Goal: Task Accomplishment & Management: Manage account settings

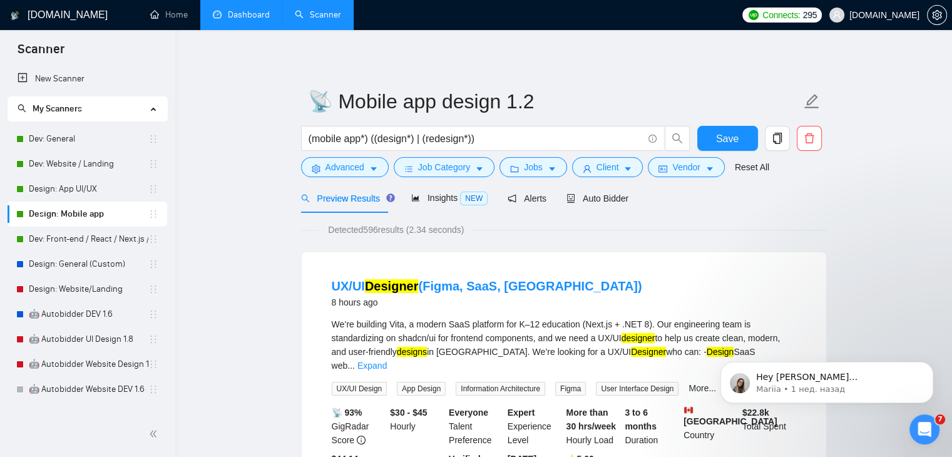
click at [255, 17] on link "Dashboard" at bounding box center [241, 14] width 57 height 11
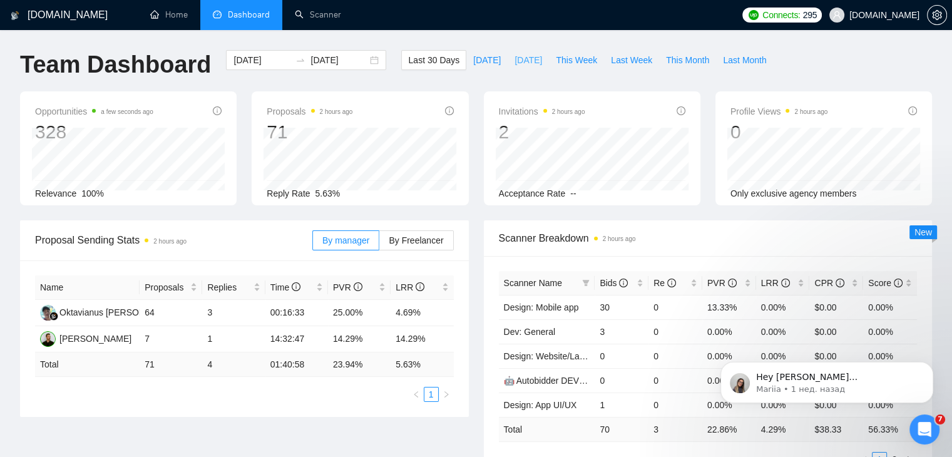
click at [515, 61] on span "[DATE]" at bounding box center [529, 60] width 28 height 14
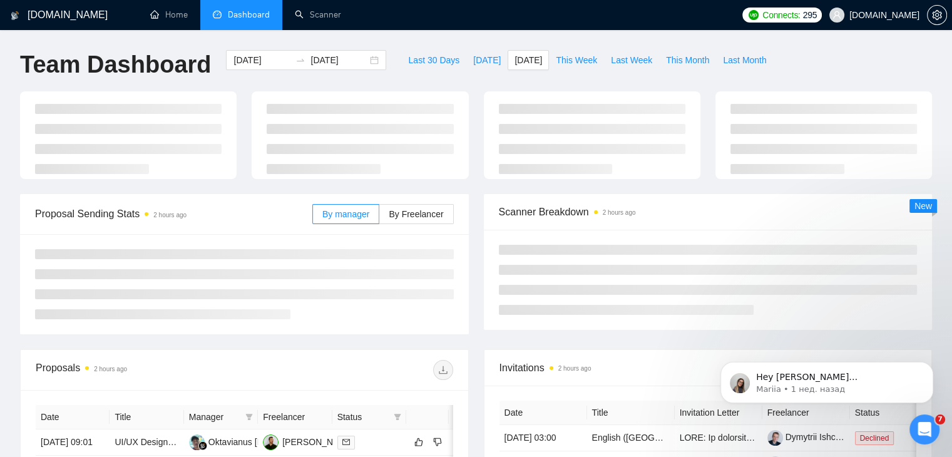
type input "[DATE]"
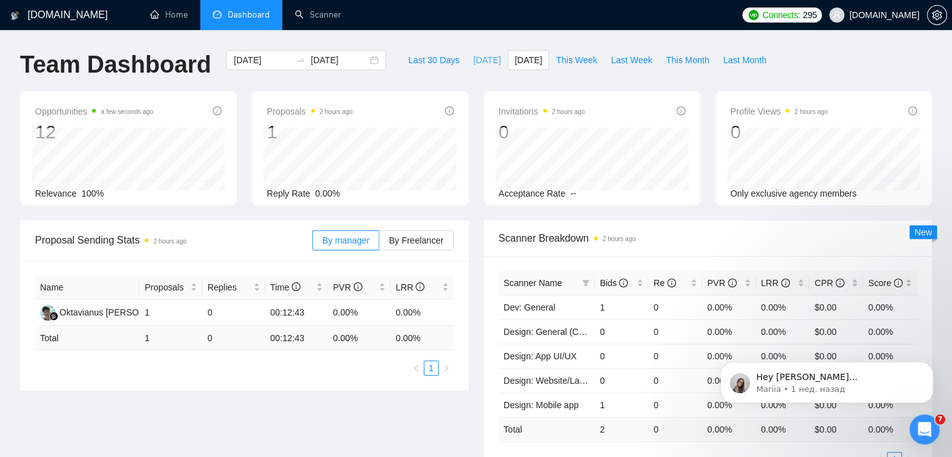
click at [474, 62] on span "[DATE]" at bounding box center [487, 60] width 28 height 14
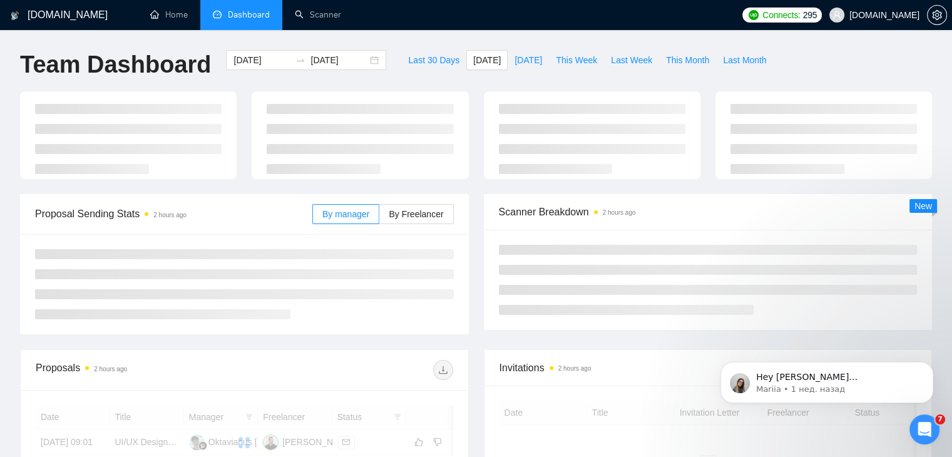
type input "[DATE]"
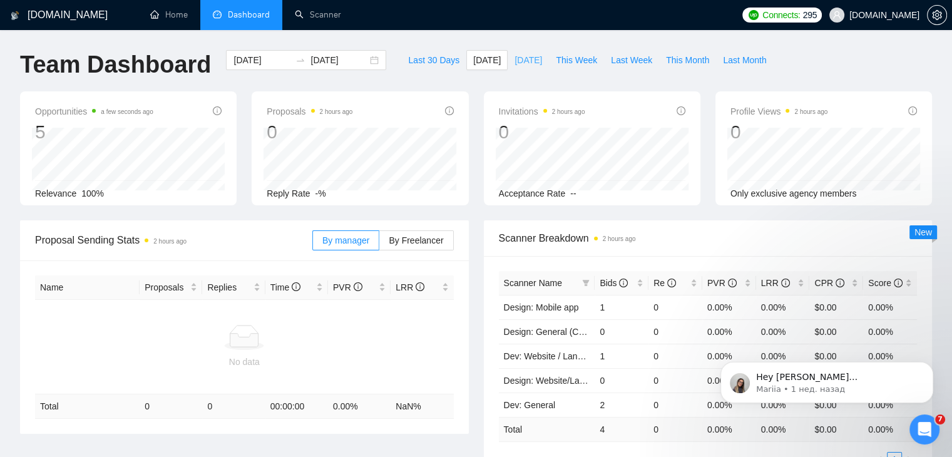
click at [515, 61] on span "[DATE]" at bounding box center [529, 60] width 28 height 14
type input "[DATE]"
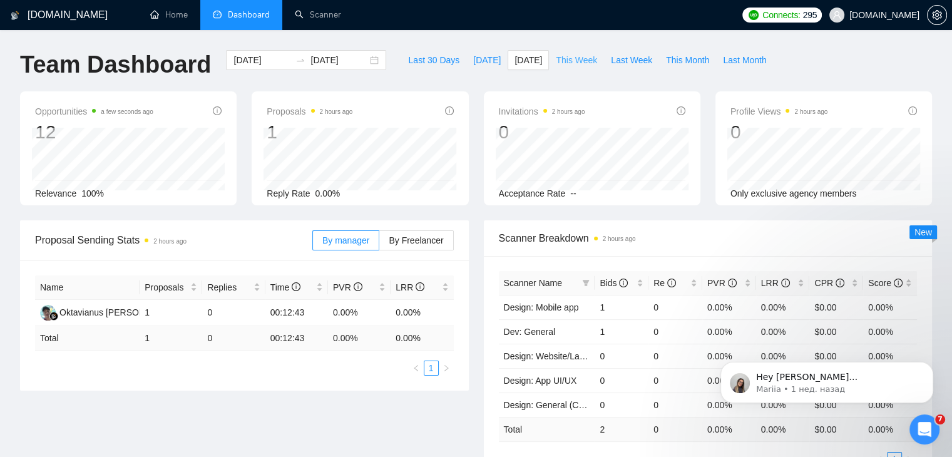
click at [565, 61] on span "This Week" at bounding box center [576, 60] width 41 height 14
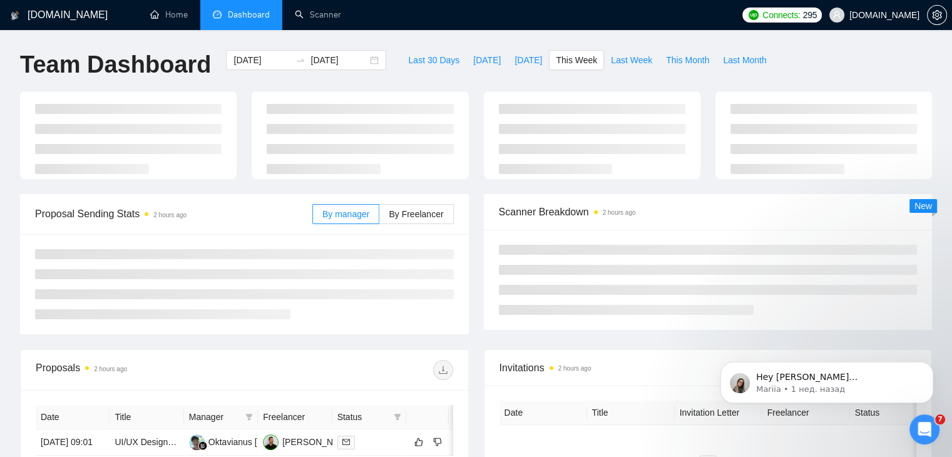
type input "2025-08-18"
type input "2025-08-24"
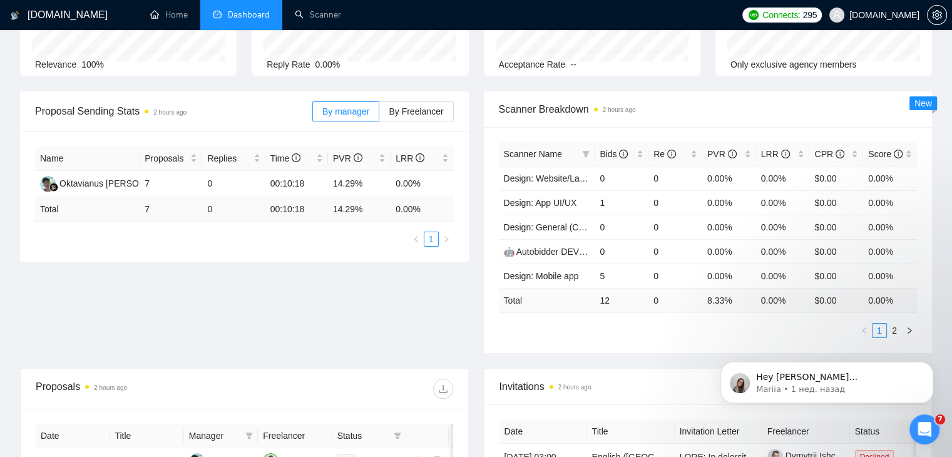
scroll to position [145, 0]
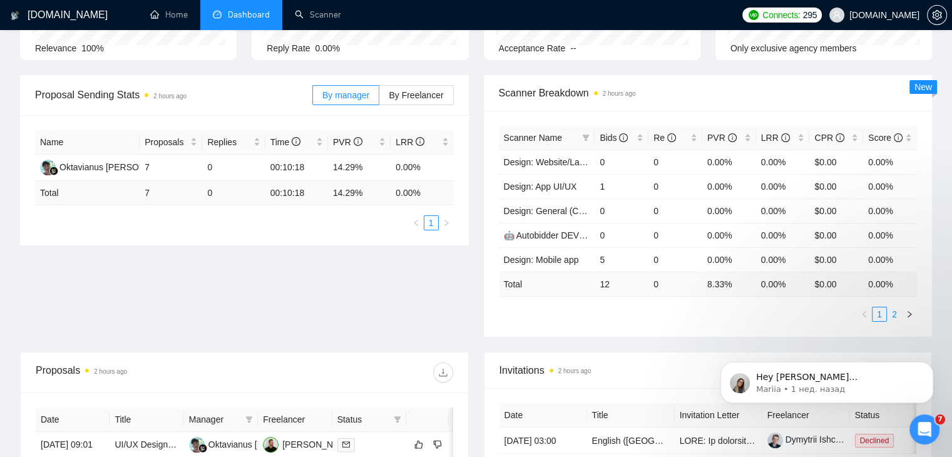
click at [896, 313] on link "2" at bounding box center [895, 314] width 14 height 14
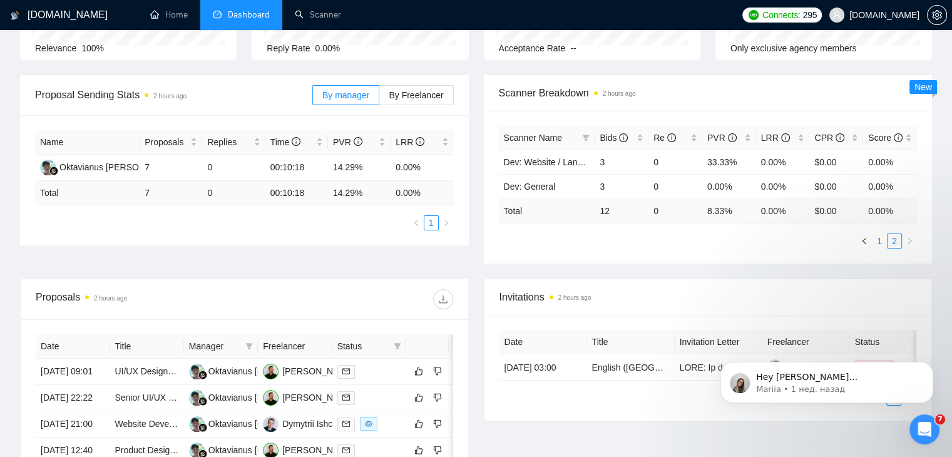
click at [881, 241] on link "1" at bounding box center [880, 241] width 14 height 14
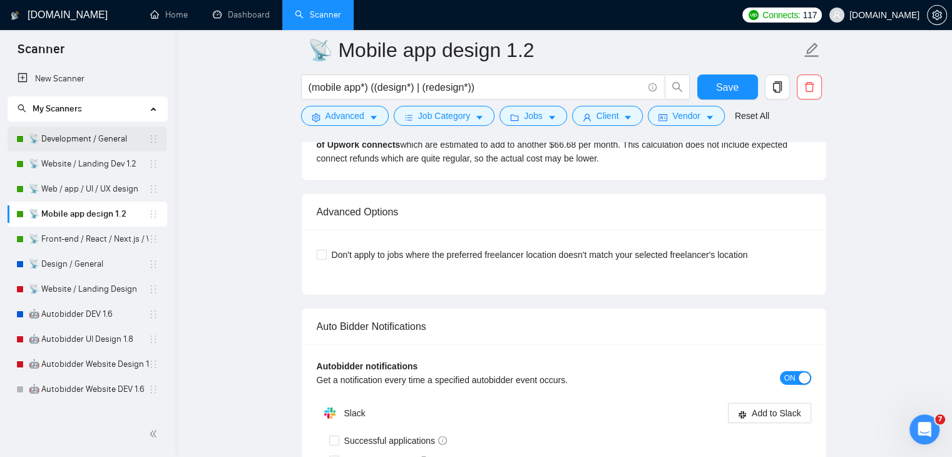
click at [123, 141] on link "📡 Development / General" at bounding box center [89, 138] width 120 height 25
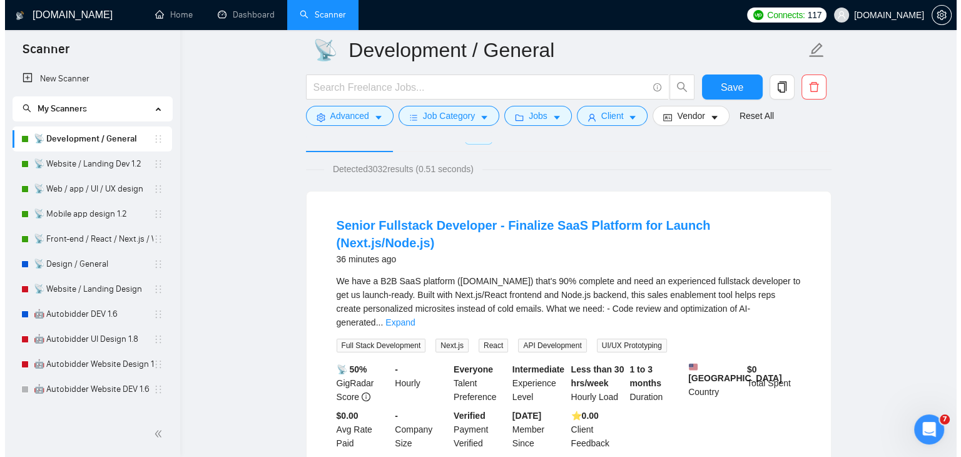
scroll to position [54, 0]
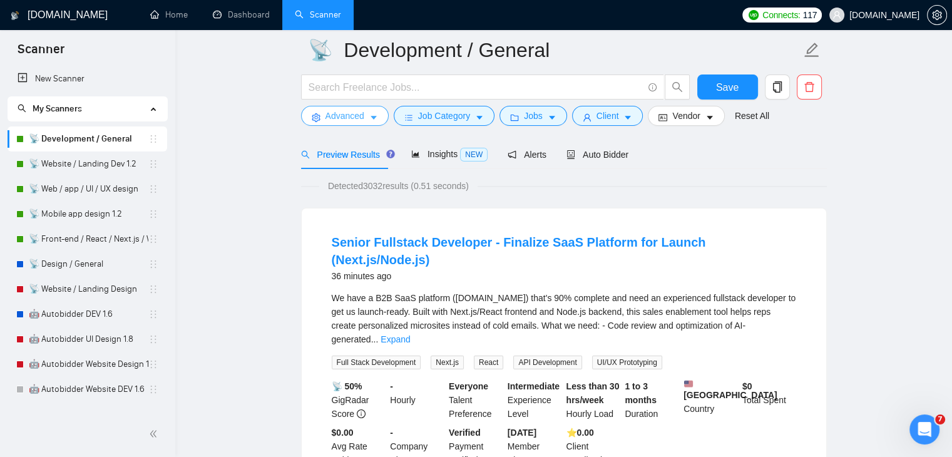
click at [354, 116] on span "Advanced" at bounding box center [345, 116] width 39 height 14
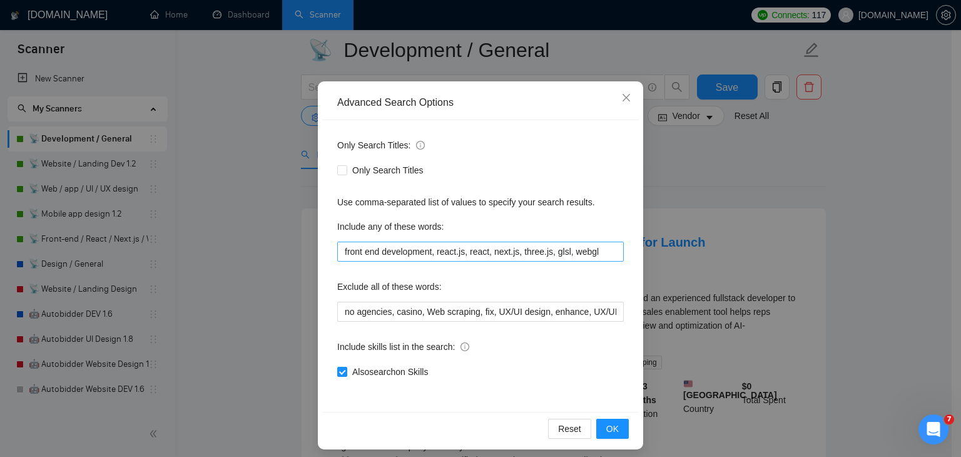
scroll to position [57, 0]
click at [623, 100] on icon "close" at bounding box center [627, 97] width 8 height 8
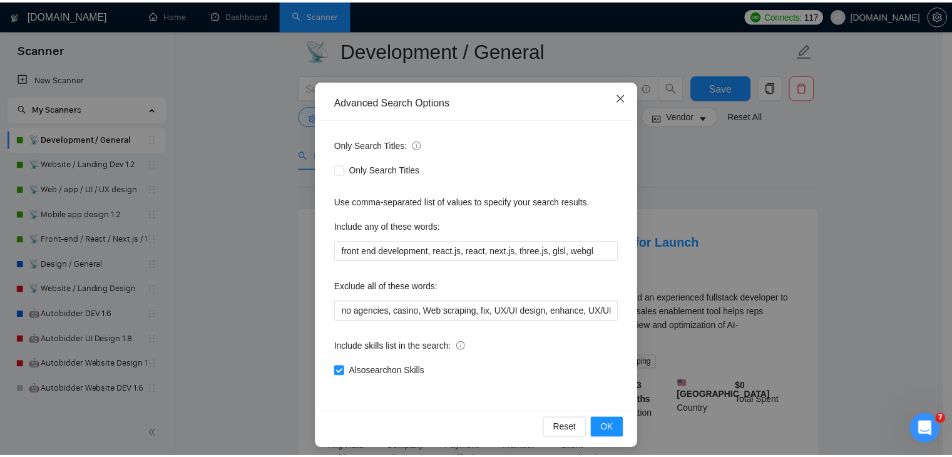
scroll to position [1, 0]
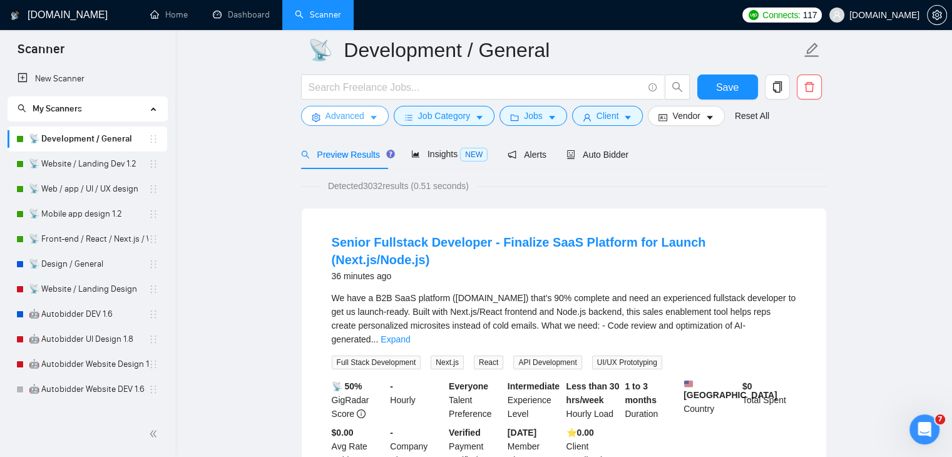
click at [374, 118] on icon "caret-down" at bounding box center [373, 117] width 9 height 9
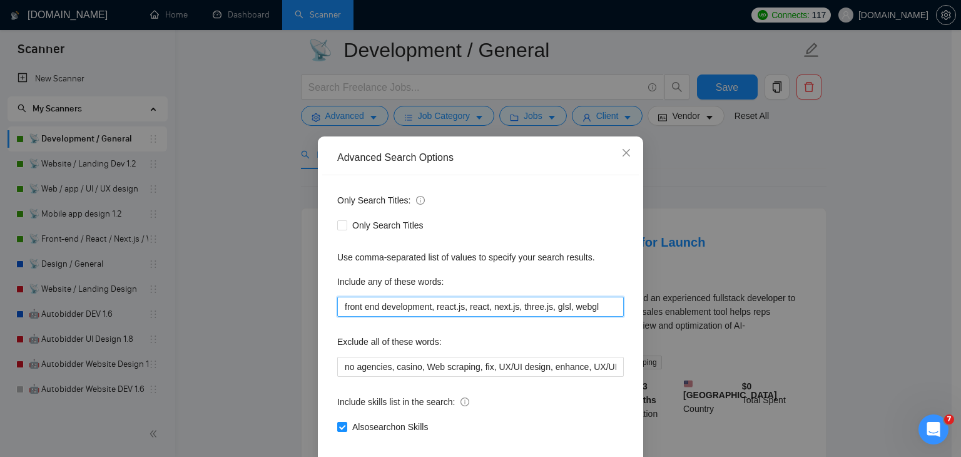
click at [605, 311] on input "front end development, react.js, react, next.js, three.js, glsl, webgl" at bounding box center [480, 307] width 287 height 20
click at [588, 307] on input "front end development, react.js, react, next.js, three.js, glsl, webgl" at bounding box center [480, 307] width 287 height 20
type input "front end development, react.js, react, next.js, three.js, glsl, webgl"
click at [683, 197] on div "Advanced Search Options Only Search Titles: Only Search Titles Use comma-separa…" at bounding box center [480, 228] width 961 height 457
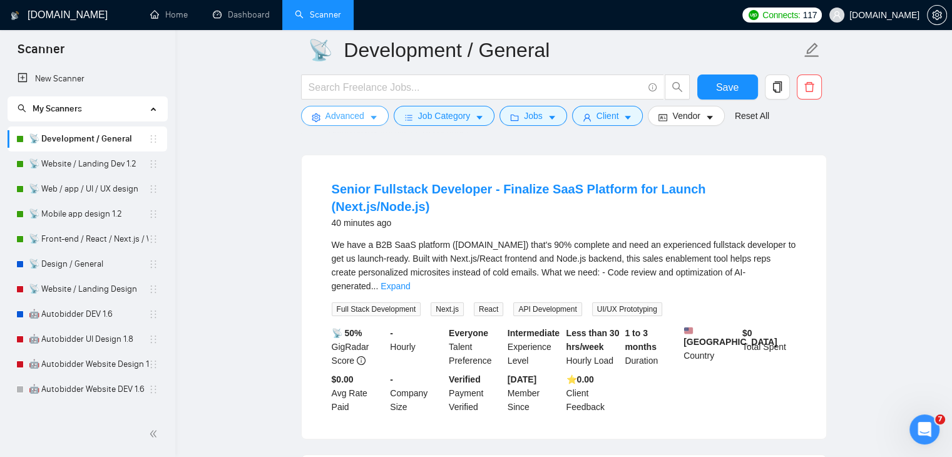
scroll to position [251, 0]
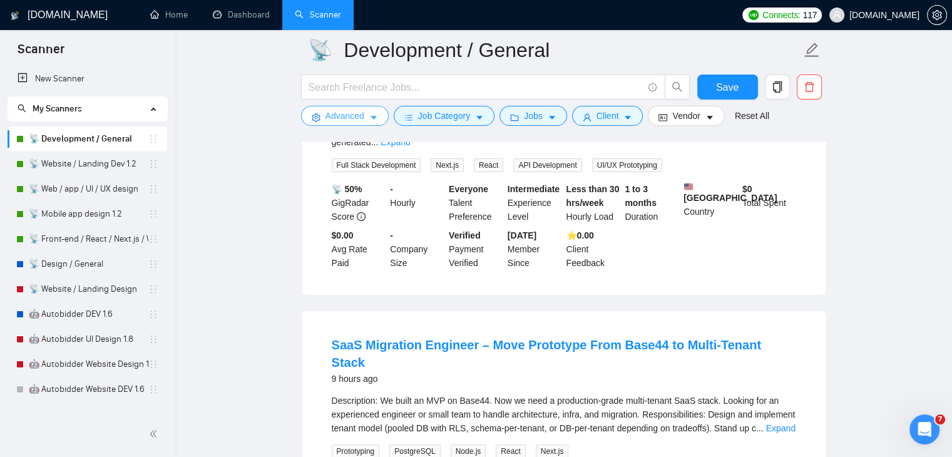
click at [372, 116] on icon "caret-down" at bounding box center [373, 117] width 9 height 9
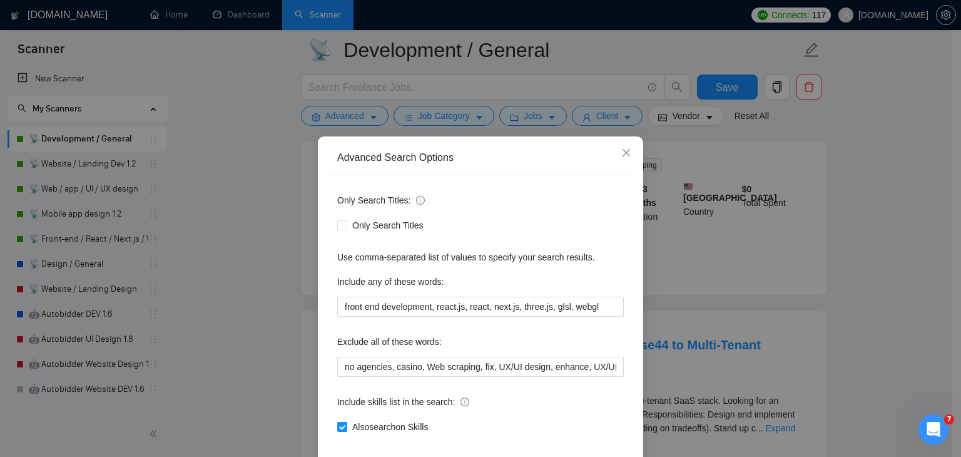
click at [676, 264] on div "Advanced Search Options Only Search Titles: Only Search Titles Use comma-separa…" at bounding box center [480, 228] width 961 height 457
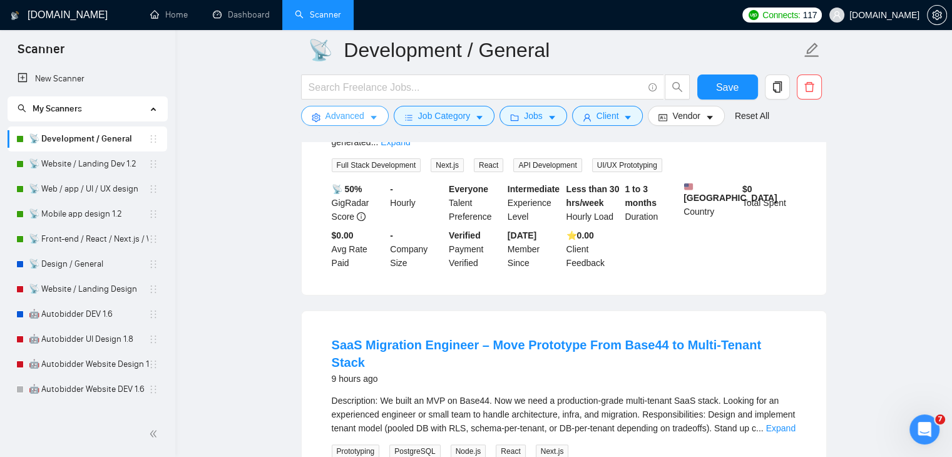
scroll to position [261, 0]
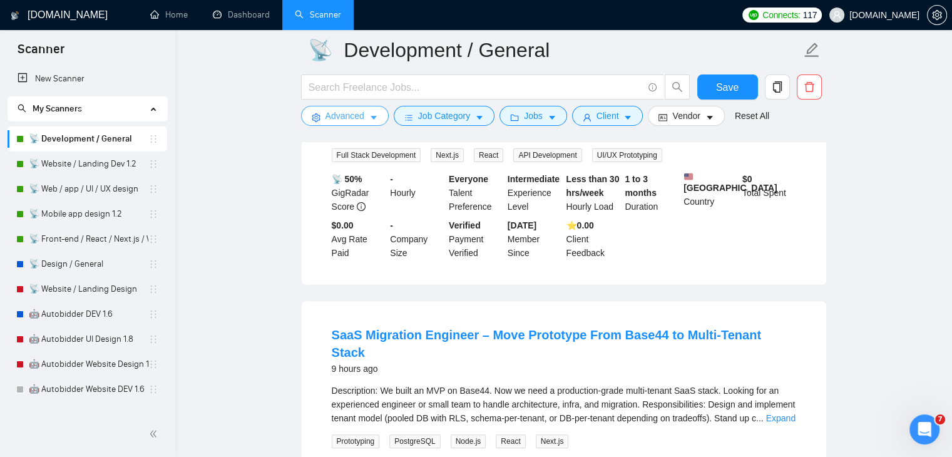
click at [362, 113] on span "Advanced" at bounding box center [345, 116] width 39 height 14
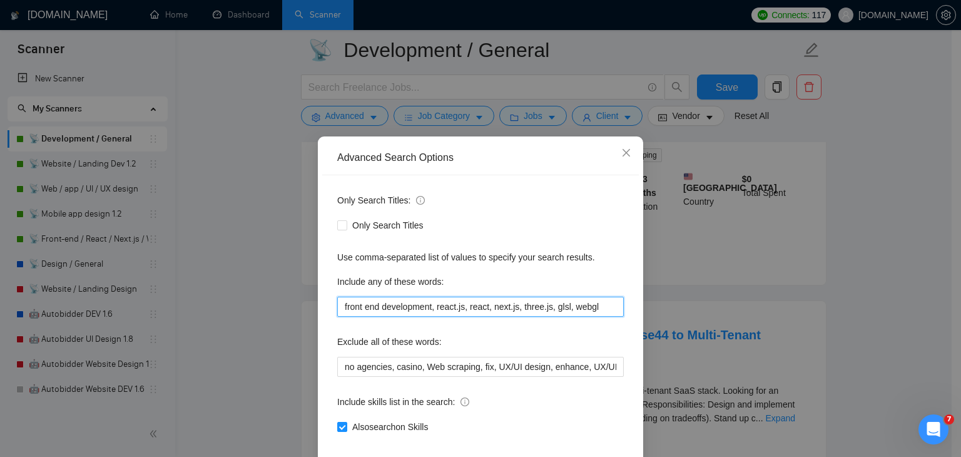
click at [603, 306] on input "front end development, react.js, react, next.js, three.js, glsl, webgl" at bounding box center [480, 307] width 287 height 20
click at [841, 280] on div "Advanced Search Options Only Search Titles: Only Search Titles Use comma-separa…" at bounding box center [480, 228] width 961 height 457
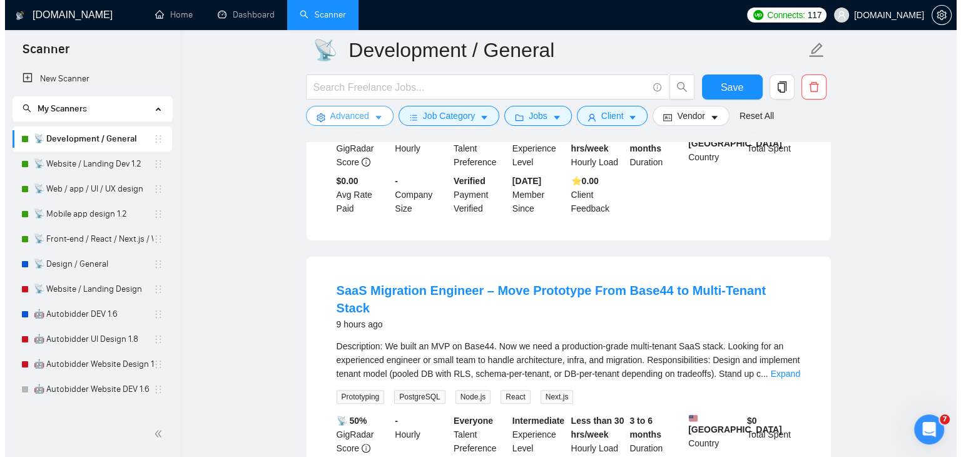
scroll to position [303, 0]
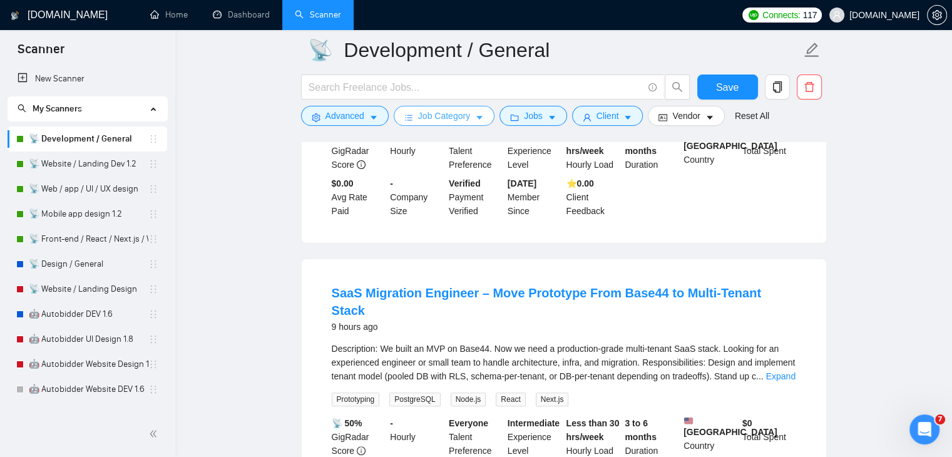
click at [475, 119] on icon "caret-down" at bounding box center [479, 117] width 9 height 9
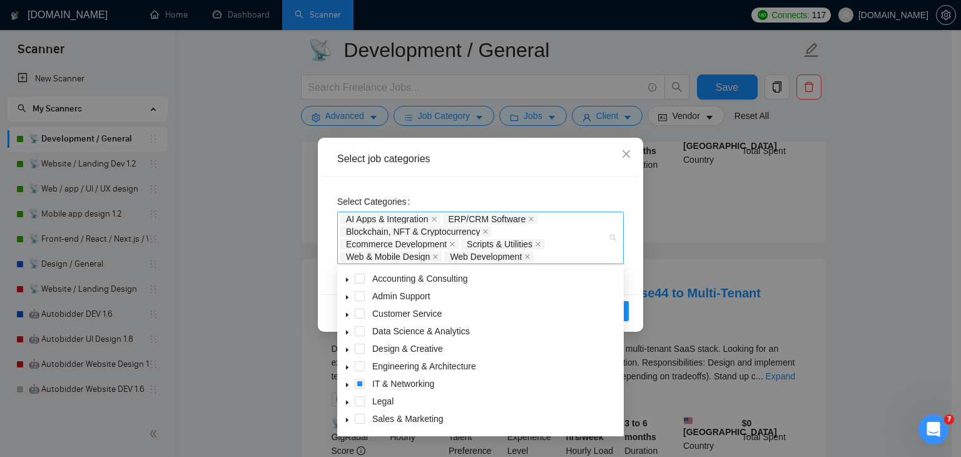
click at [613, 238] on div "AI Apps & Integration ERP/CRM Software Blockchain, NFT & Cryptocurrency Ecommer…" at bounding box center [480, 238] width 287 height 53
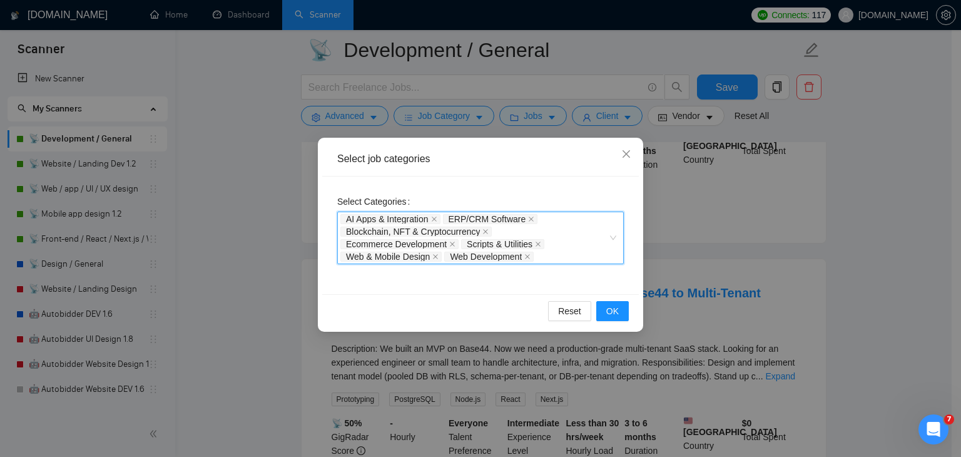
click at [613, 238] on div "AI Apps & Integration ERP/CRM Software Blockchain, NFT & Cryptocurrency Ecommer…" at bounding box center [480, 238] width 287 height 53
click at [615, 237] on div "AI Apps & Integration ERP/CRM Software Blockchain, NFT & Cryptocurrency Ecommer…" at bounding box center [480, 238] width 287 height 53
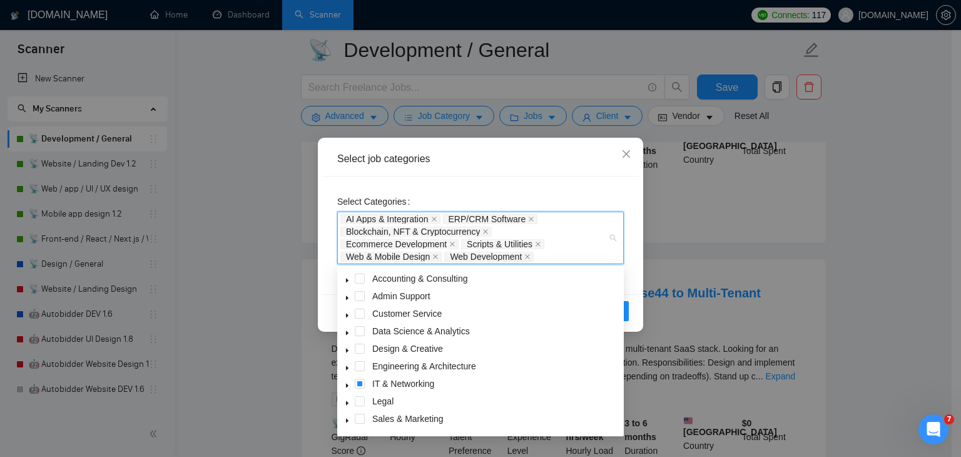
click at [350, 279] on icon "caret-down" at bounding box center [347, 280] width 6 height 6
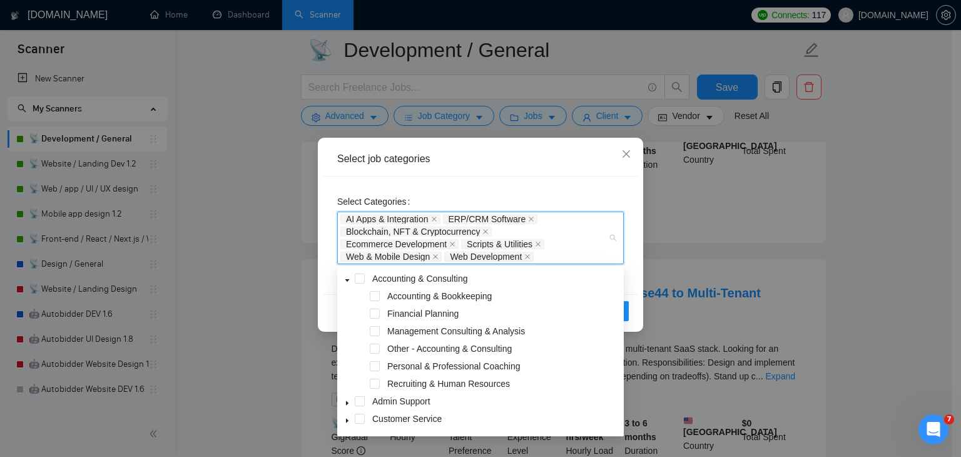
click at [350, 279] on icon "caret-down" at bounding box center [347, 280] width 6 height 6
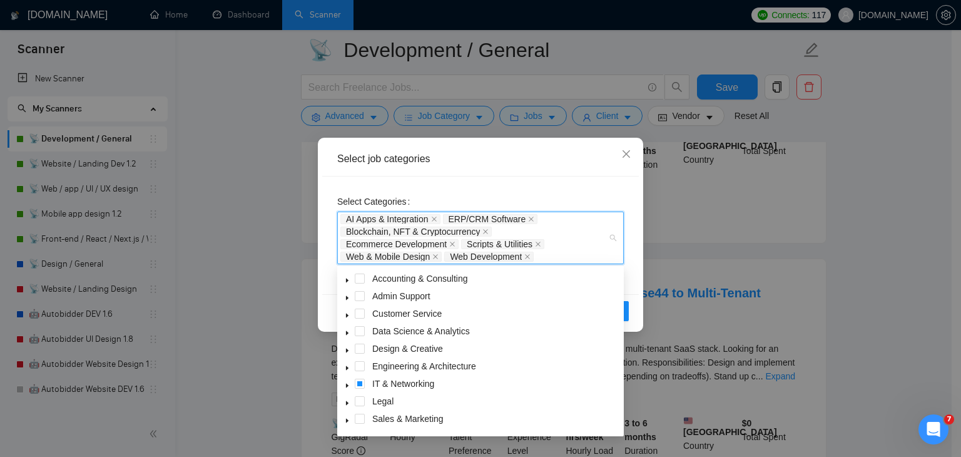
click at [349, 297] on icon "caret-down" at bounding box center [347, 298] width 6 height 6
click at [349, 297] on icon "caret-down" at bounding box center [348, 297] width 4 height 3
click at [351, 331] on icon "caret-down" at bounding box center [347, 333] width 6 height 6
click at [351, 331] on span at bounding box center [347, 331] width 15 height 15
click at [348, 350] on icon "caret-down" at bounding box center [347, 350] width 3 height 4
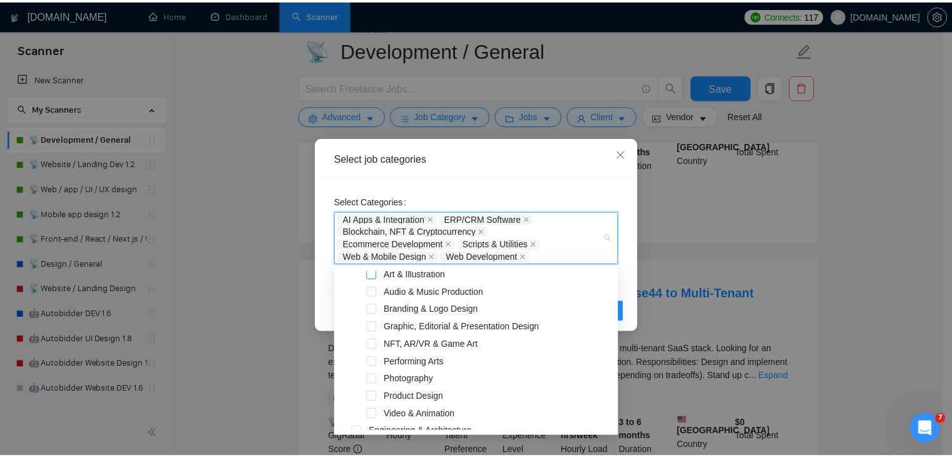
scroll to position [93, 0]
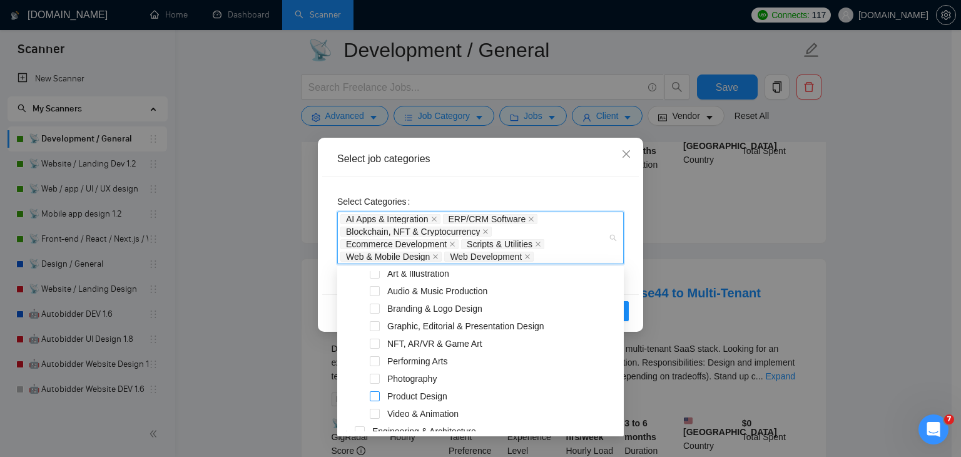
click at [375, 394] on span at bounding box center [375, 396] width 10 height 10
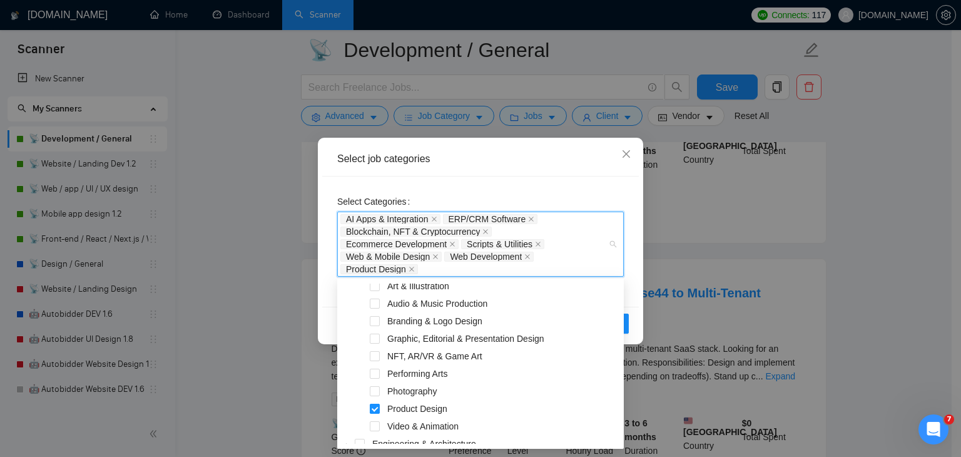
click at [374, 407] on span at bounding box center [375, 409] width 10 height 10
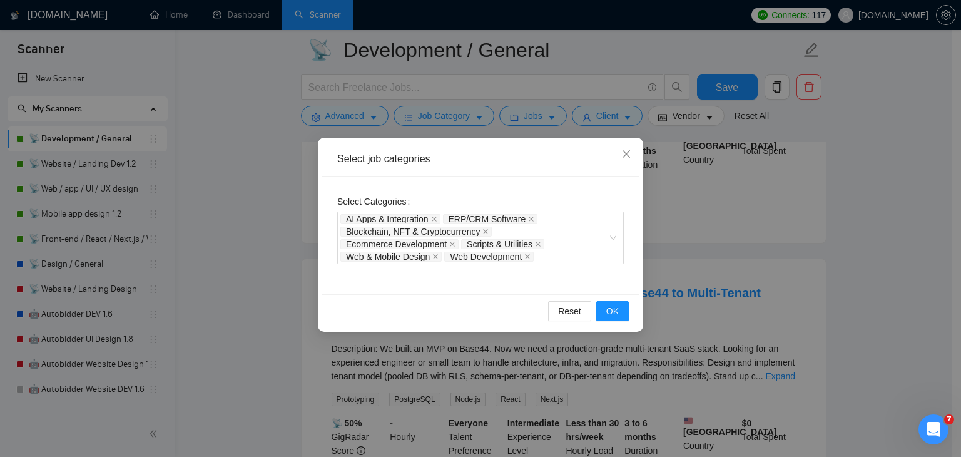
click at [328, 298] on div "Reset OK" at bounding box center [480, 310] width 317 height 33
click at [625, 156] on icon "close" at bounding box center [627, 154] width 8 height 8
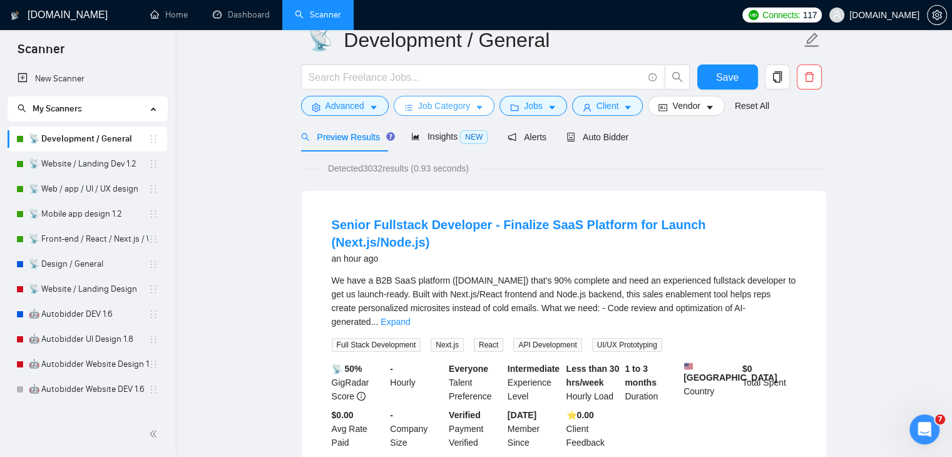
scroll to position [0, 0]
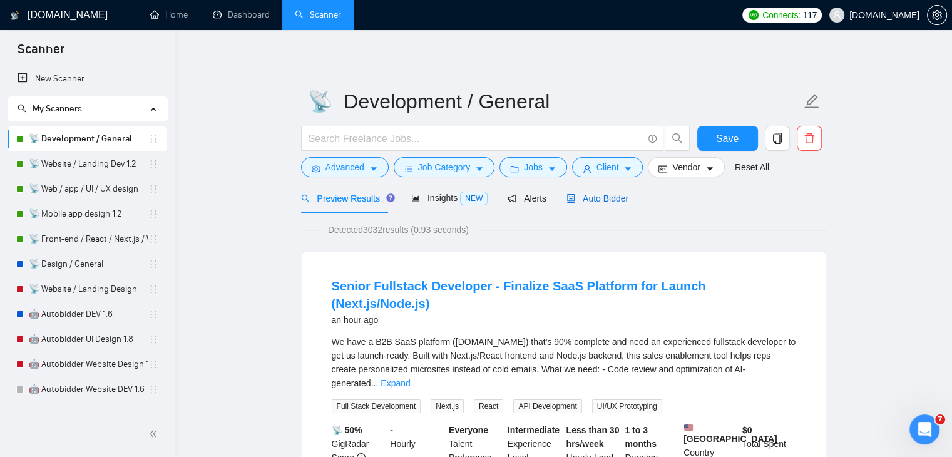
click at [610, 199] on span "Auto Bidder" at bounding box center [598, 198] width 62 height 10
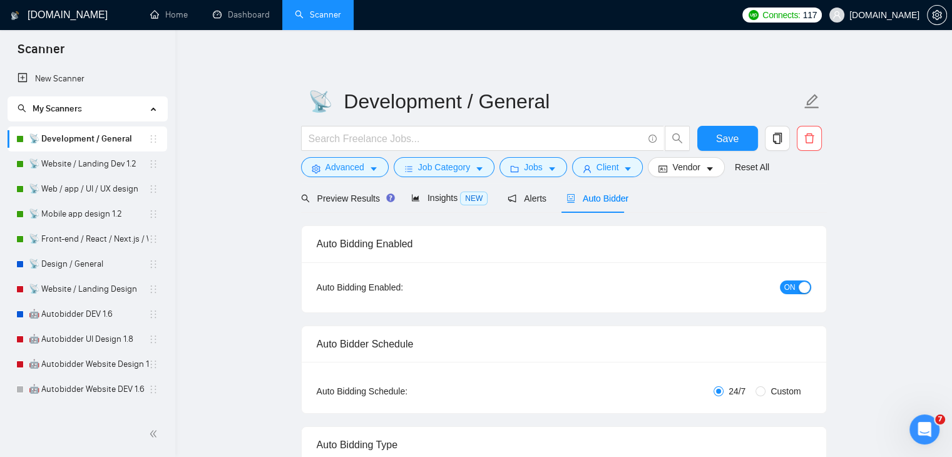
checkbox input "true"
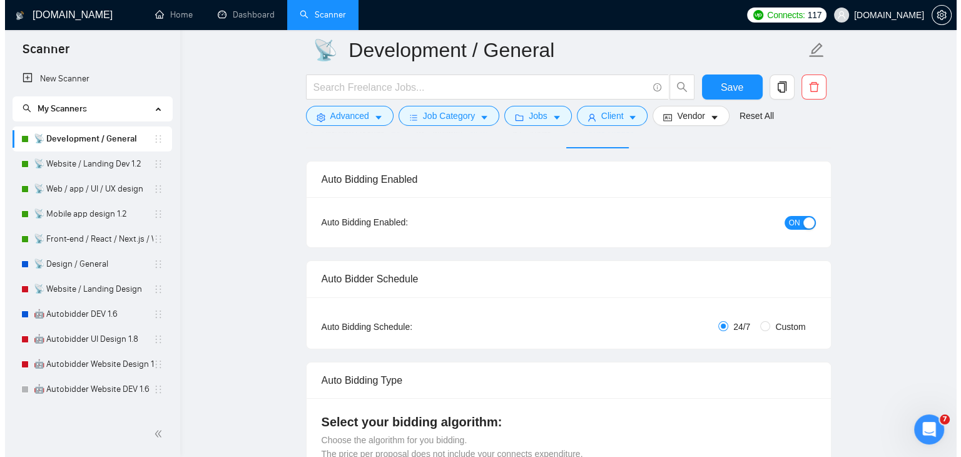
scroll to position [69, 0]
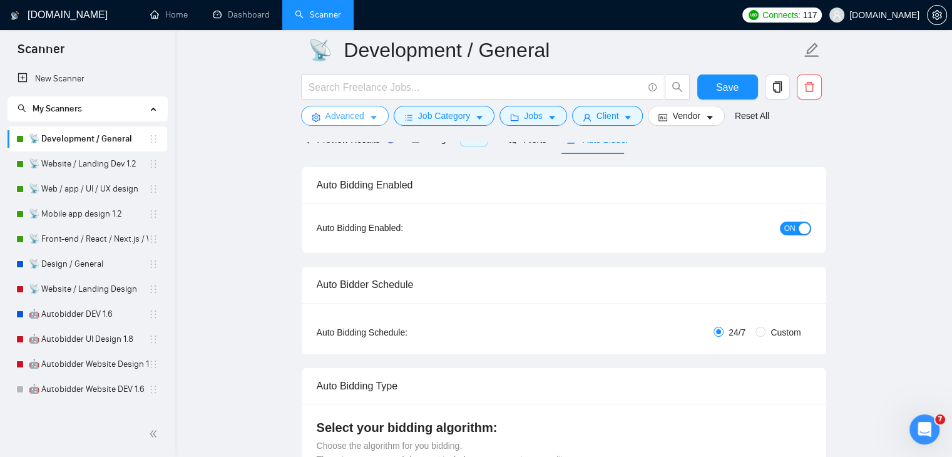
click at [376, 121] on icon "caret-down" at bounding box center [373, 117] width 9 height 9
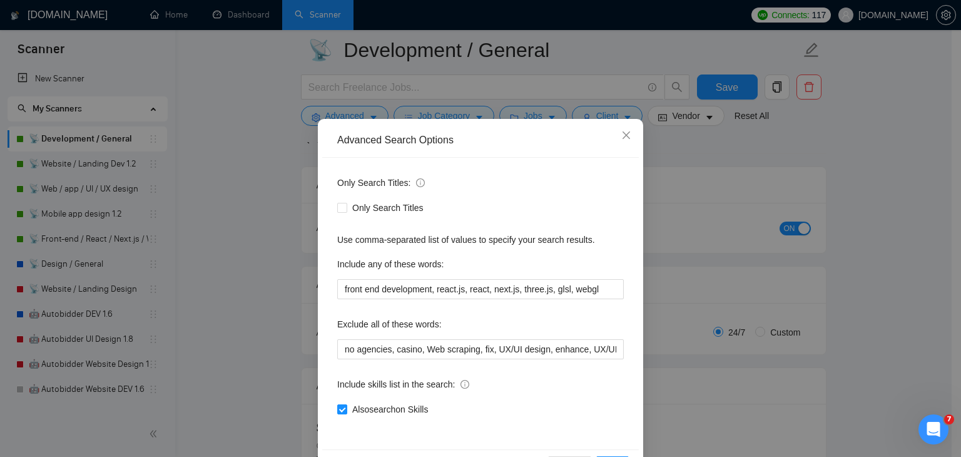
scroll to position [18, 0]
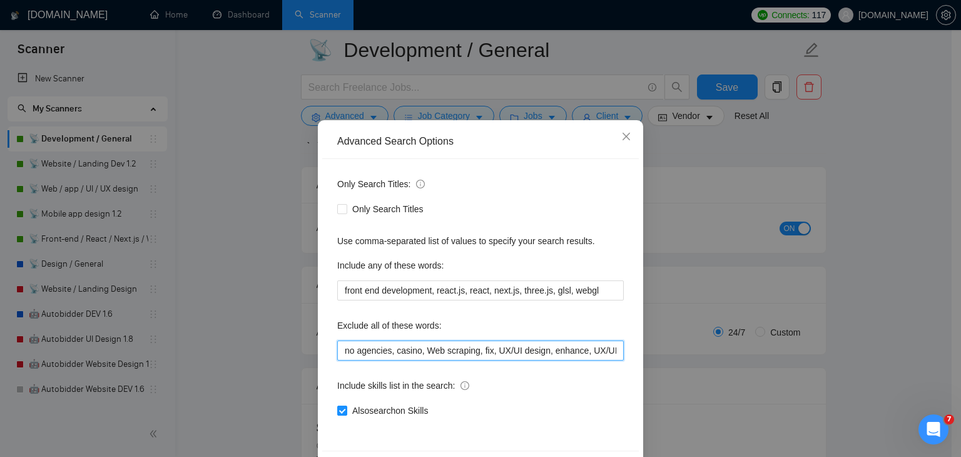
click at [481, 349] on input "no agencies, casino, Web scraping, fix, UX/UI design, enhance, UX/UI designer, …" at bounding box center [480, 351] width 287 height 20
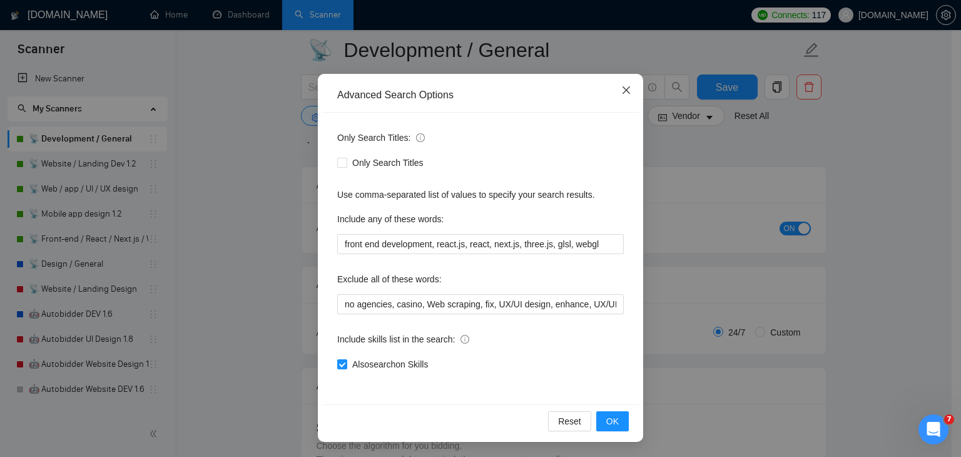
click at [623, 87] on icon "close" at bounding box center [627, 90] width 10 height 10
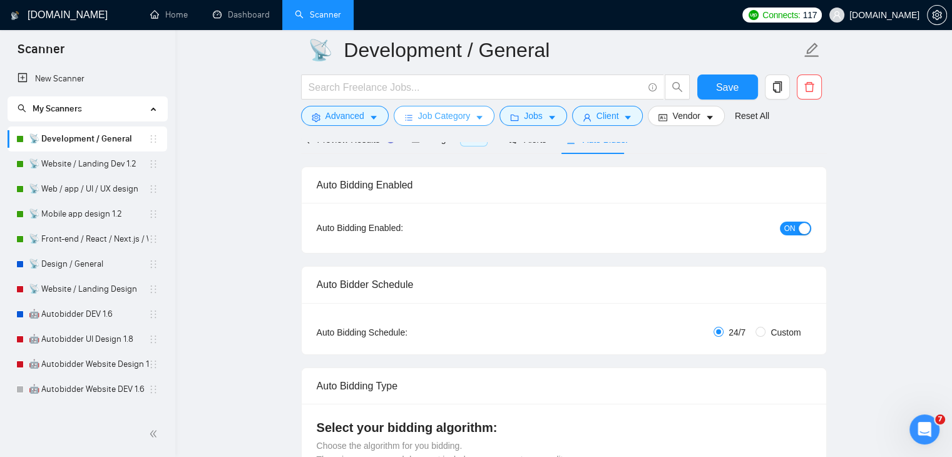
click at [446, 115] on span "Job Category" at bounding box center [444, 116] width 52 height 14
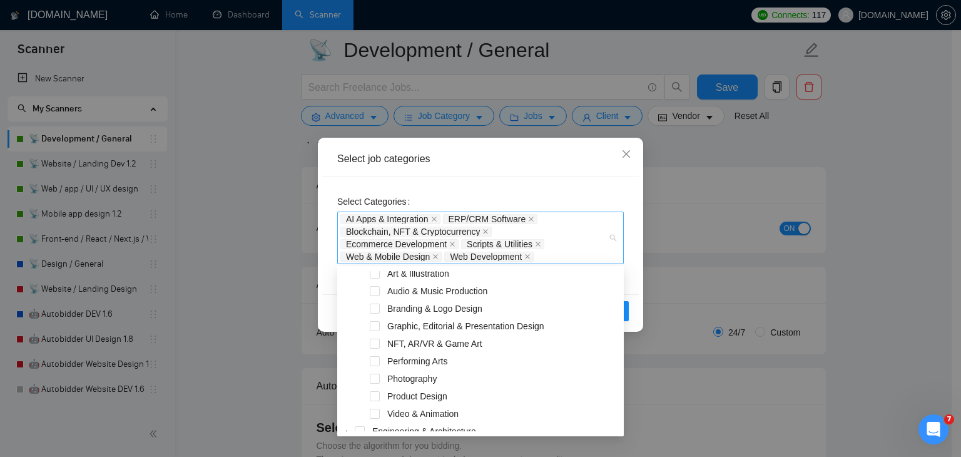
click at [616, 238] on div "AI Apps & Integration ERP/CRM Software Blockchain, NFT & Cryptocurrency Ecommer…" at bounding box center [480, 238] width 287 height 53
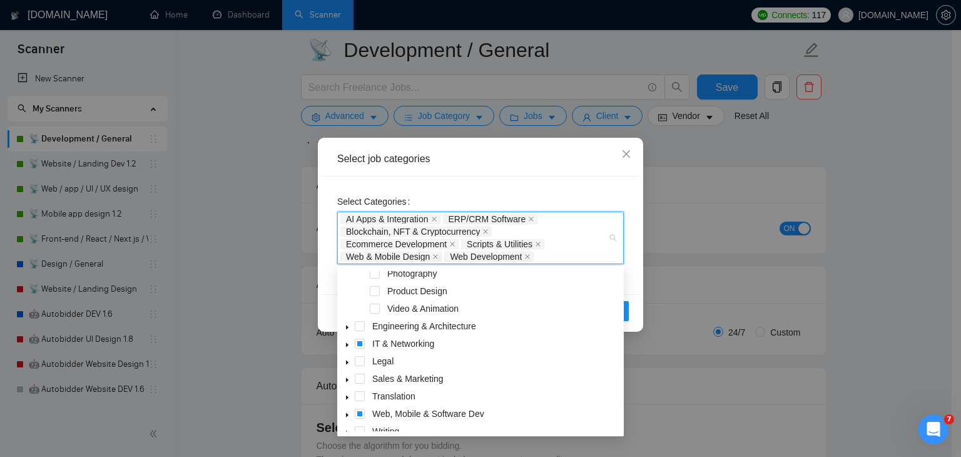
scroll to position [208, 0]
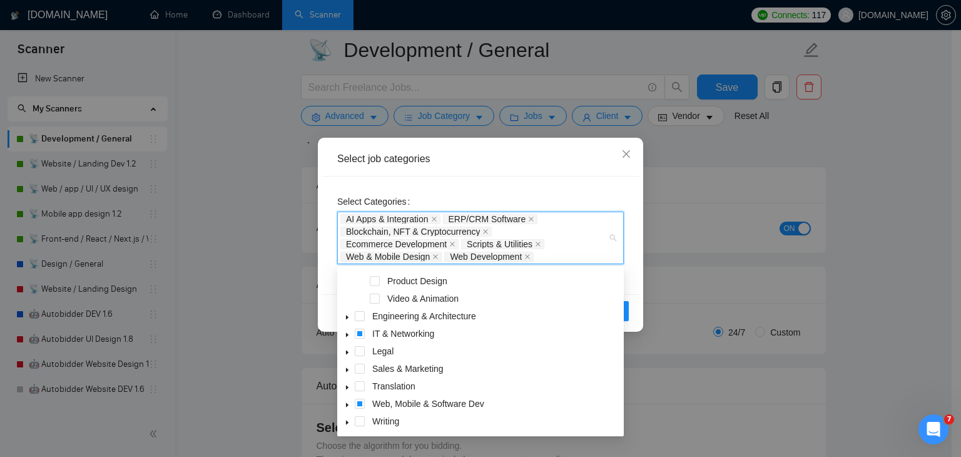
click at [348, 404] on icon "caret-down" at bounding box center [347, 405] width 3 height 4
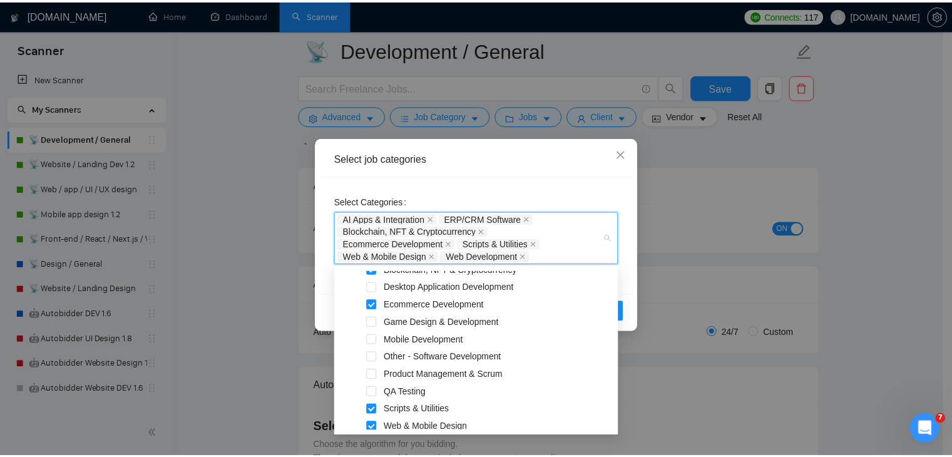
scroll to position [377, 0]
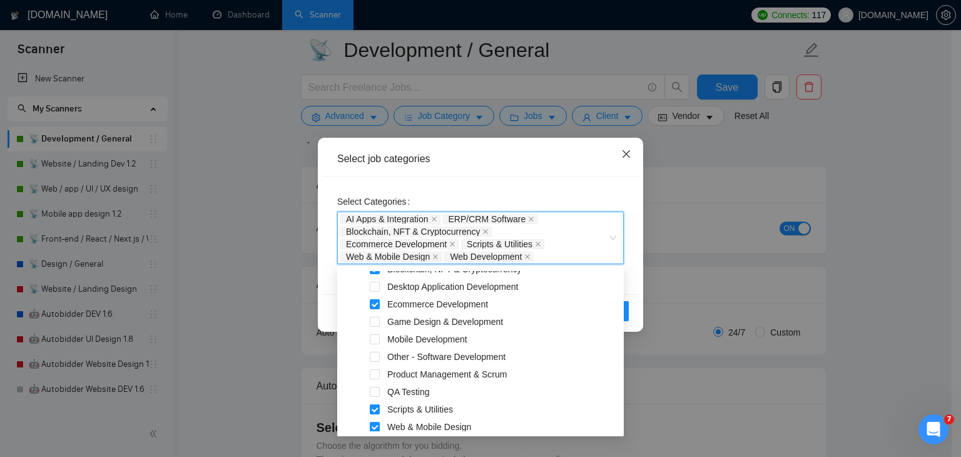
click at [627, 158] on icon "close" at bounding box center [627, 154] width 10 height 10
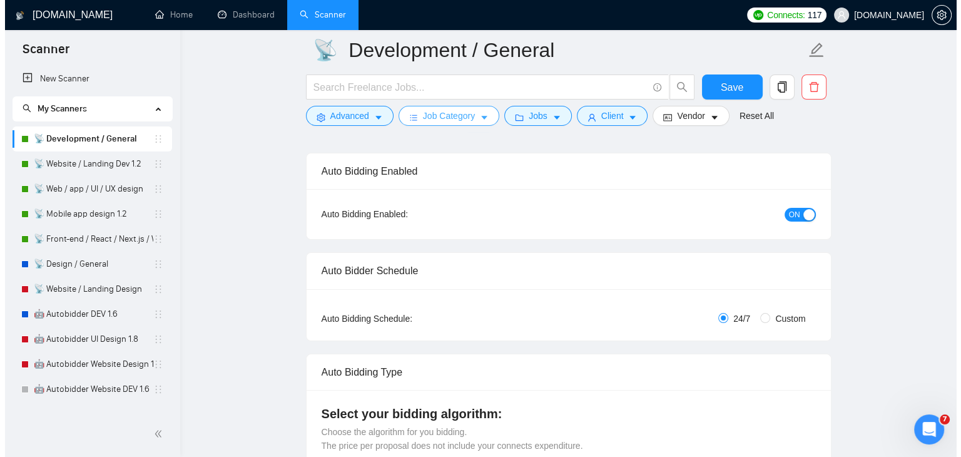
scroll to position [16, 0]
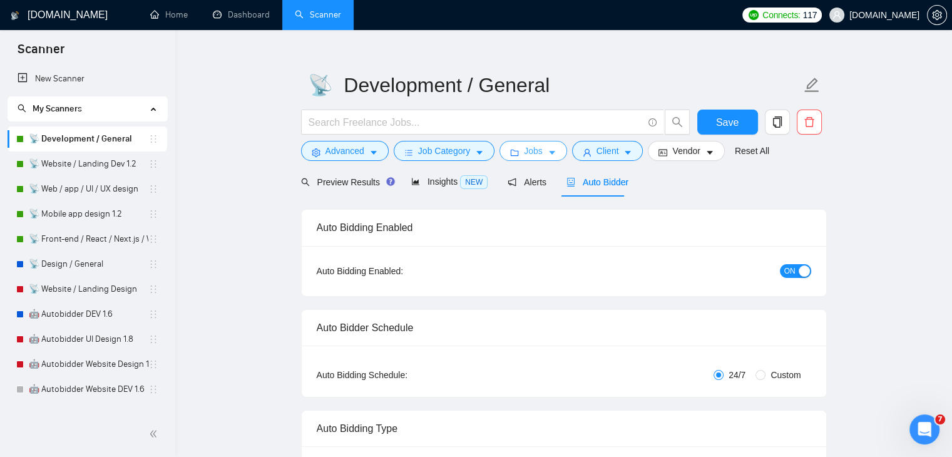
click at [537, 154] on span "Jobs" at bounding box center [533, 151] width 19 height 14
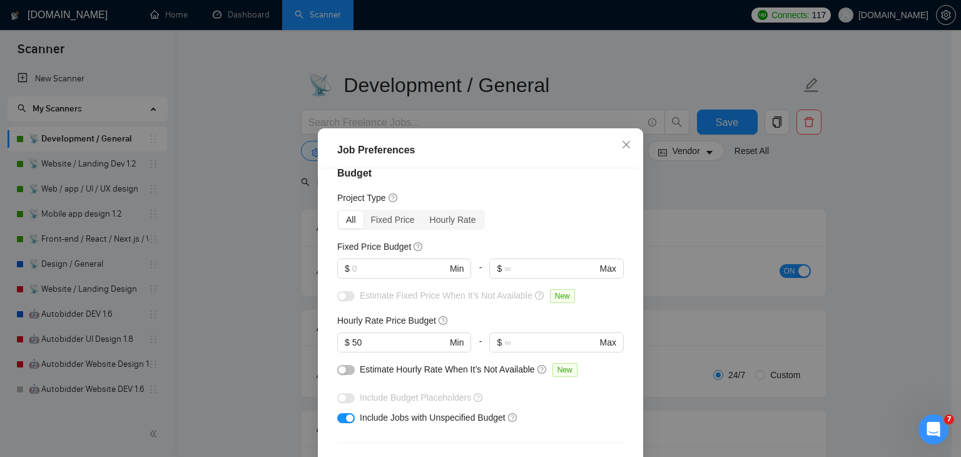
scroll to position [0, 0]
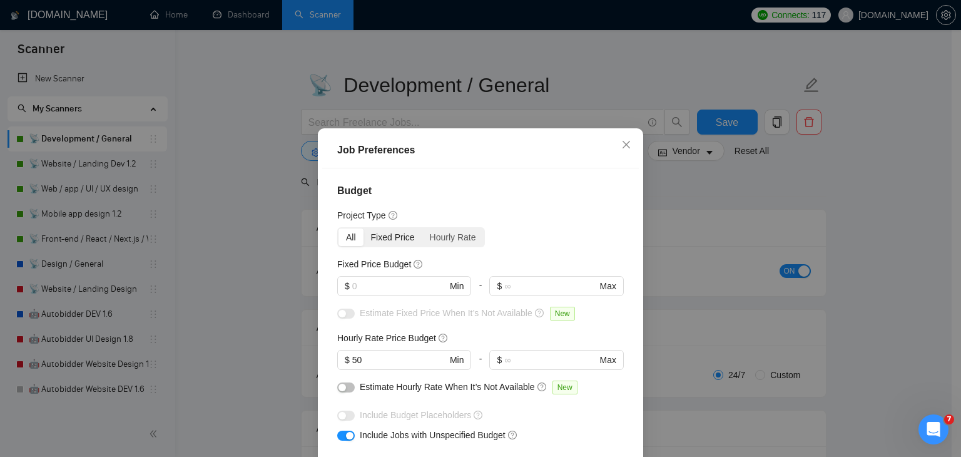
click at [394, 238] on div "Fixed Price" at bounding box center [393, 237] width 59 height 18
click at [364, 228] on input "Fixed Price" at bounding box center [364, 228] width 0 height 0
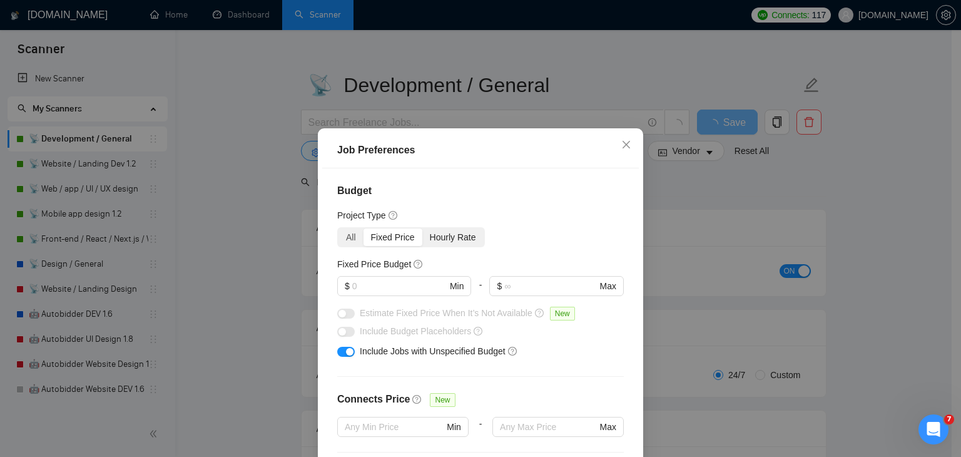
click at [436, 236] on div "Hourly Rate" at bounding box center [453, 237] width 61 height 18
click at [423, 228] on input "Hourly Rate" at bounding box center [423, 228] width 0 height 0
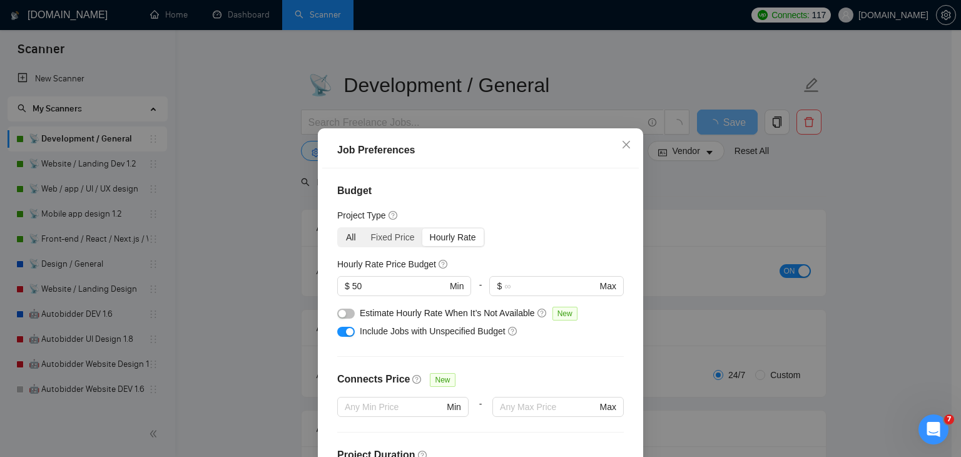
click at [347, 239] on div "All" at bounding box center [351, 237] width 25 height 18
click at [339, 228] on input "All" at bounding box center [339, 228] width 0 height 0
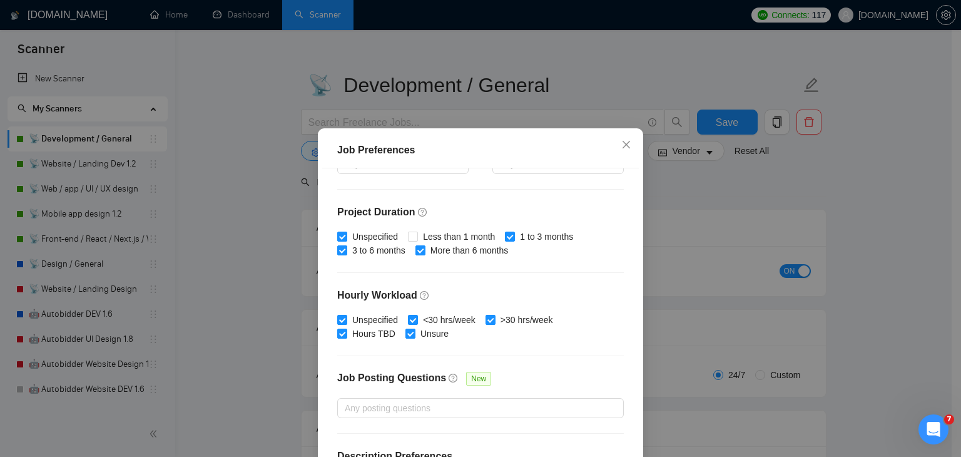
scroll to position [386, 0]
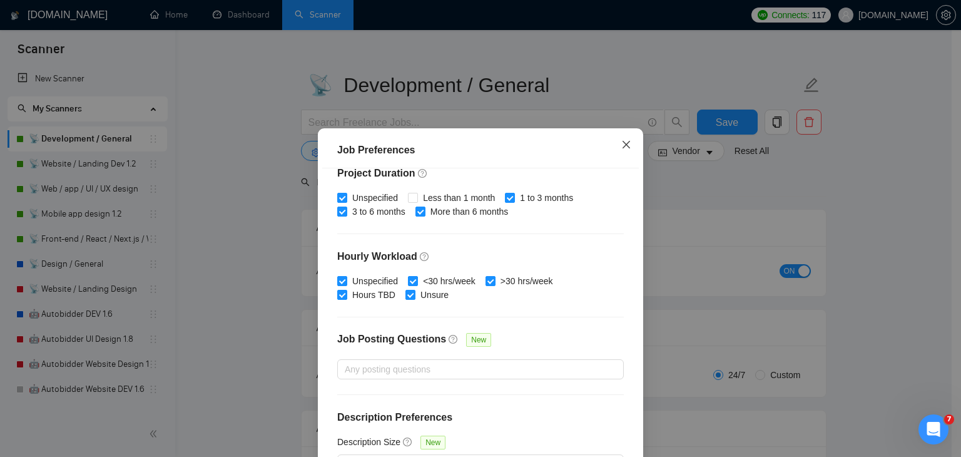
click at [623, 146] on icon "close" at bounding box center [627, 145] width 10 height 10
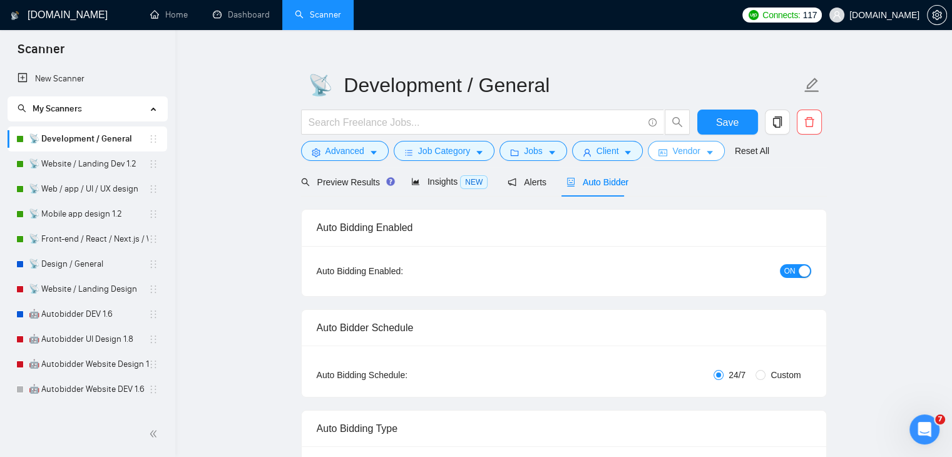
click at [672, 153] on span "Vendor" at bounding box center [686, 151] width 28 height 14
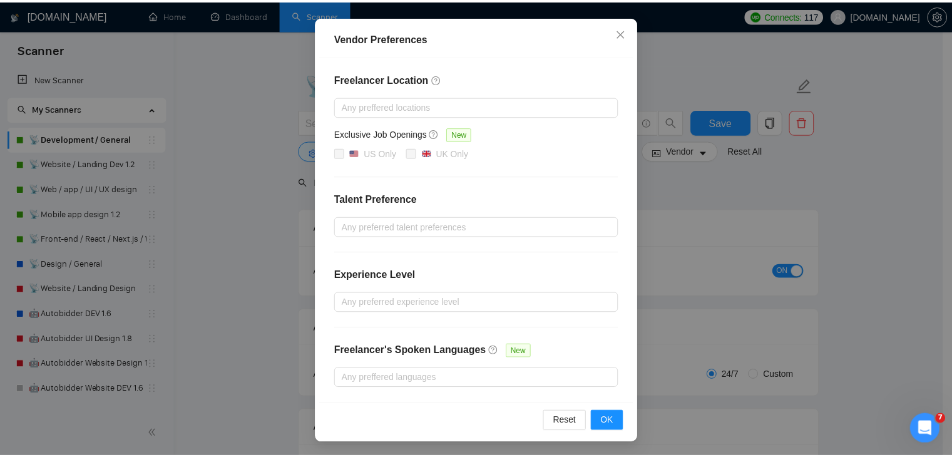
scroll to position [0, 0]
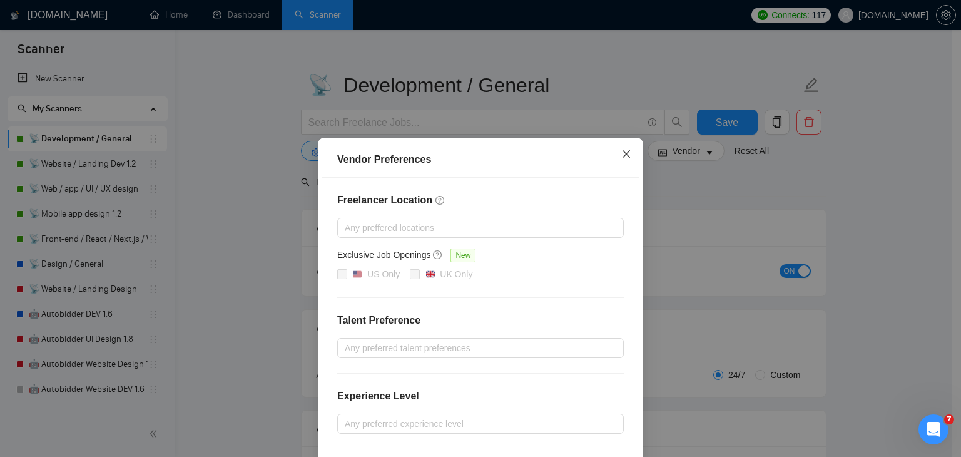
click at [623, 155] on icon "close" at bounding box center [627, 154] width 8 height 8
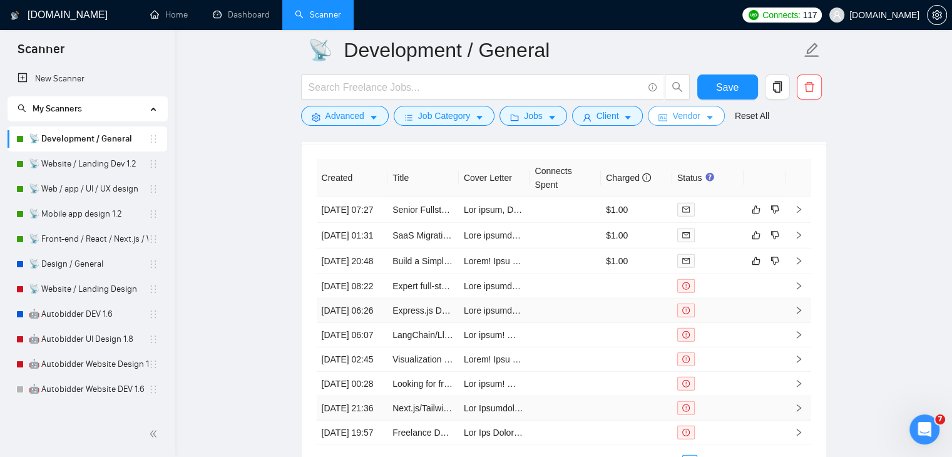
scroll to position [3222, 0]
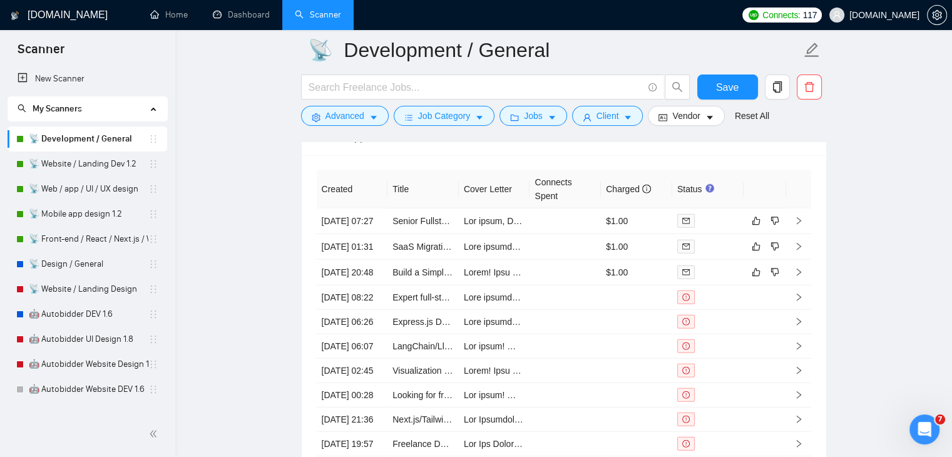
click at [153, 111] on div "My Scanners" at bounding box center [88, 108] width 160 height 25
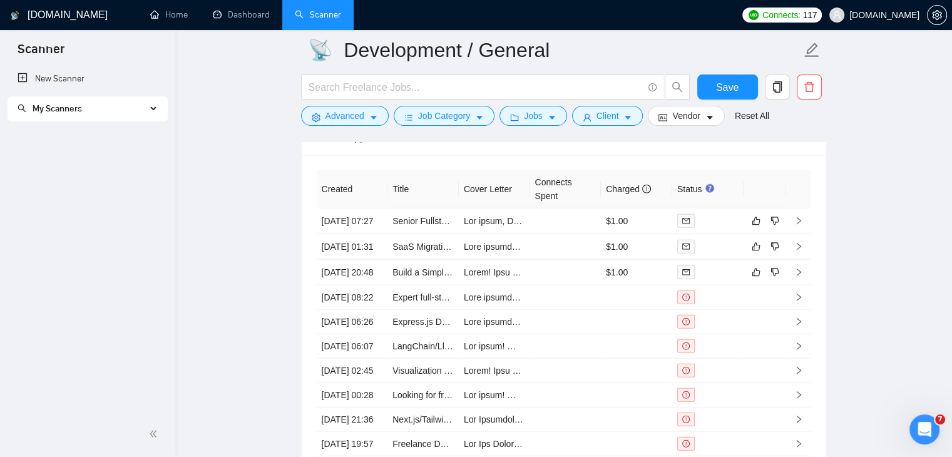
click at [153, 111] on div "My Scanners" at bounding box center [88, 108] width 160 height 25
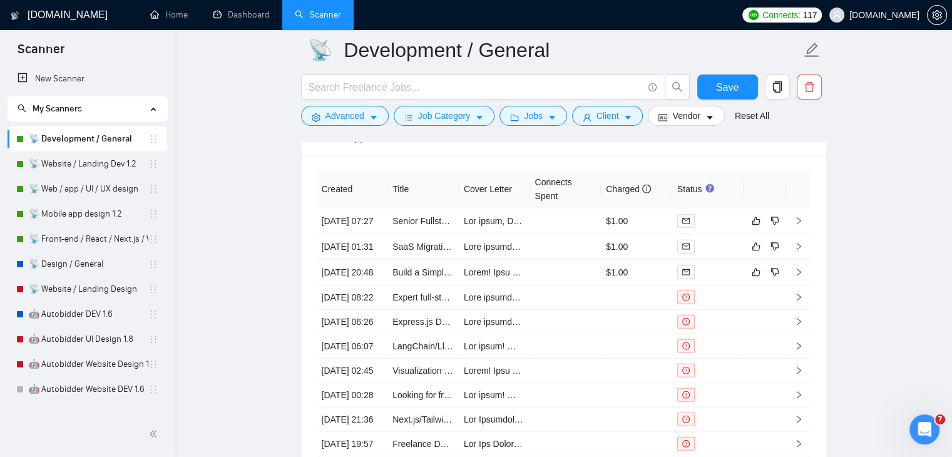
click at [242, 20] on link "Dashboard" at bounding box center [241, 14] width 57 height 11
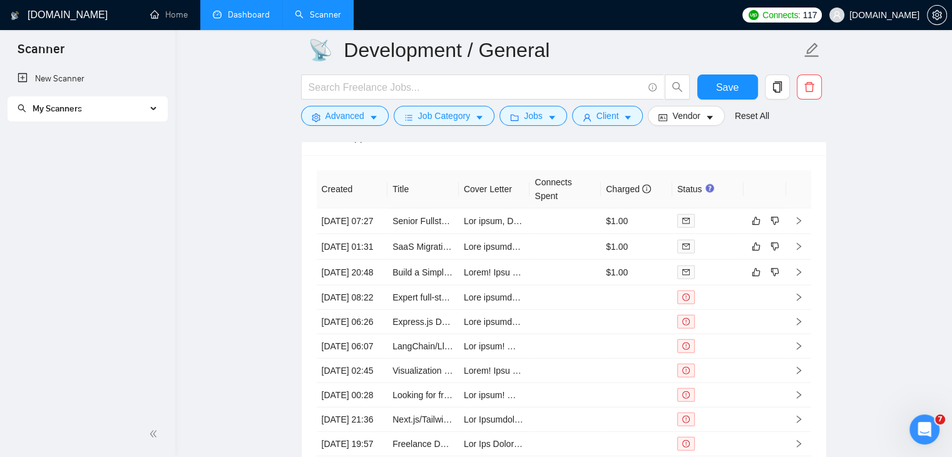
click at [247, 9] on link "Dashboard" at bounding box center [241, 14] width 57 height 11
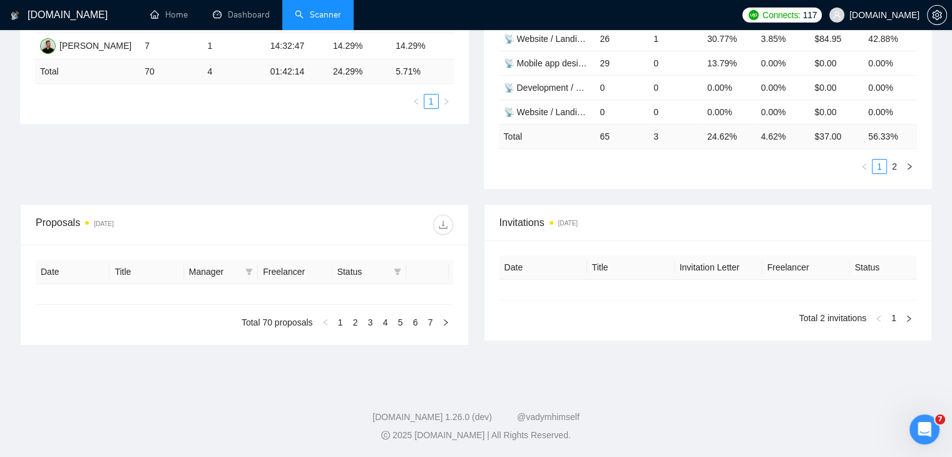
type input "[DATE]"
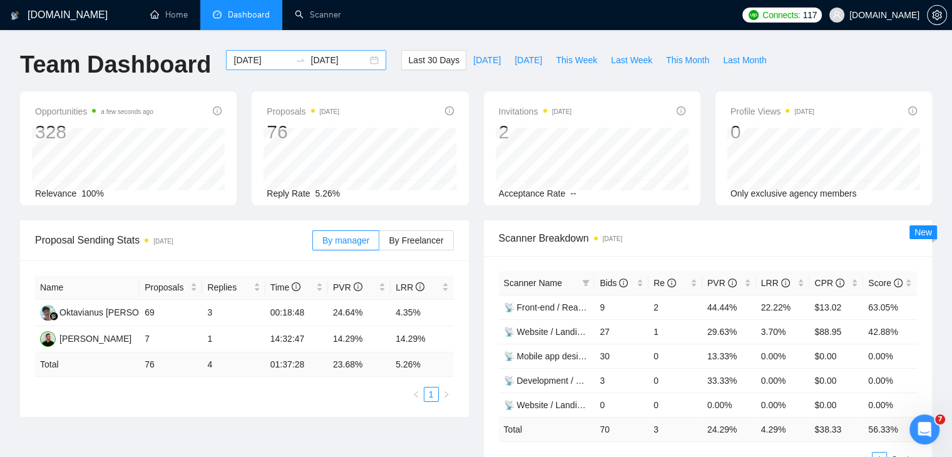
click at [367, 61] on div "2025-07-21 2025-08-20" at bounding box center [306, 60] width 160 height 20
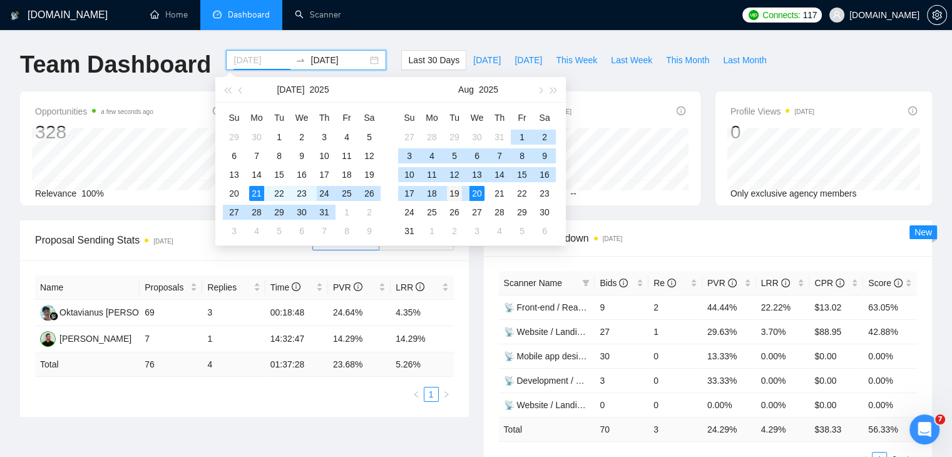
type input "2025-08-19"
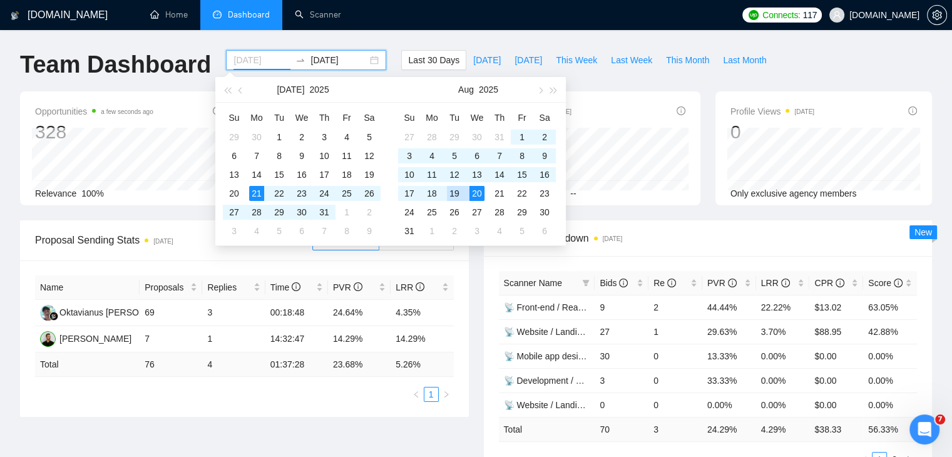
click at [456, 193] on div "19" at bounding box center [454, 193] width 15 height 15
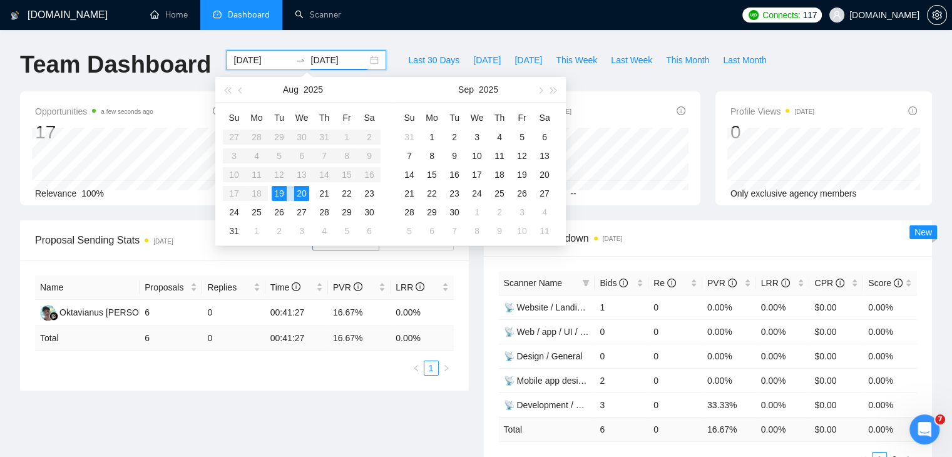
type input "[DATE]"
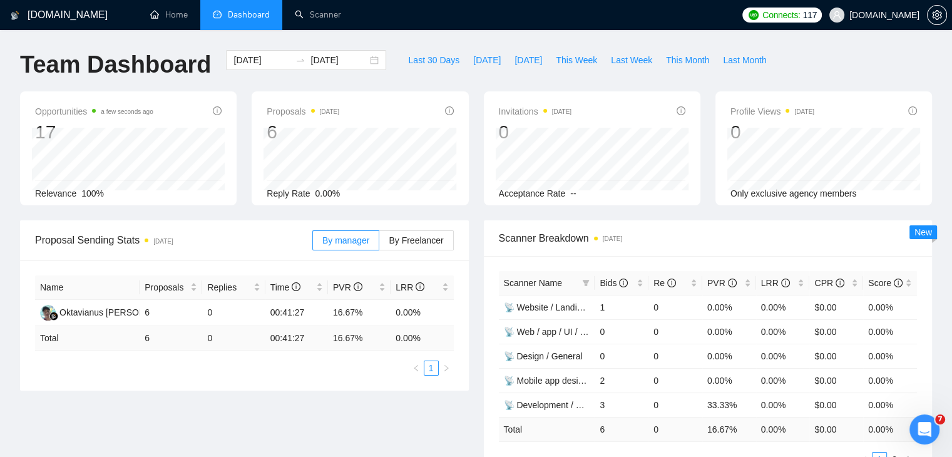
click at [468, 301] on div "Name Proposals Replies Time PVR LRR Oktavianus Obed Tape 6 0 00:41:27 16.67% 0.…" at bounding box center [244, 325] width 449 height 130
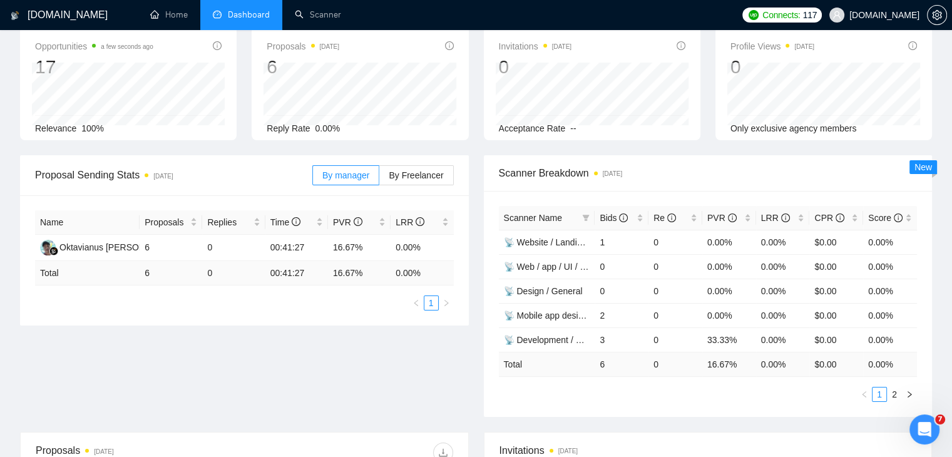
scroll to position [73, 0]
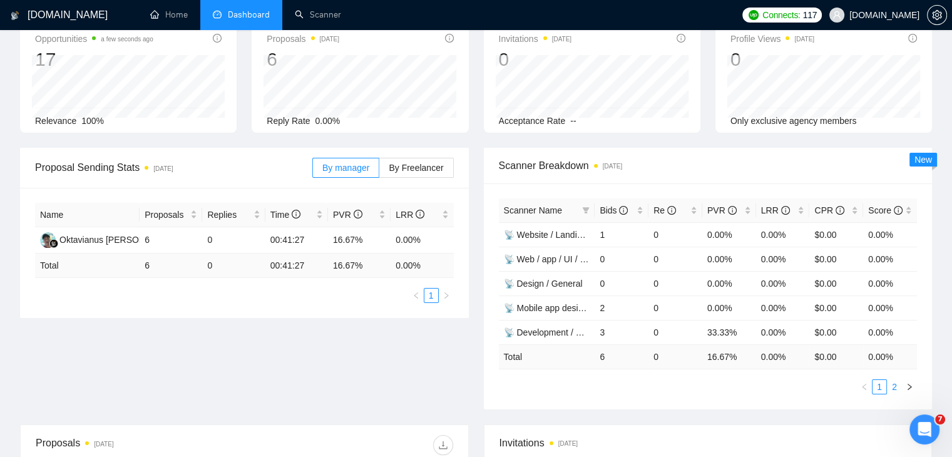
click at [899, 382] on link "2" at bounding box center [895, 387] width 14 height 14
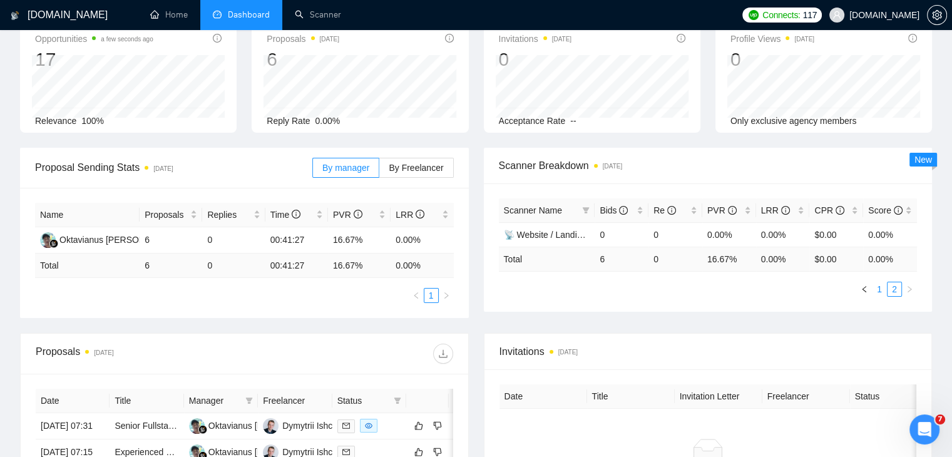
click at [880, 292] on link "1" at bounding box center [880, 289] width 14 height 14
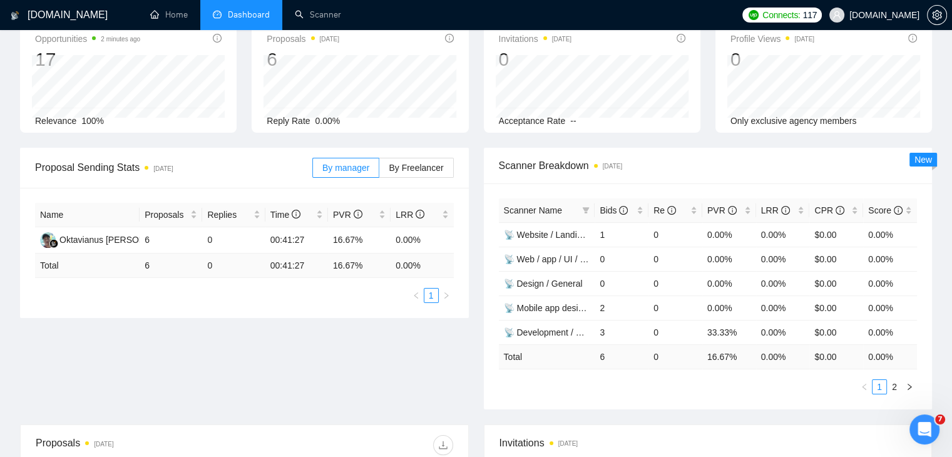
scroll to position [0, 0]
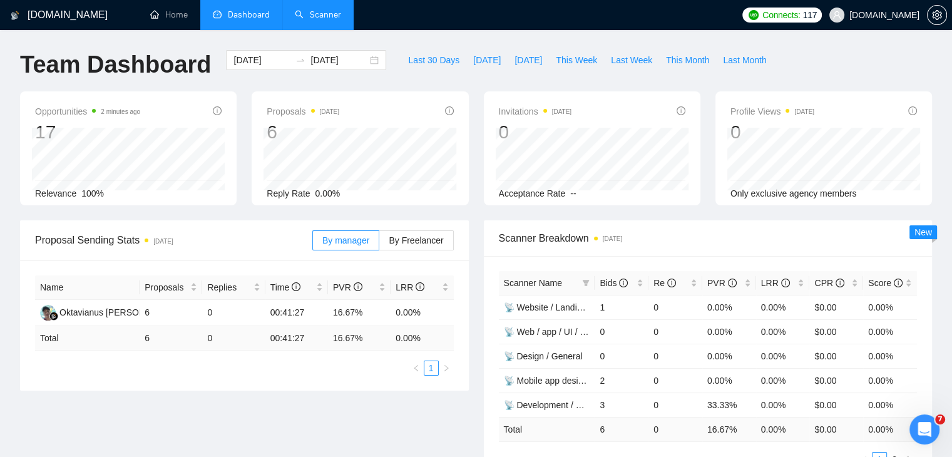
click at [332, 11] on link "Scanner" at bounding box center [318, 14] width 46 height 11
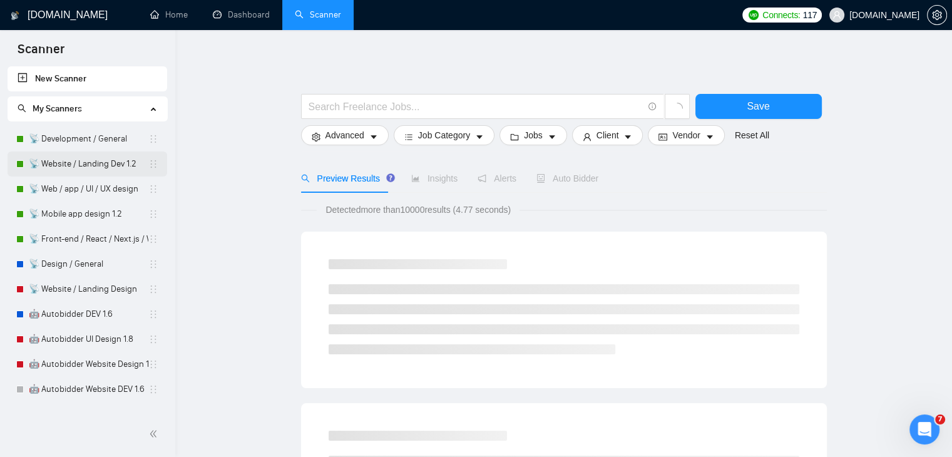
click at [95, 167] on link "📡 Website / Landing Dev 1.2" at bounding box center [89, 163] width 120 height 25
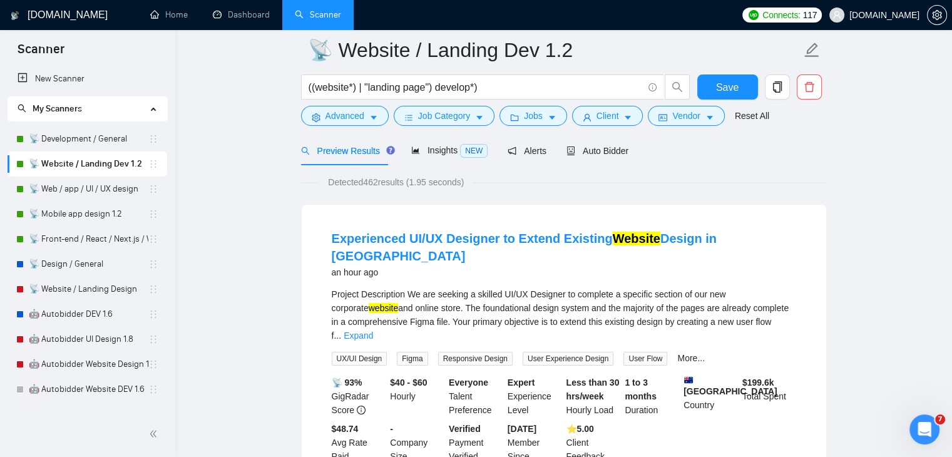
scroll to position [60, 0]
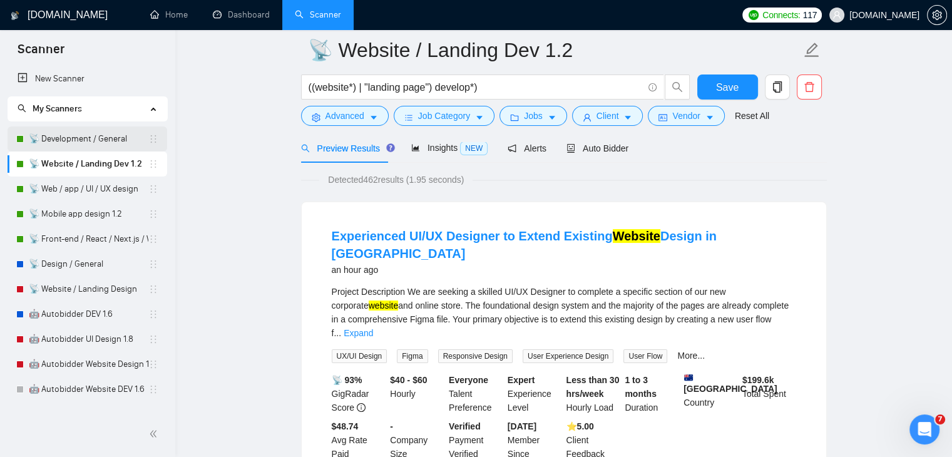
click at [85, 141] on link "📡 Development / General" at bounding box center [89, 138] width 120 height 25
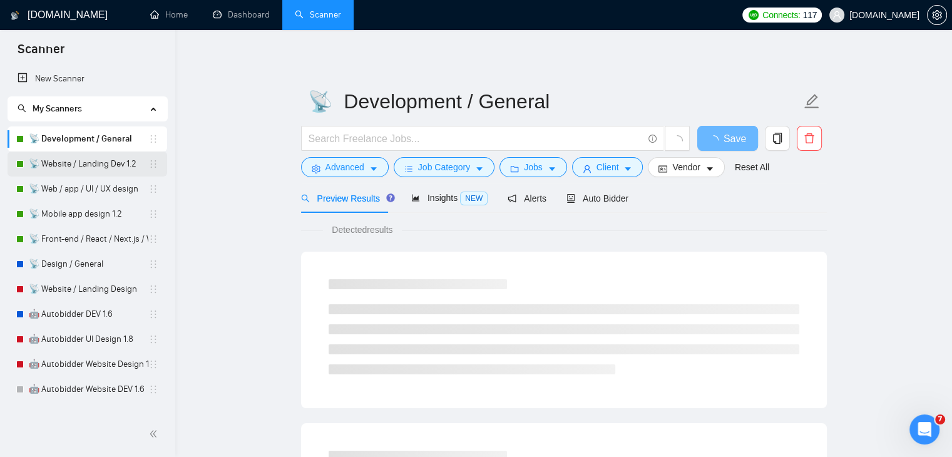
click at [91, 160] on link "📡 Website / Landing Dev 1.2" at bounding box center [89, 163] width 120 height 25
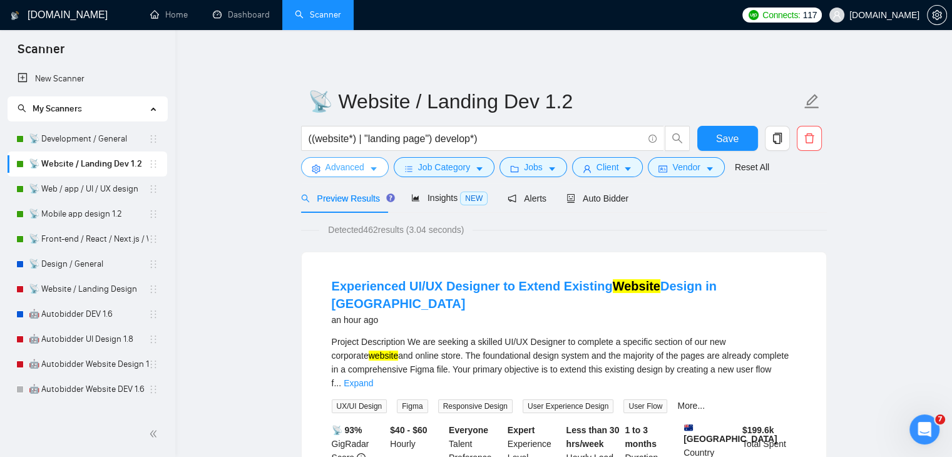
click at [372, 173] on icon "caret-down" at bounding box center [373, 169] width 9 height 9
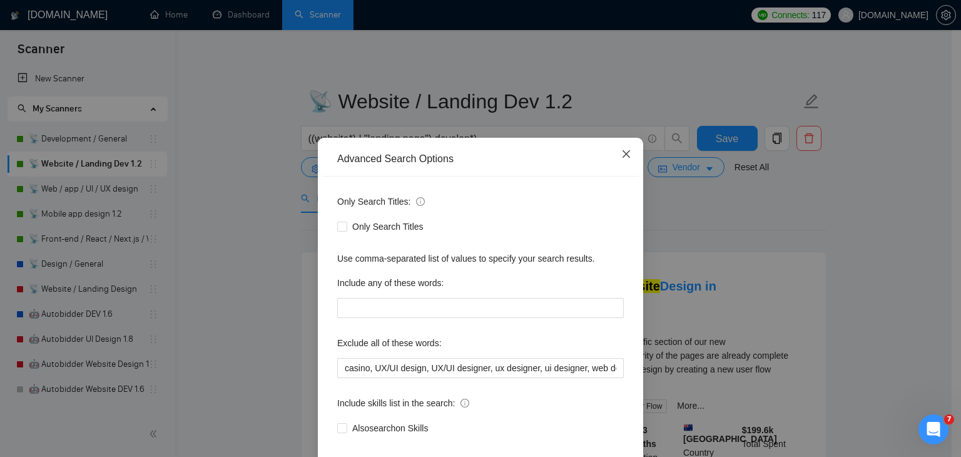
click at [624, 156] on icon "close" at bounding box center [627, 154] width 10 height 10
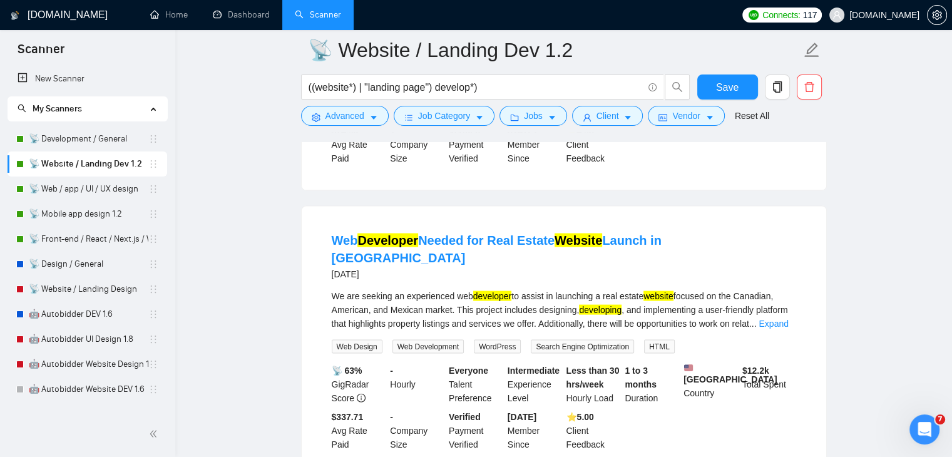
scroll to position [2674, 0]
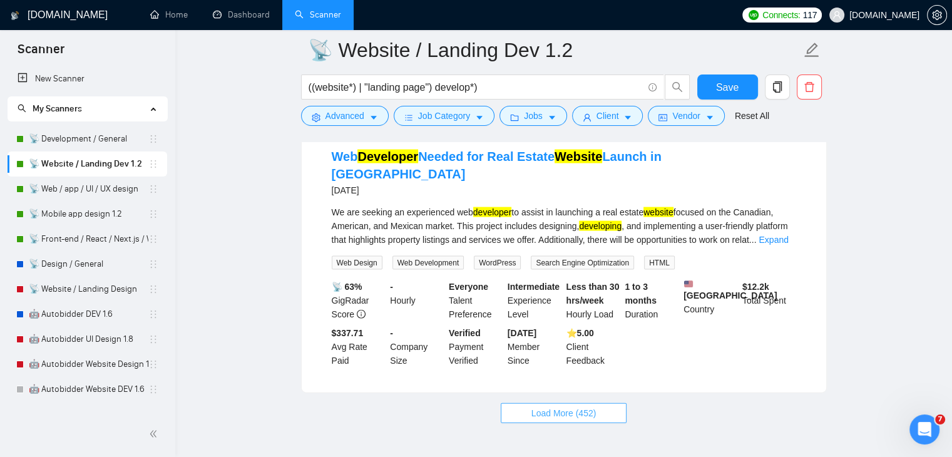
click at [588, 406] on span "Load More (452)" at bounding box center [563, 413] width 65 height 14
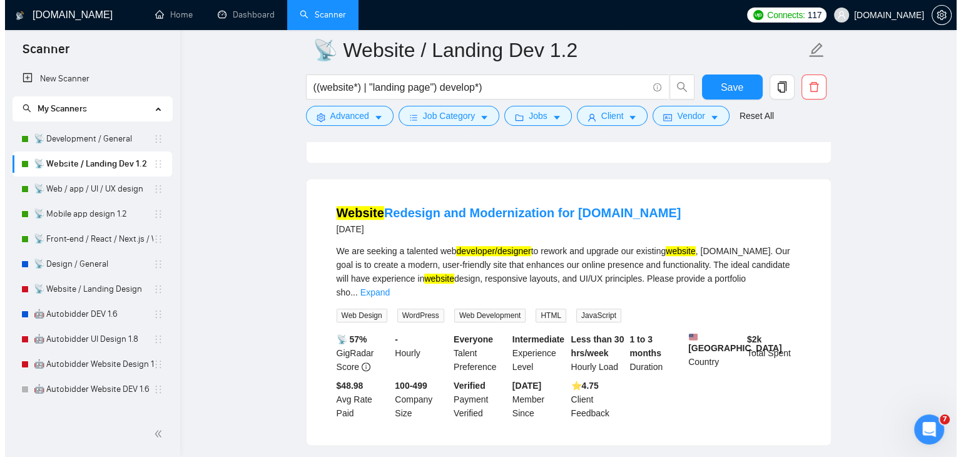
scroll to position [949, 0]
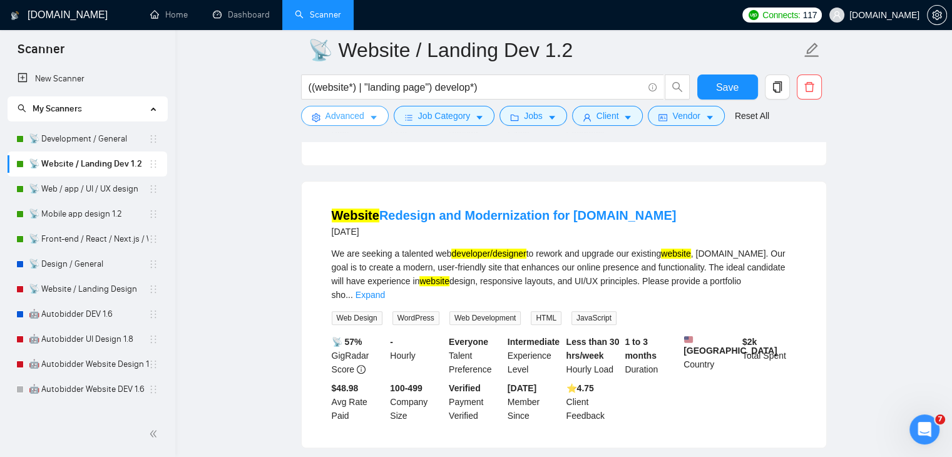
click at [371, 116] on icon "caret-down" at bounding box center [373, 117] width 9 height 9
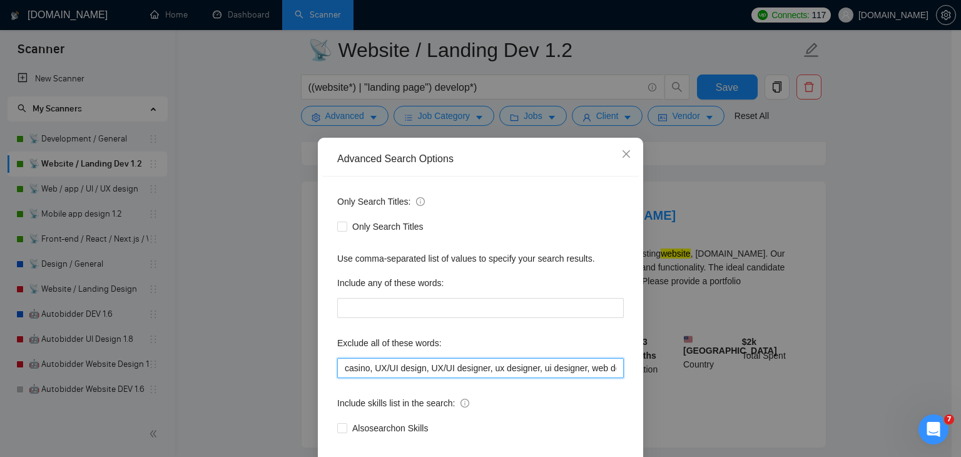
click at [478, 367] on input "casino, UX/UI design, UX/UI designer, ux designer, ui designer, web designer, g…" at bounding box center [480, 368] width 287 height 20
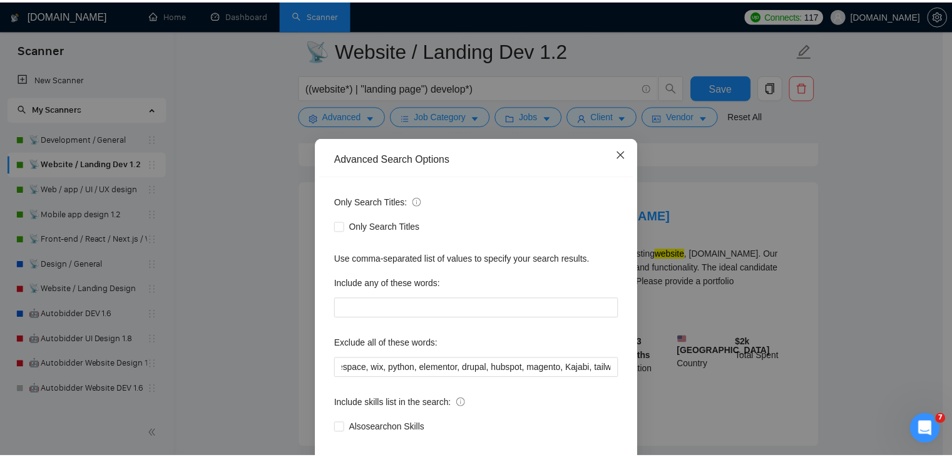
scroll to position [0, 0]
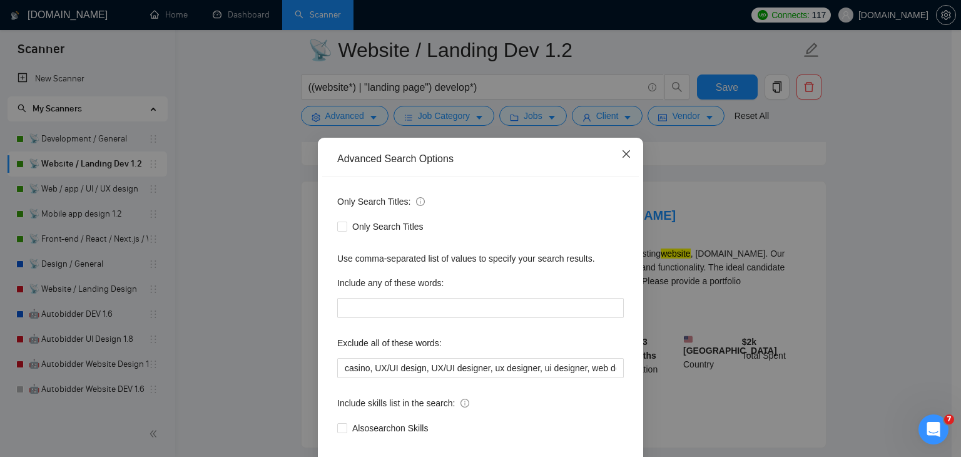
click at [628, 153] on span "Close" at bounding box center [627, 155] width 34 height 34
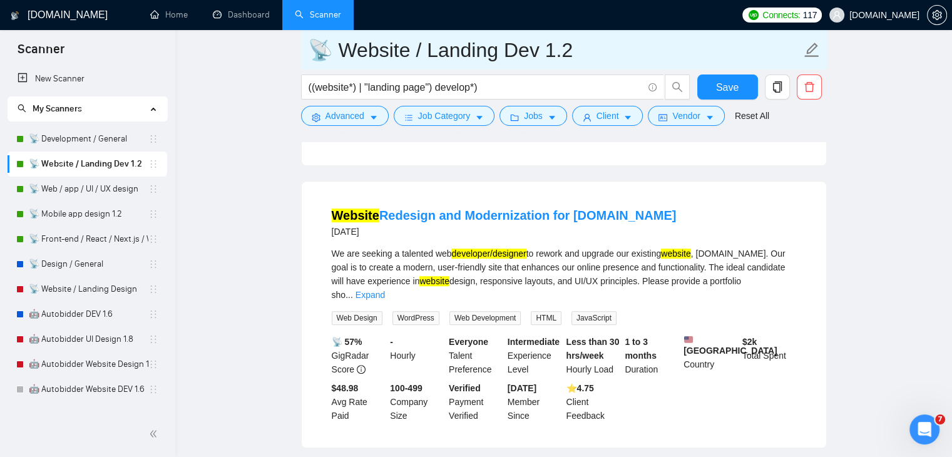
click at [587, 50] on input "📡 Website / Landing Dev 1.2" at bounding box center [554, 49] width 493 height 31
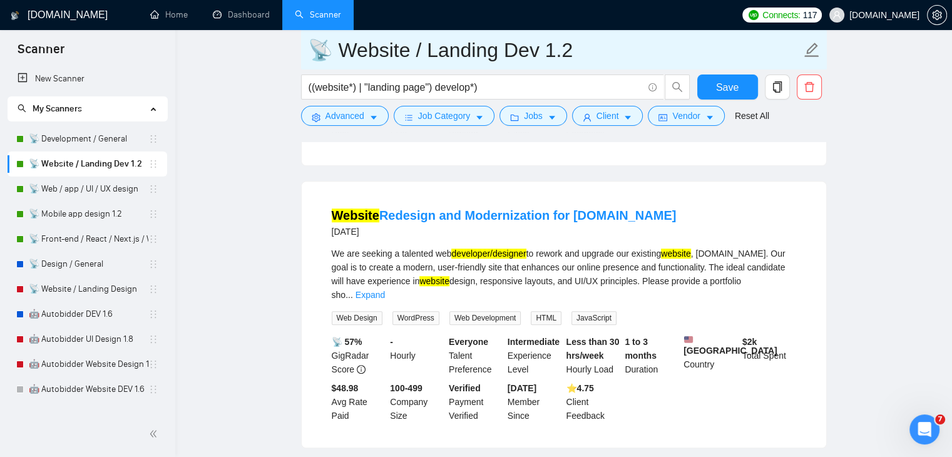
click at [610, 50] on input "📡 Website / Landing Dev 1.2" at bounding box center [554, 49] width 493 height 31
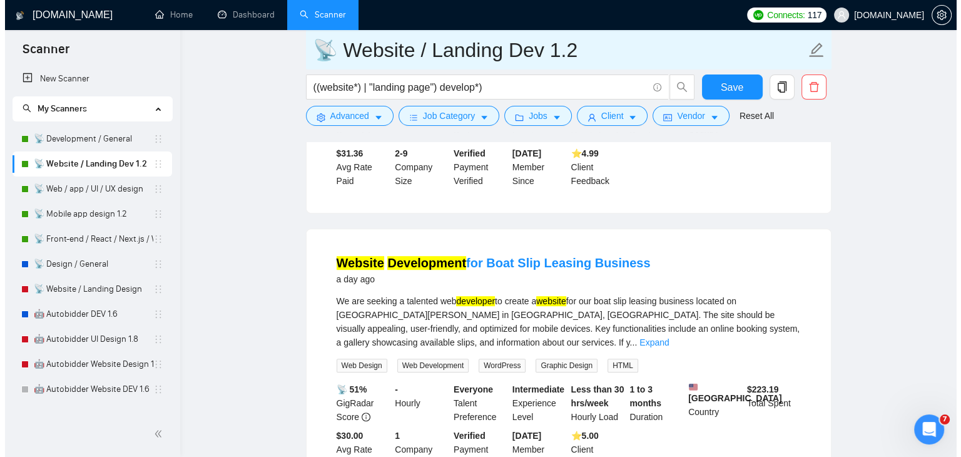
scroll to position [618, 0]
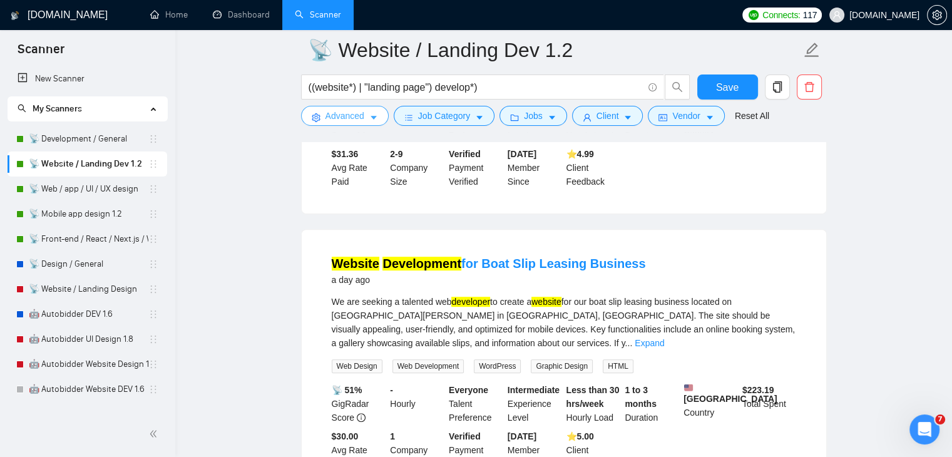
click at [359, 121] on span "Advanced" at bounding box center [345, 116] width 39 height 14
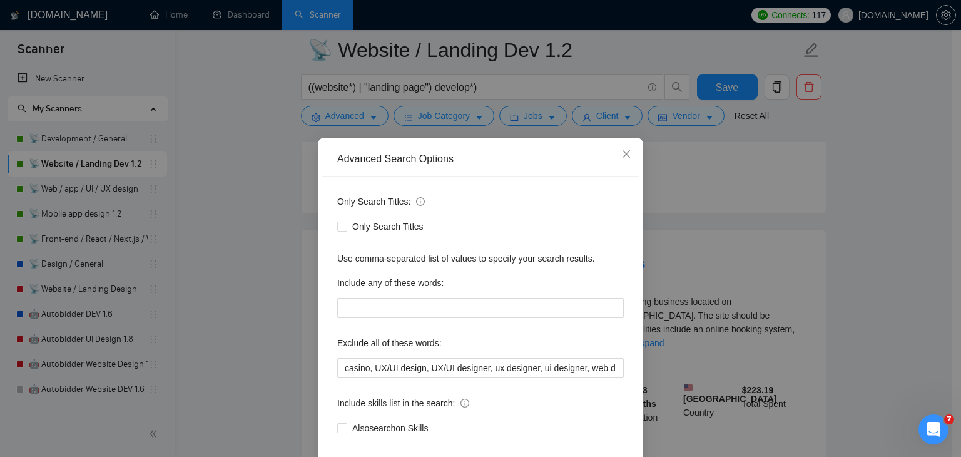
scroll to position [64, 0]
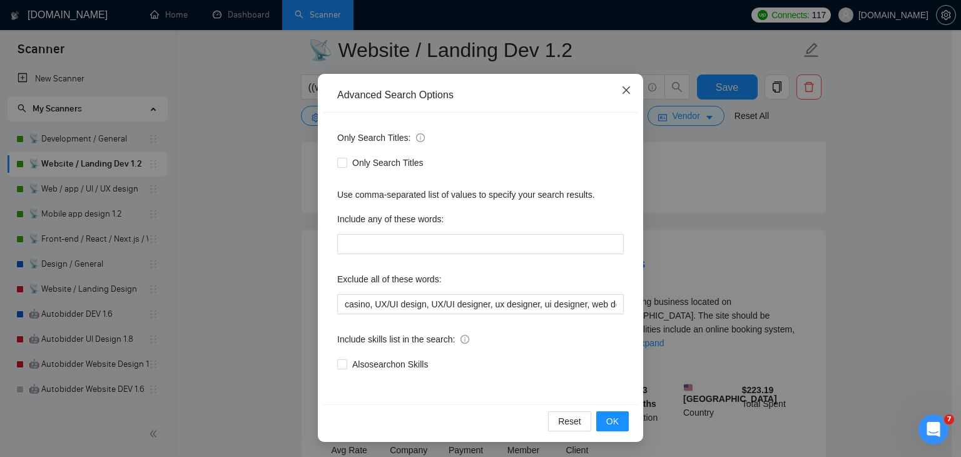
click at [622, 93] on icon "close" at bounding box center [627, 90] width 10 height 10
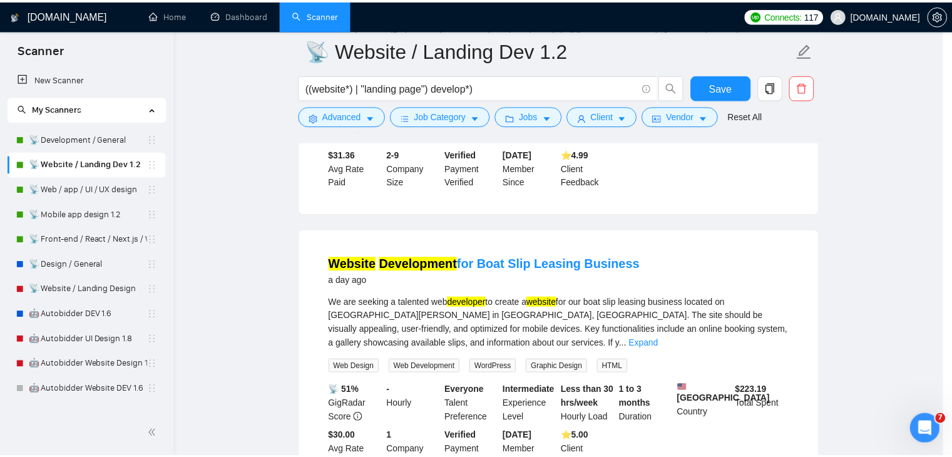
scroll to position [1, 0]
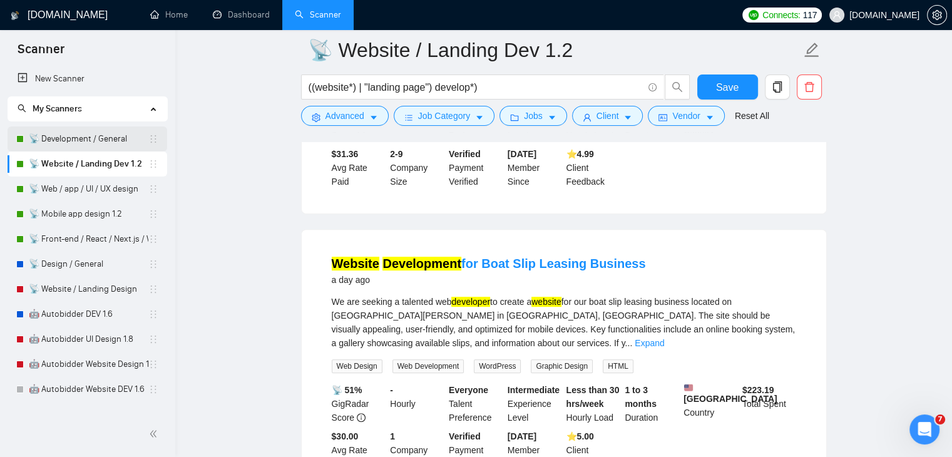
click at [95, 136] on link "📡 Development / General" at bounding box center [89, 138] width 120 height 25
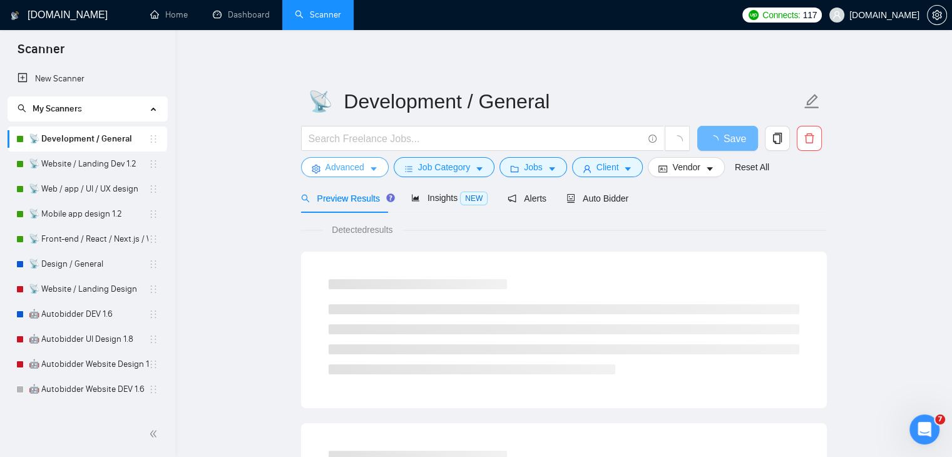
click at [373, 165] on icon "caret-down" at bounding box center [373, 169] width 9 height 9
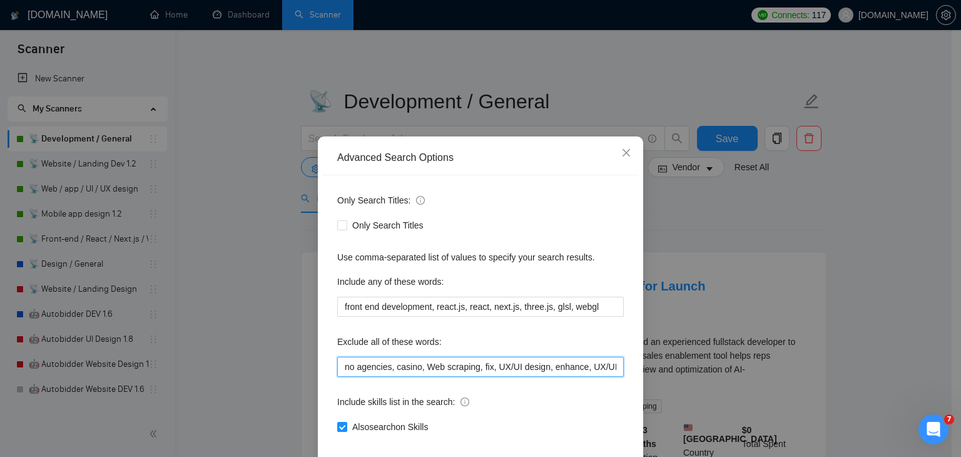
click at [473, 374] on input "no agencies, casino, Web scraping, fix, UX/UI design, enhance, UX/UI designer, …" at bounding box center [480, 367] width 287 height 20
click at [622, 156] on icon "close" at bounding box center [627, 153] width 10 height 10
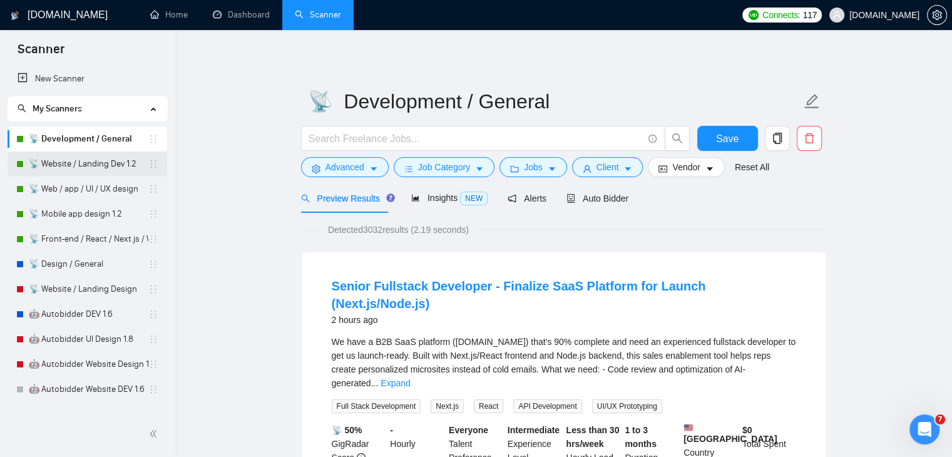
click at [98, 167] on link "📡 Website / Landing Dev 1.2" at bounding box center [89, 163] width 120 height 25
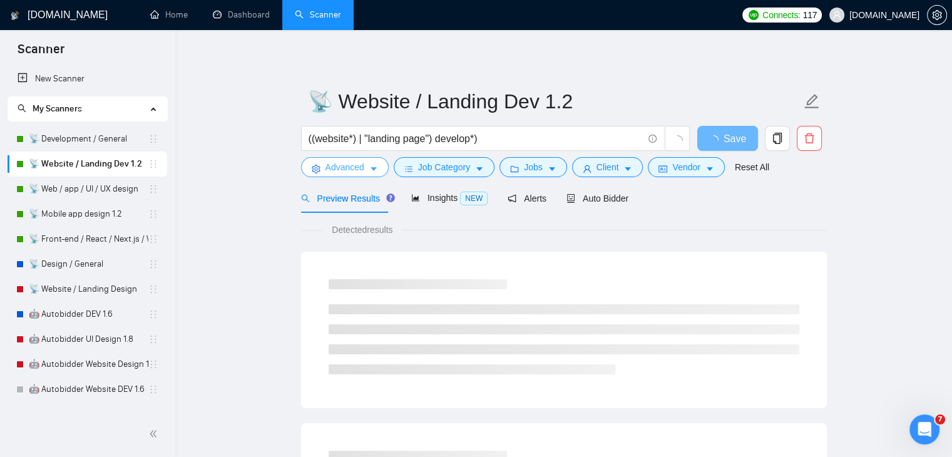
click at [373, 169] on icon "caret-down" at bounding box center [374, 170] width 6 height 4
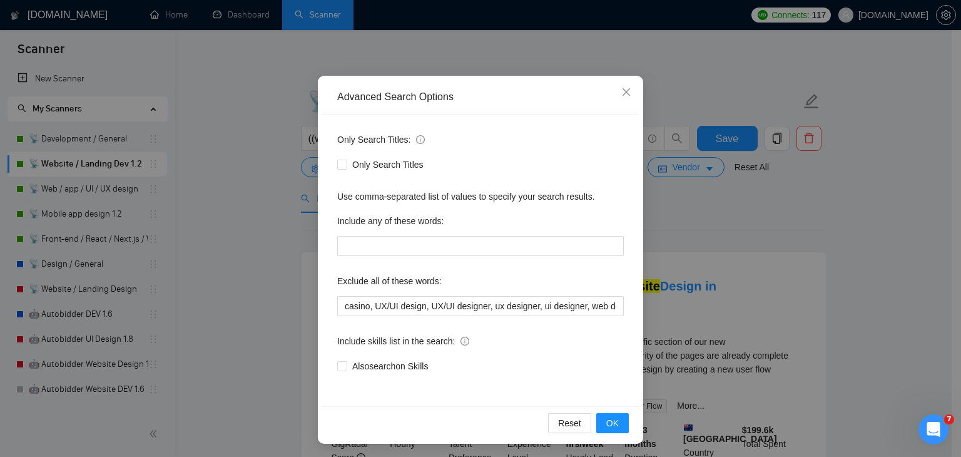
scroll to position [63, 0]
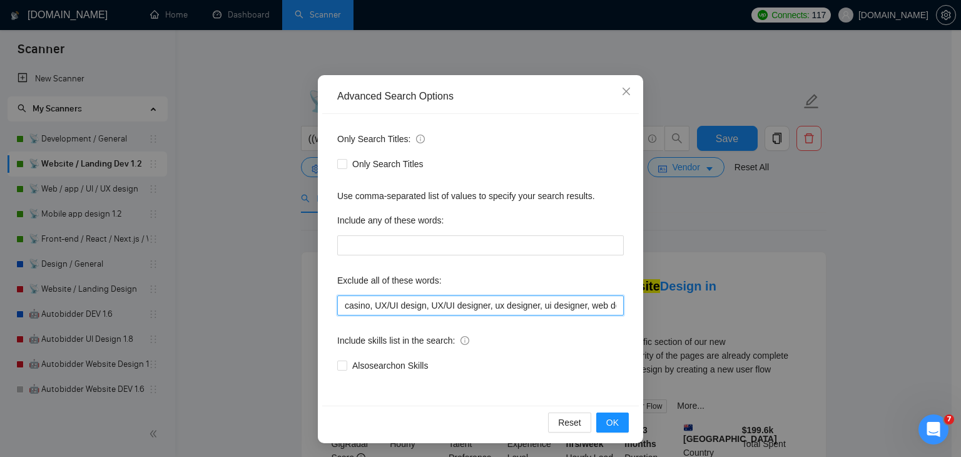
click at [522, 312] on input "casino, UX/UI design, UX/UI designer, ux designer, ui designer, web designer, g…" at bounding box center [480, 305] width 287 height 20
click at [488, 317] on div "Only Search Titles: Only Search Titles Use comma-separated list of values to sp…" at bounding box center [480, 260] width 317 height 292
click at [480, 306] on input "casino, UX/UI design, UX/UI designer, ux designer, ui designer, web designer, g…" at bounding box center [480, 305] width 287 height 20
click at [626, 90] on icon "close" at bounding box center [627, 91] width 10 height 10
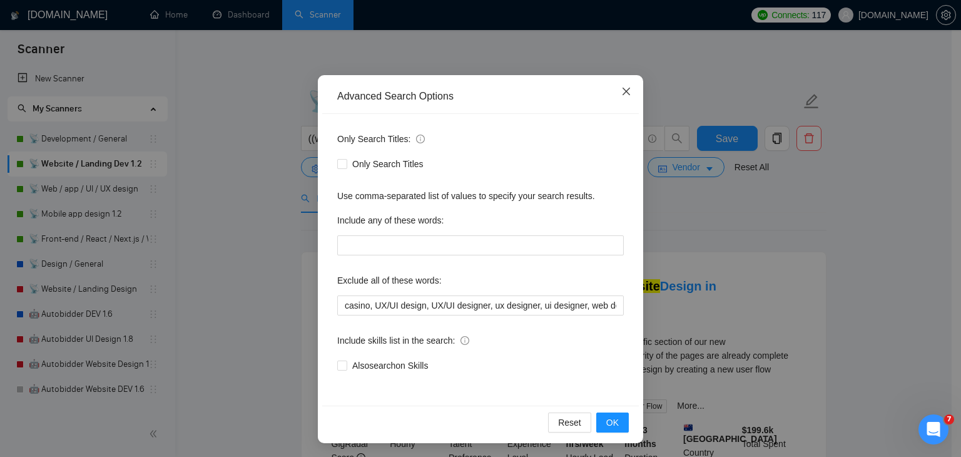
scroll to position [1, 0]
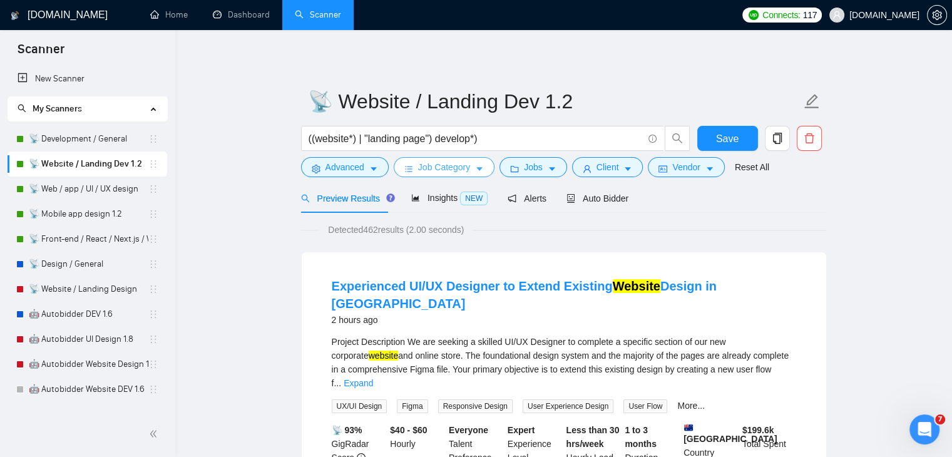
click at [458, 170] on span "Job Category" at bounding box center [444, 167] width 52 height 14
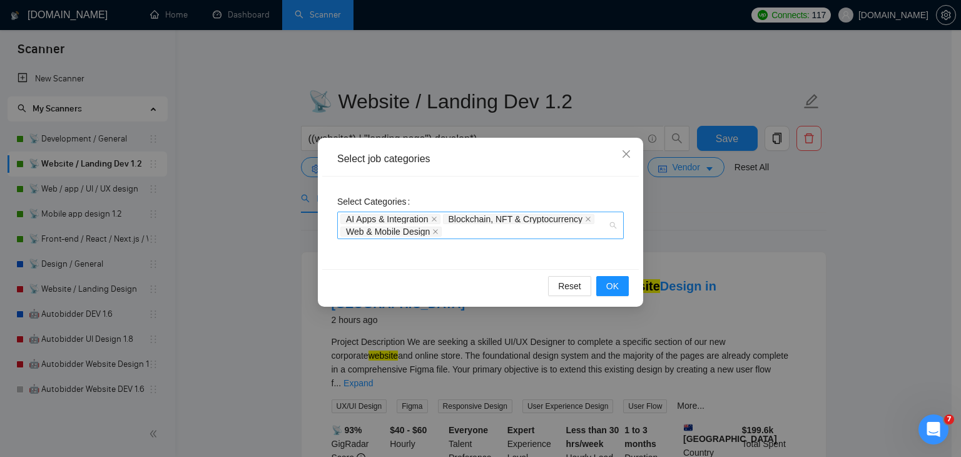
click at [613, 230] on div "AI Apps & Integration Blockchain, NFT & Cryptocurrency Web & Mobile Design" at bounding box center [480, 226] width 287 height 28
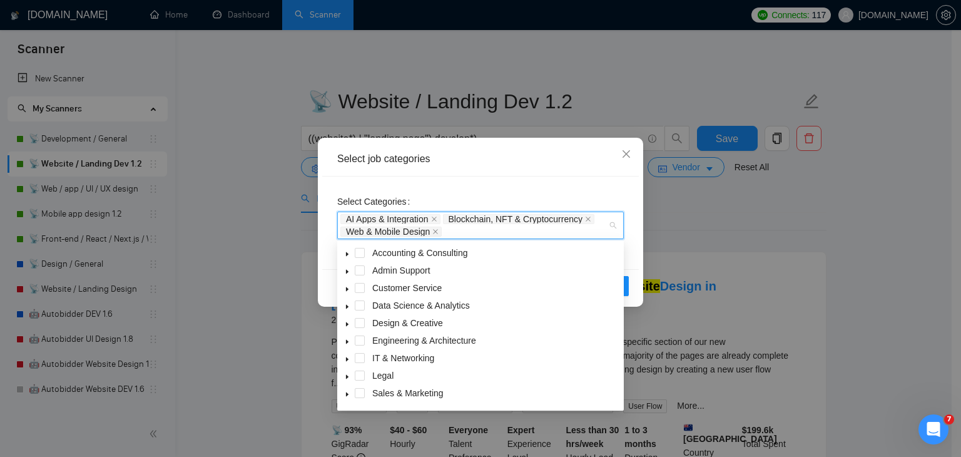
click at [349, 256] on icon "caret-down" at bounding box center [347, 254] width 6 height 6
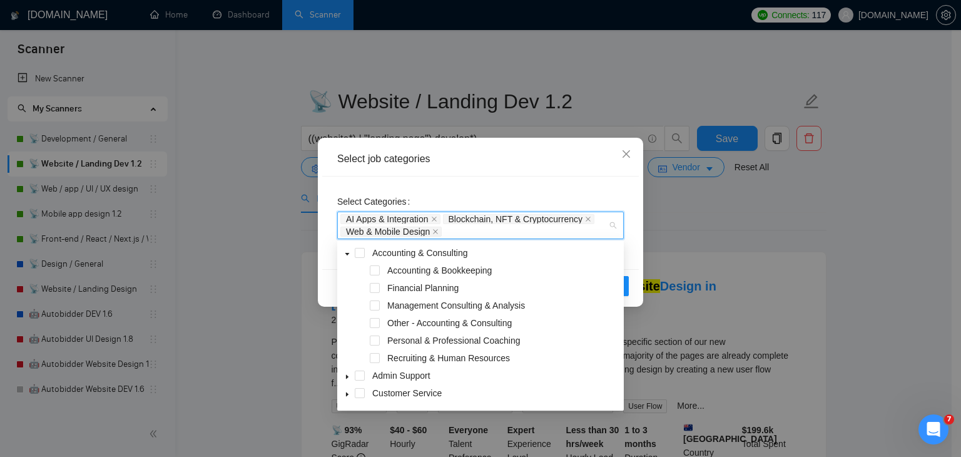
click at [349, 256] on icon "caret-down" at bounding box center [347, 254] width 6 height 6
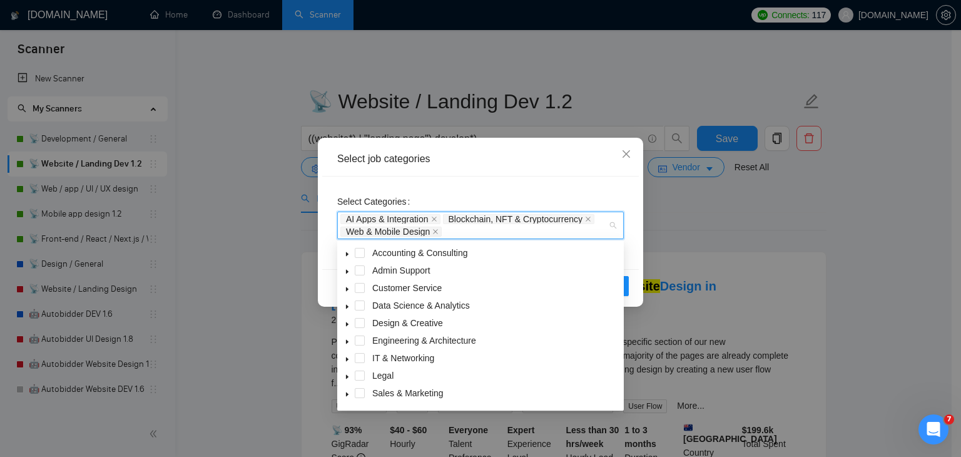
click at [347, 273] on icon "caret-down" at bounding box center [347, 272] width 3 height 4
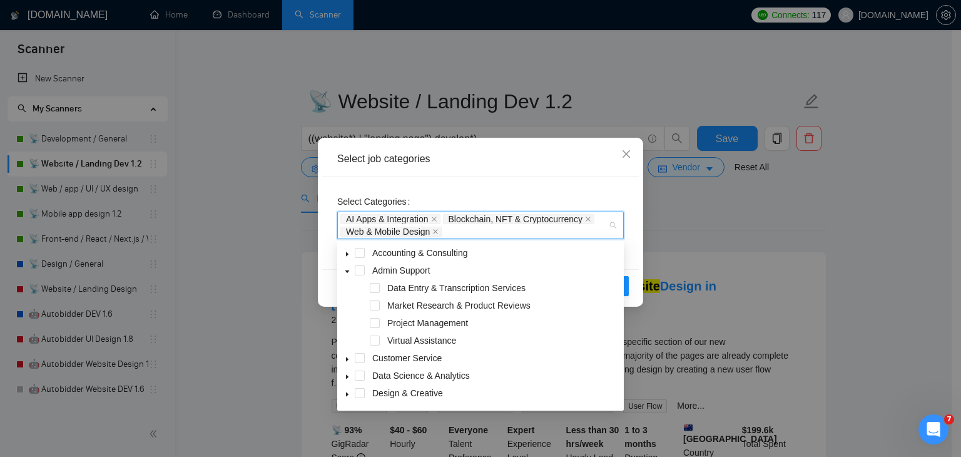
click at [347, 273] on icon "caret-down" at bounding box center [348, 271] width 4 height 3
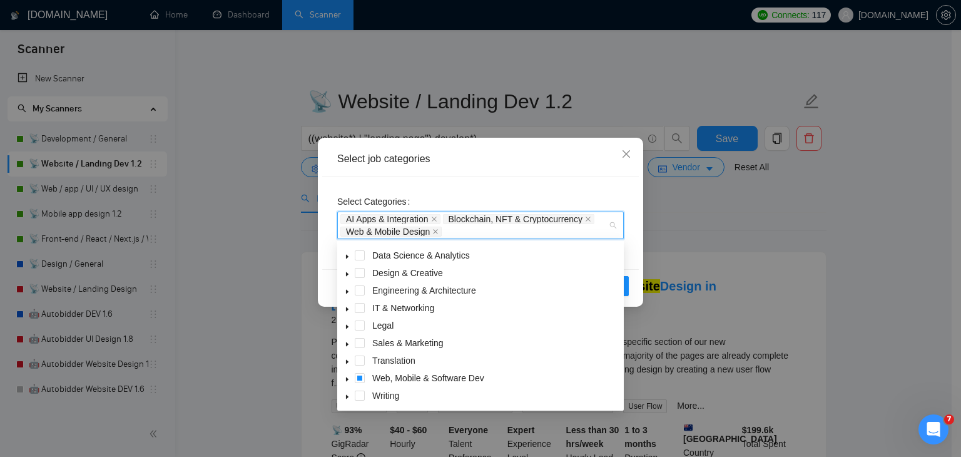
scroll to position [49, 0]
click at [349, 381] on icon "caret-down" at bounding box center [347, 380] width 6 height 6
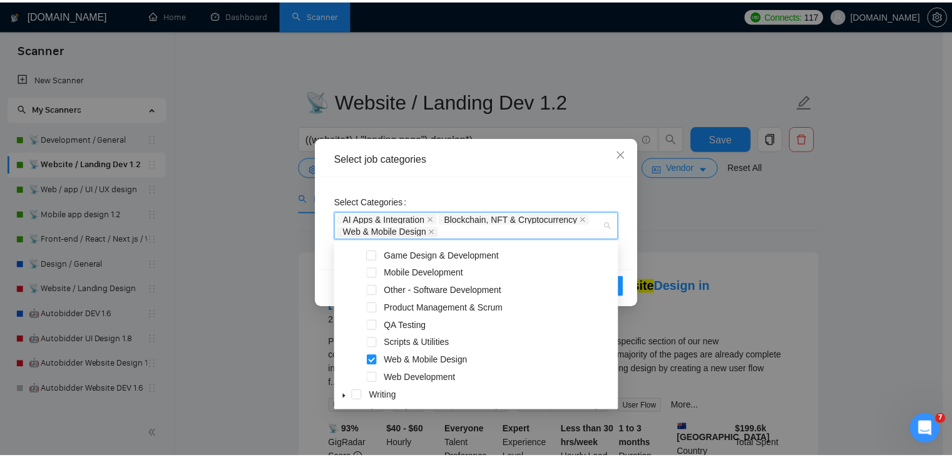
scroll to position [260, 0]
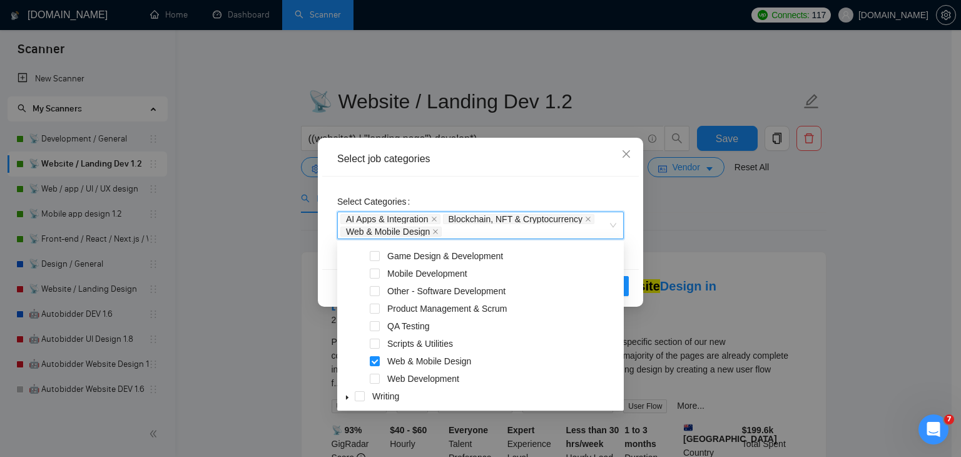
click at [660, 207] on div "Select job categories Select Categories AI Apps & Integration, Blockchain, NFT …" at bounding box center [480, 228] width 961 height 457
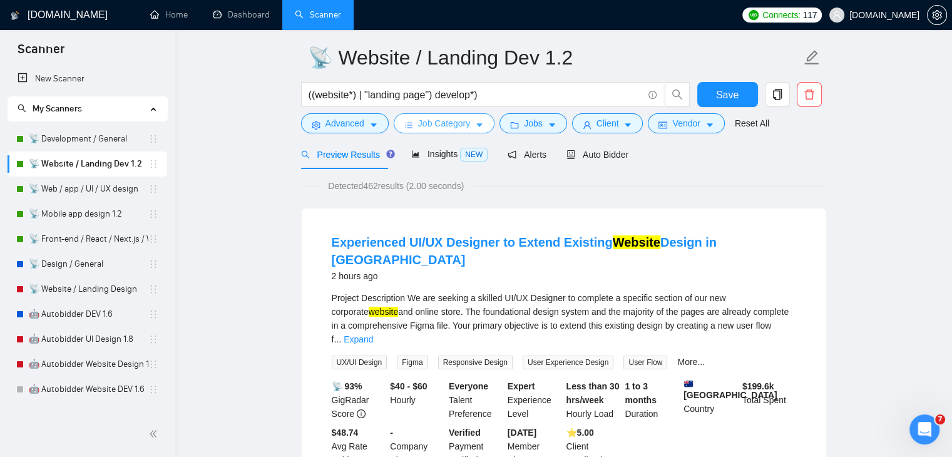
scroll to position [44, 0]
click at [456, 119] on span "Job Category" at bounding box center [444, 123] width 52 height 14
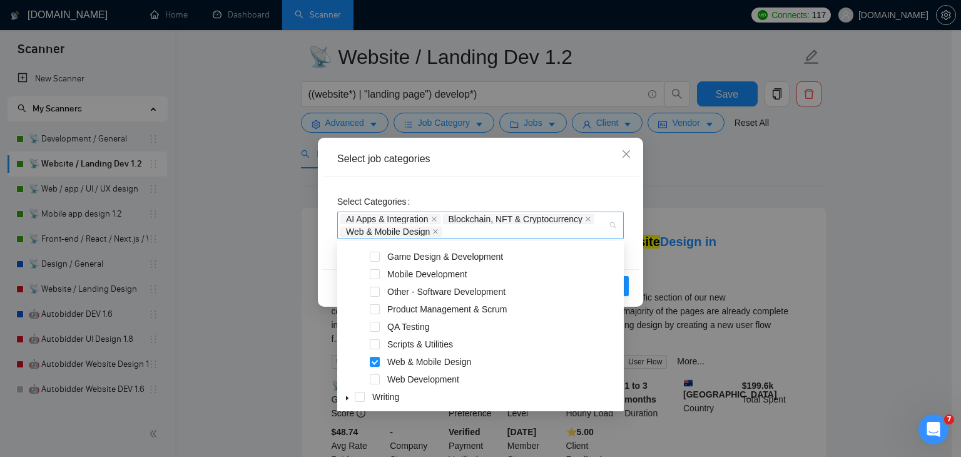
click at [610, 227] on div "AI Apps & Integration Blockchain, NFT & Cryptocurrency Web & Mobile Design" at bounding box center [480, 226] width 287 height 28
click at [686, 173] on div "Select job categories Select Categories AI Apps & Integration Blockchain, NFT &…" at bounding box center [480, 228] width 961 height 457
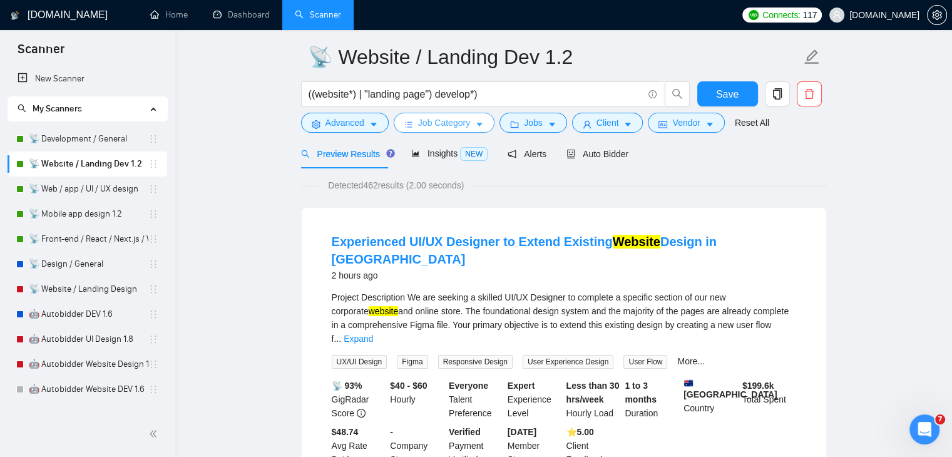
click at [475, 126] on icon "caret-down" at bounding box center [479, 124] width 9 height 9
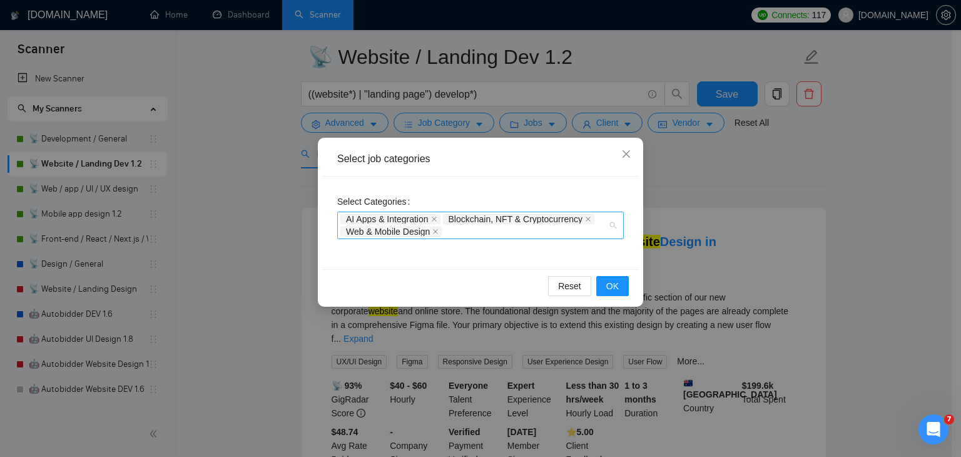
click at [613, 230] on div "AI Apps & Integration Blockchain, NFT & Cryptocurrency Web & Mobile Design" at bounding box center [480, 226] width 287 height 28
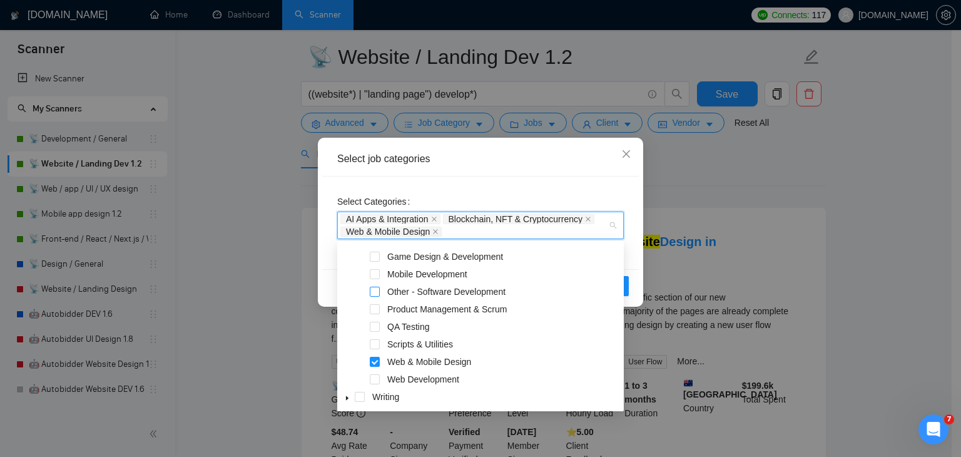
click at [373, 293] on span at bounding box center [375, 292] width 10 height 10
click at [742, 167] on div "Select job categories Select Categories AI Apps & Integration, Blockchain, NFT …" at bounding box center [480, 228] width 961 height 457
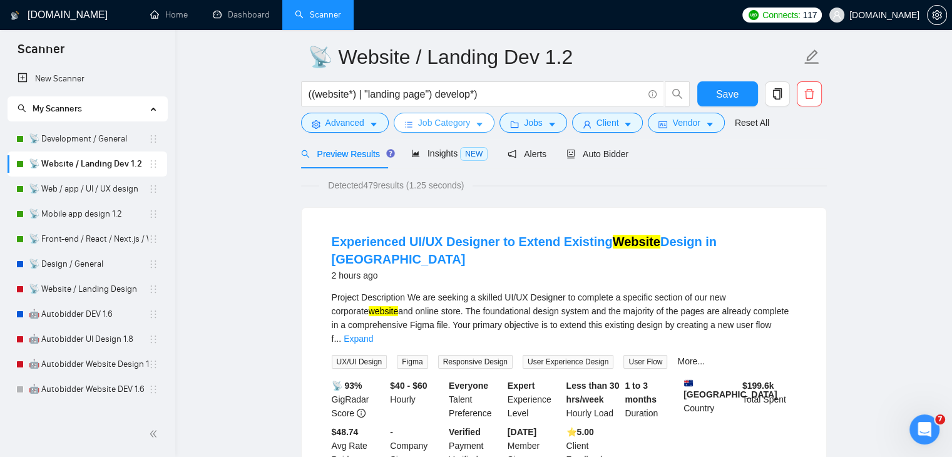
click at [469, 125] on button "Job Category" at bounding box center [444, 123] width 101 height 20
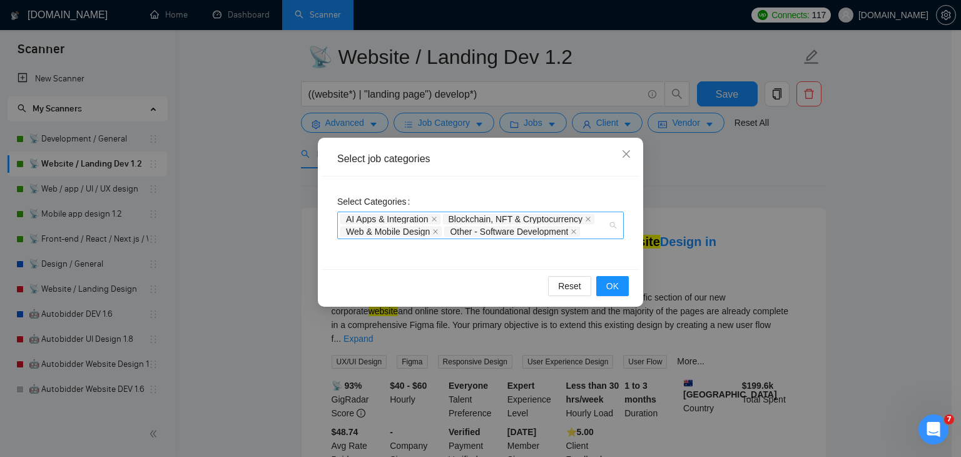
click at [615, 225] on div "AI Apps & Integration Blockchain, NFT & Cryptocurrency Web & Mobile Design Othe…" at bounding box center [480, 226] width 287 height 28
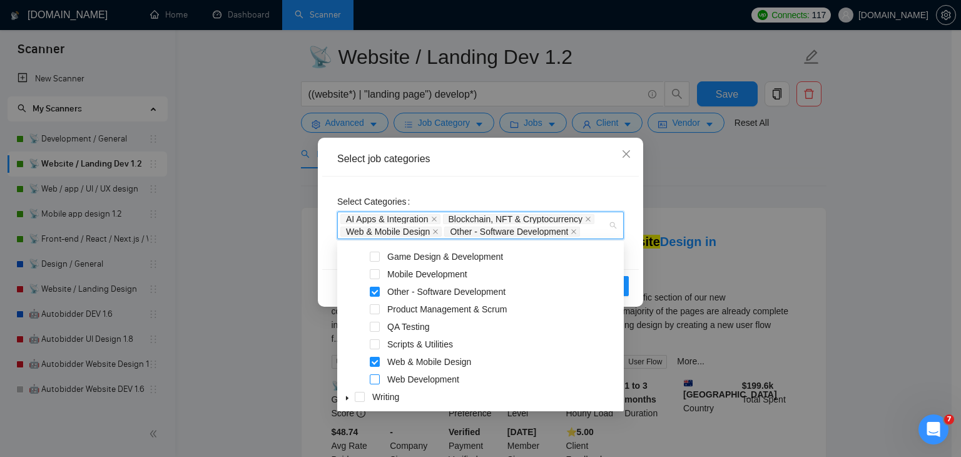
click at [376, 381] on span at bounding box center [375, 379] width 10 height 10
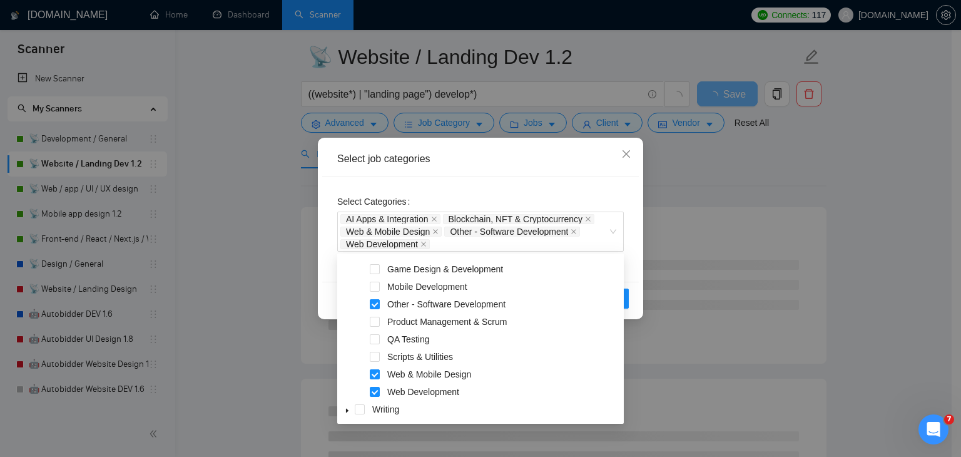
click at [674, 185] on div "Select job categories Select Categories AI Apps & Integration Blockchain, NFT &…" at bounding box center [480, 228] width 961 height 457
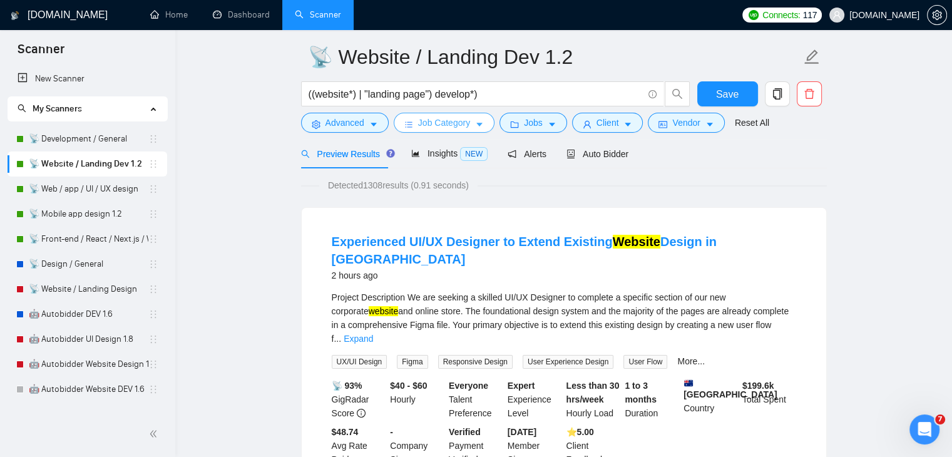
click at [479, 125] on icon "caret-down" at bounding box center [479, 124] width 9 height 9
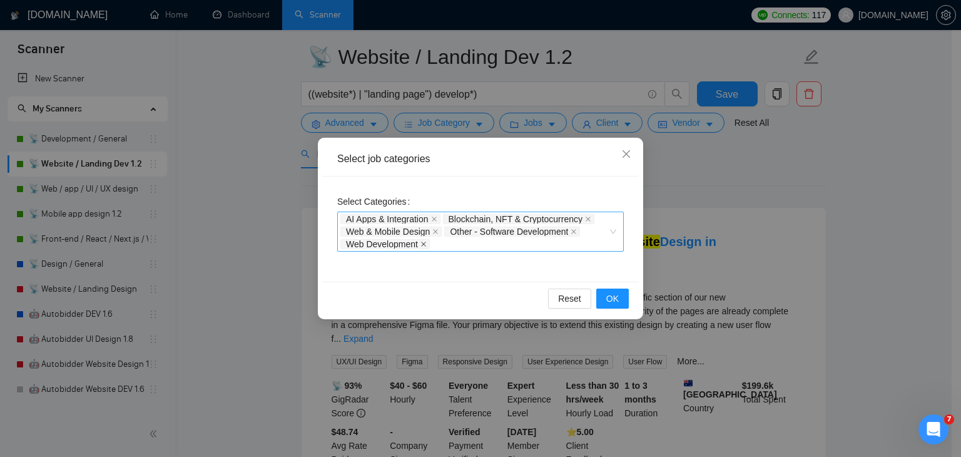
click at [426, 245] on icon "close" at bounding box center [424, 244] width 6 height 6
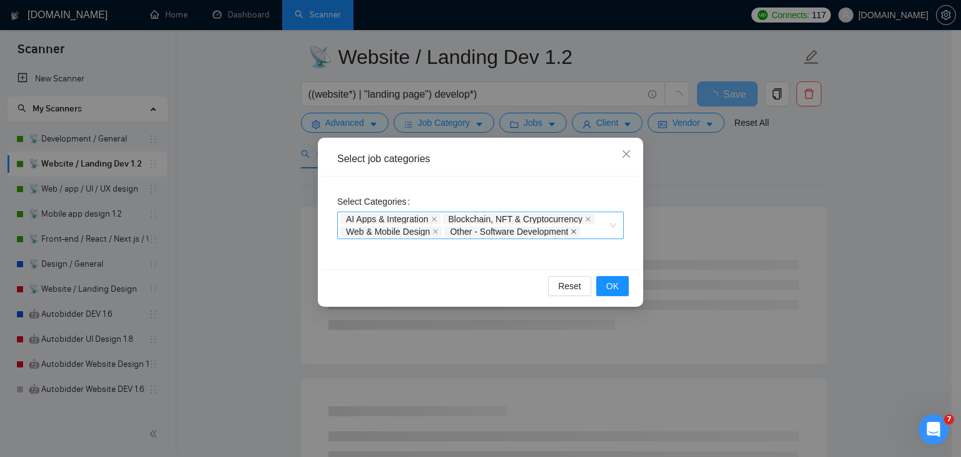
click at [577, 229] on icon "close" at bounding box center [574, 231] width 6 height 6
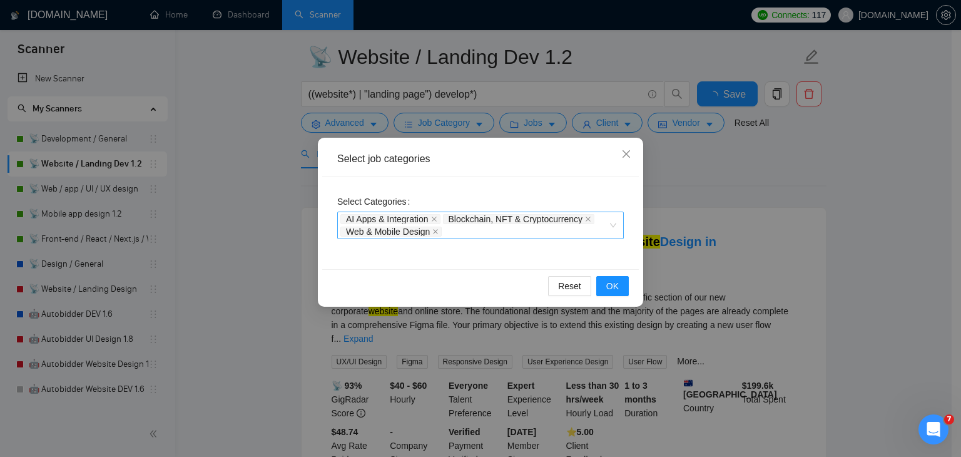
click at [661, 174] on div "Select job categories Select Categories AI Apps & Integration Blockchain, NFT &…" at bounding box center [480, 228] width 961 height 457
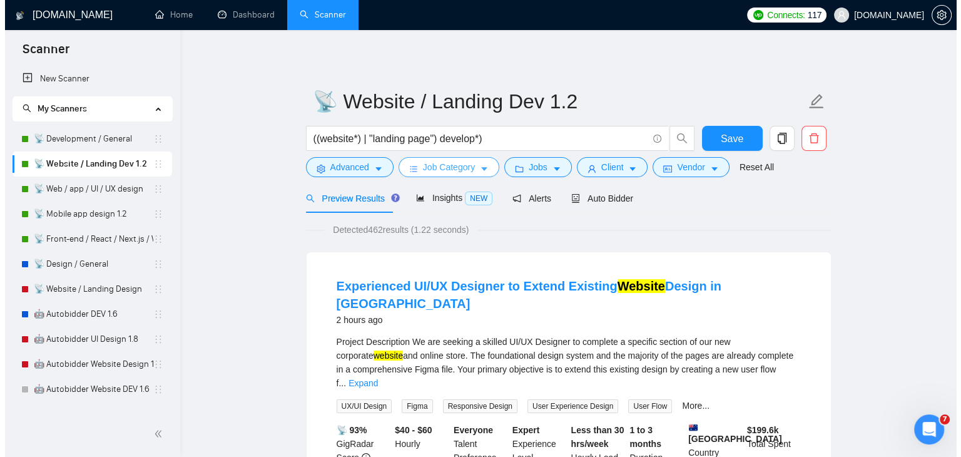
scroll to position [0, 0]
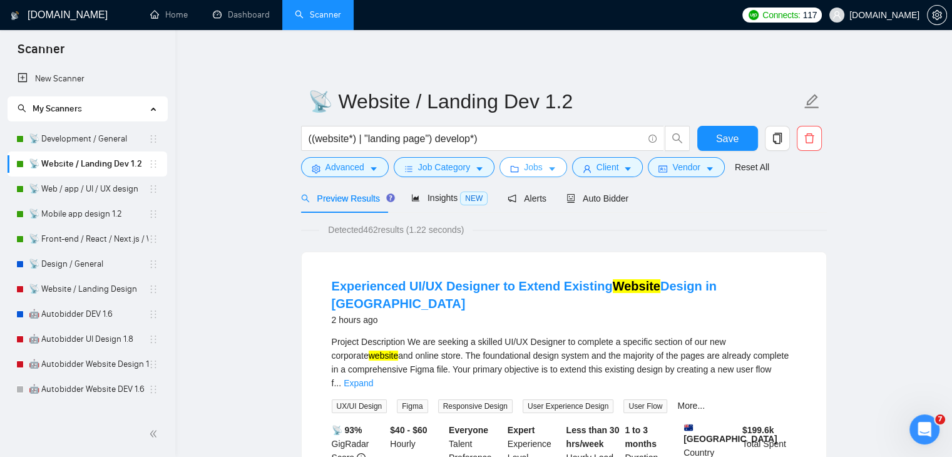
click at [528, 164] on span "Jobs" at bounding box center [533, 167] width 19 height 14
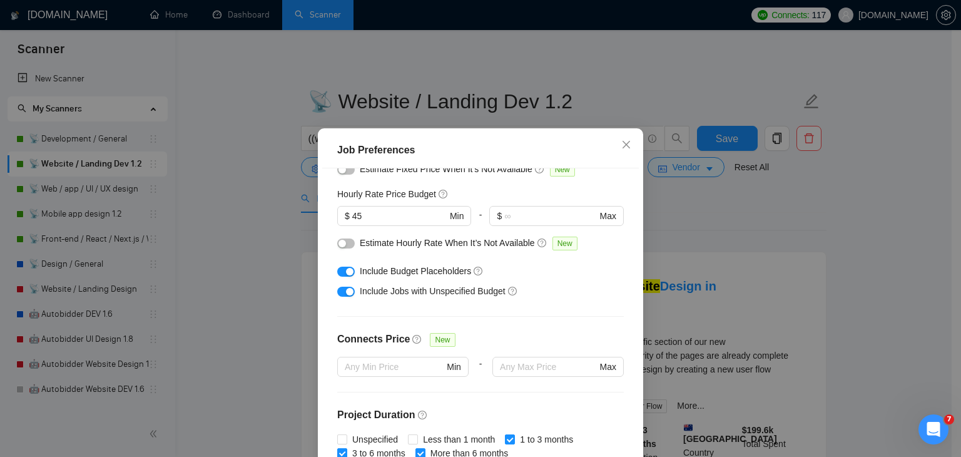
scroll to position [178, 0]
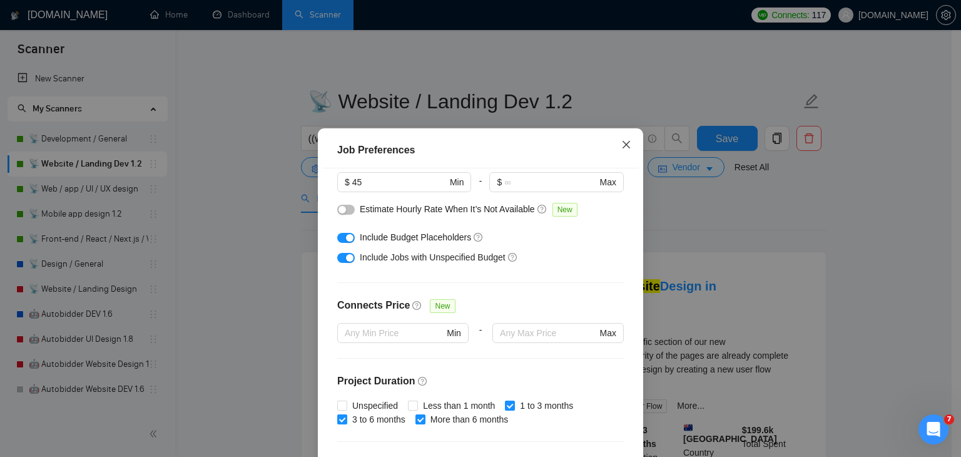
click at [623, 146] on icon "close" at bounding box center [627, 145] width 8 height 8
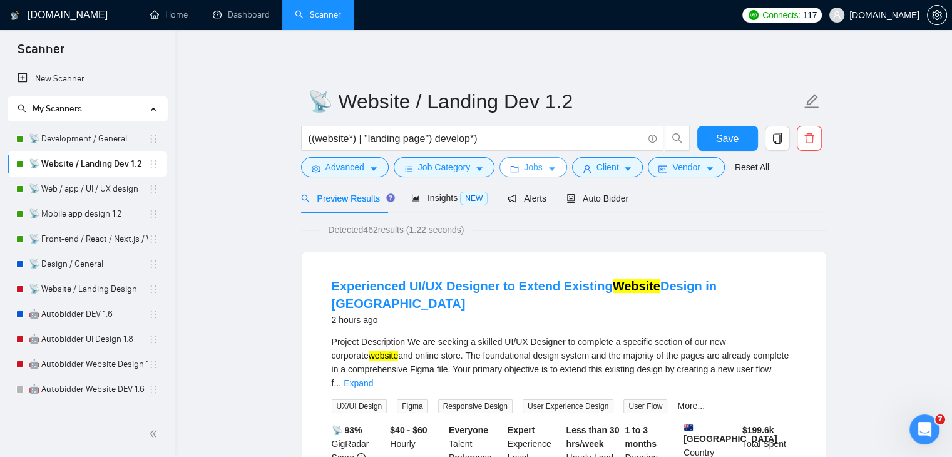
click at [535, 170] on span "Jobs" at bounding box center [533, 167] width 19 height 14
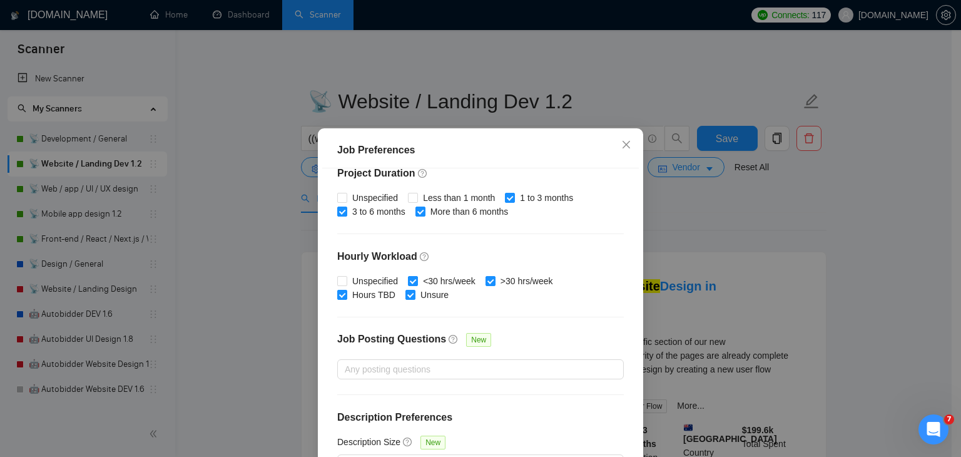
scroll to position [86, 0]
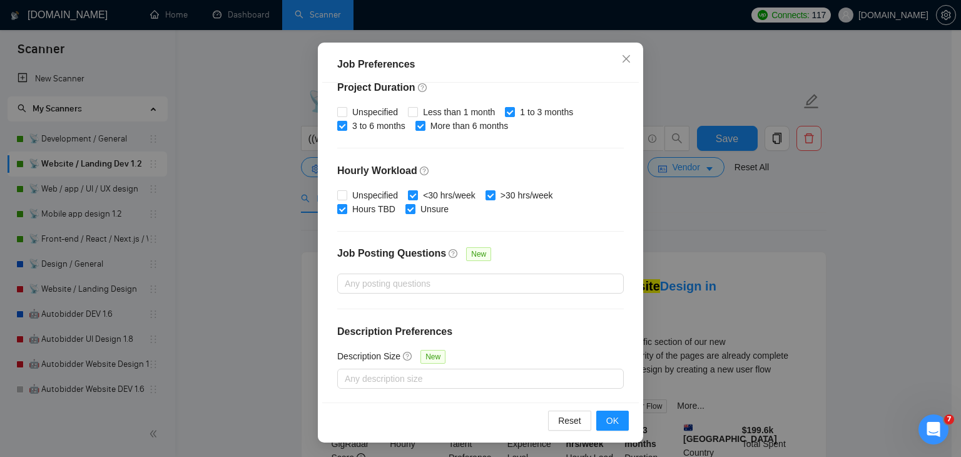
click at [696, 203] on div "Job Preferences Budget Project Type All Fixed Price Hourly Rate Fixed Price Bud…" at bounding box center [480, 228] width 961 height 457
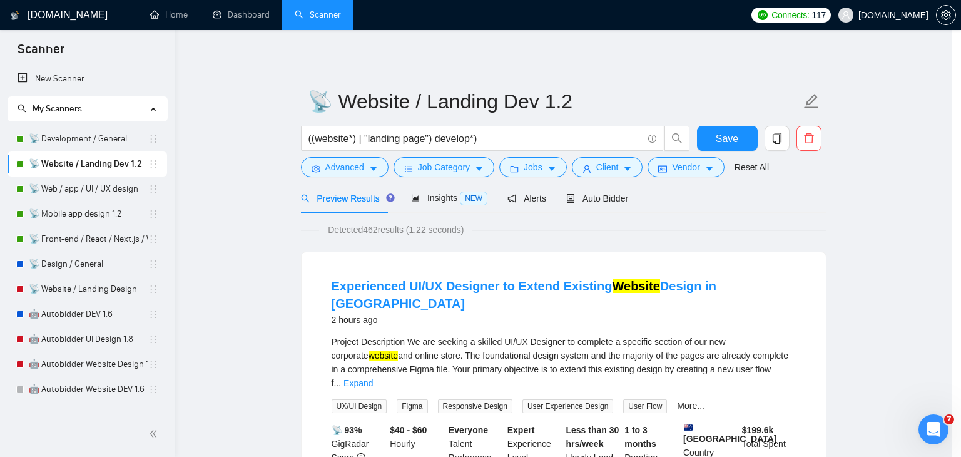
scroll to position [33, 0]
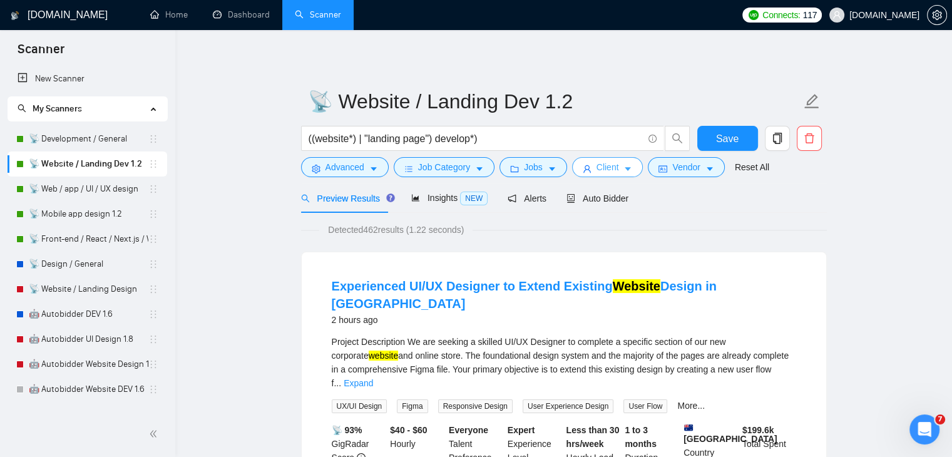
click at [607, 176] on button "Client" at bounding box center [607, 167] width 71 height 20
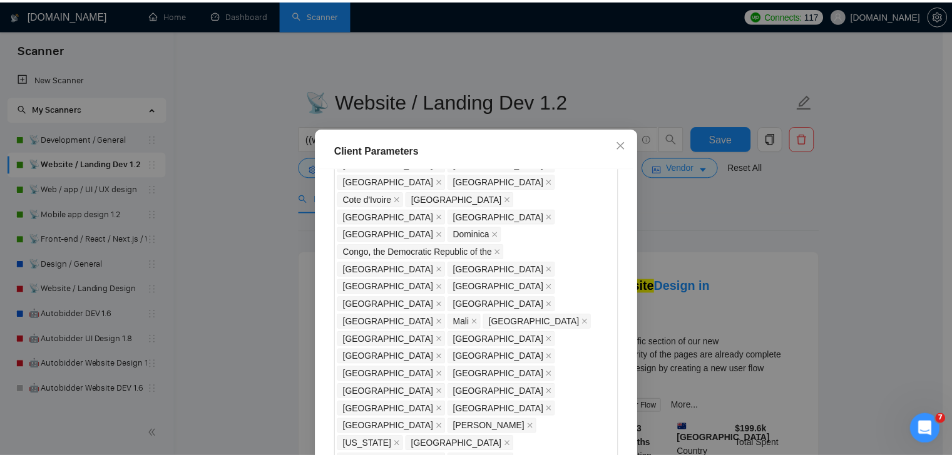
scroll to position [864, 0]
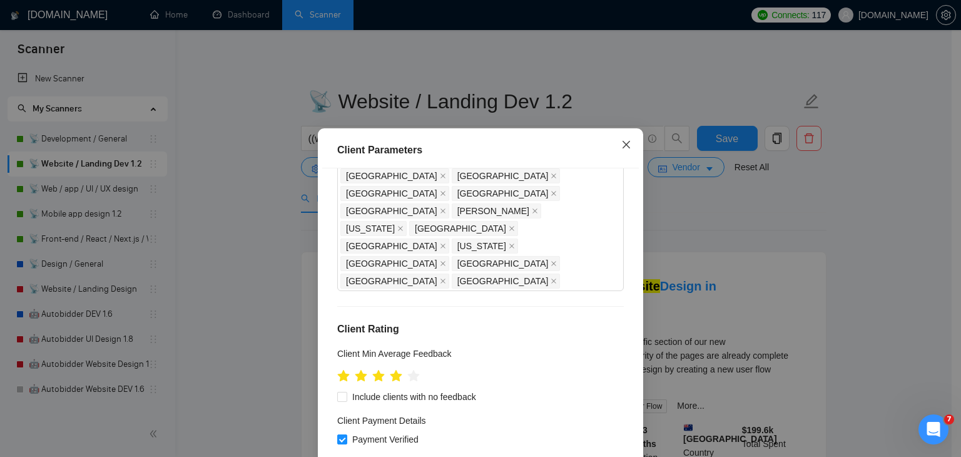
click at [624, 147] on icon "close" at bounding box center [627, 145] width 10 height 10
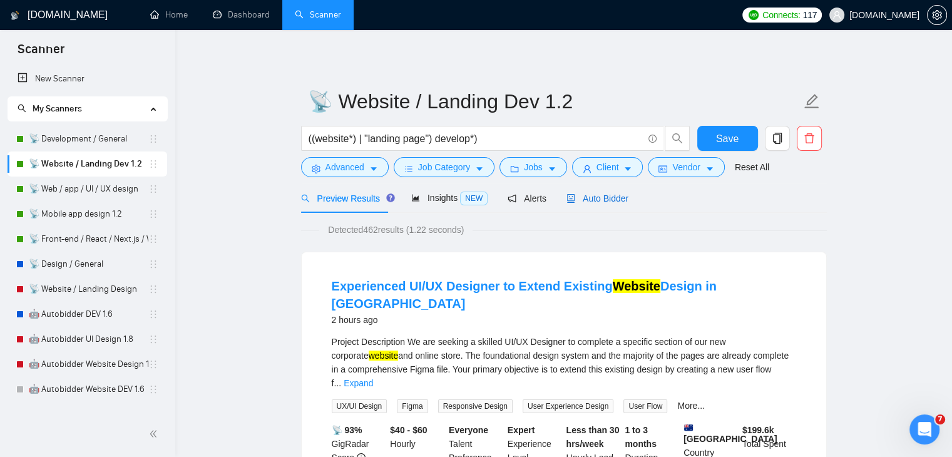
click at [596, 200] on span "Auto Bidder" at bounding box center [598, 198] width 62 height 10
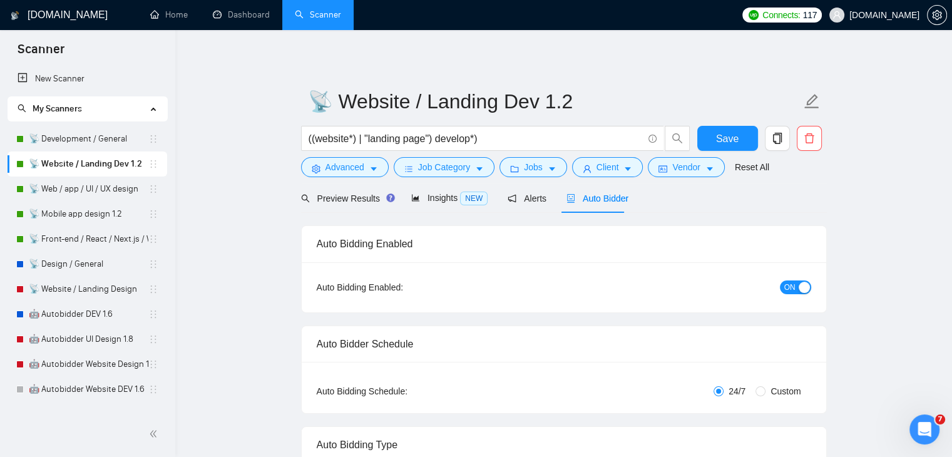
checkbox input "true"
click at [684, 167] on span "Vendor" at bounding box center [686, 167] width 28 height 14
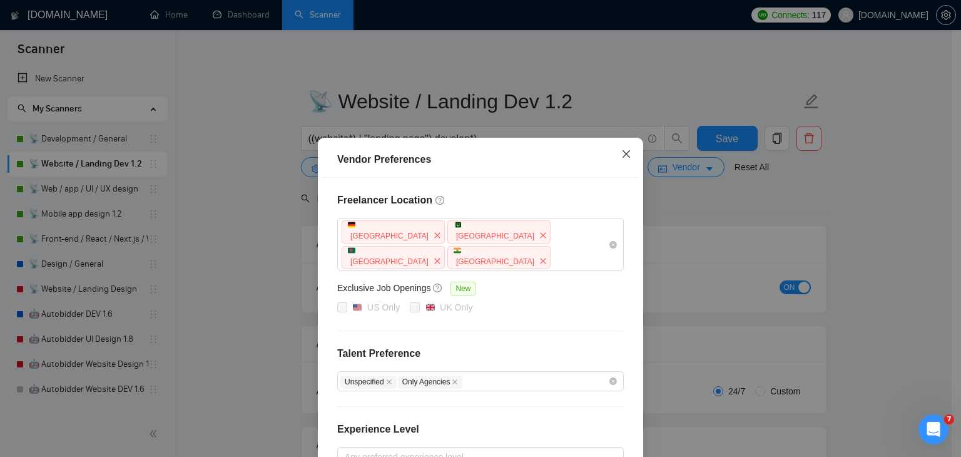
click at [622, 153] on icon "close" at bounding box center [627, 154] width 10 height 10
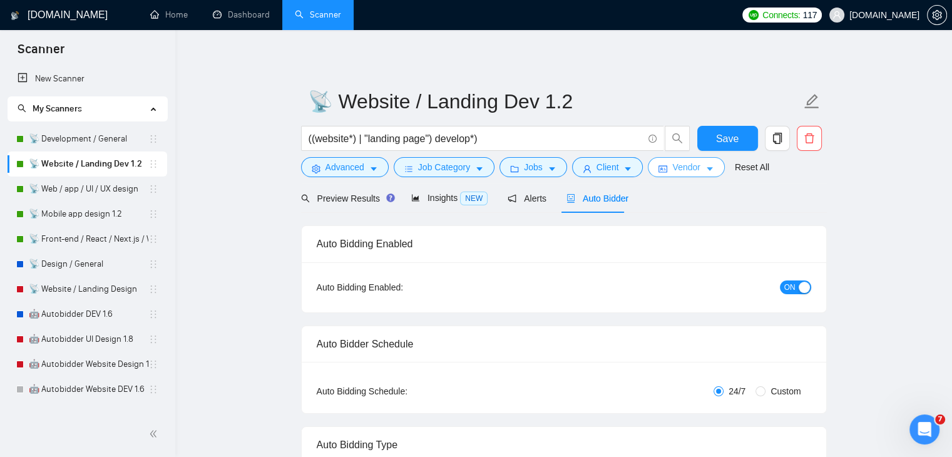
click at [705, 170] on icon "caret-down" at bounding box center [709, 169] width 9 height 9
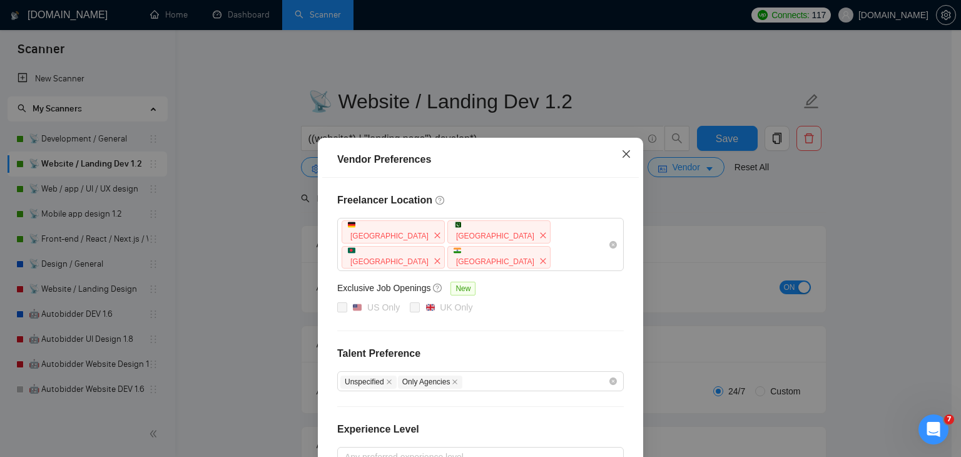
click at [622, 156] on icon "close" at bounding box center [627, 154] width 10 height 10
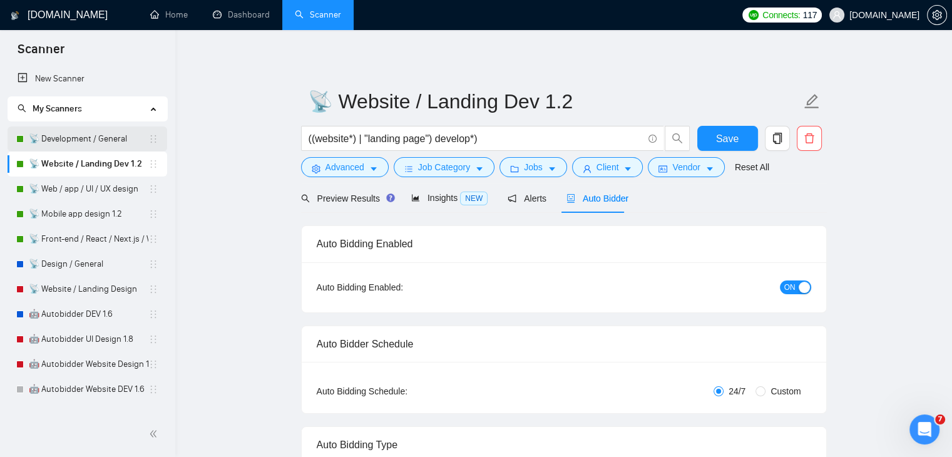
click at [100, 140] on link "📡 Development / General" at bounding box center [89, 138] width 120 height 25
click at [109, 137] on link "📡 Development / General" at bounding box center [89, 138] width 120 height 25
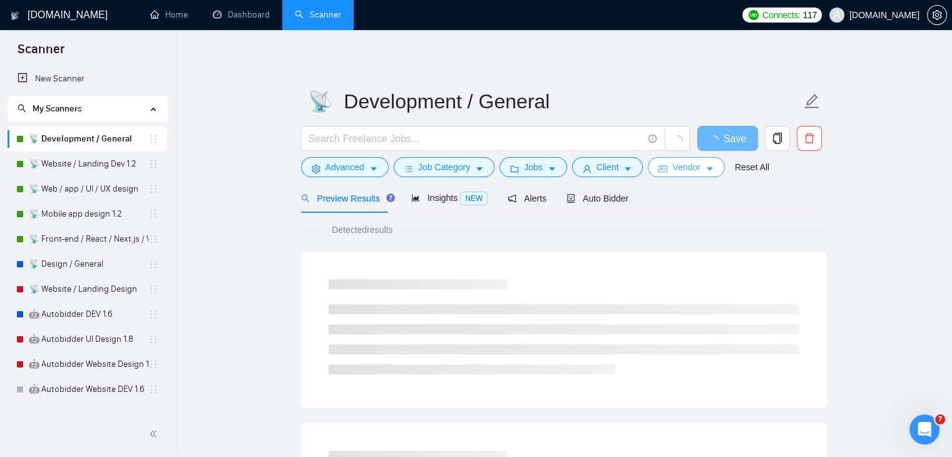
click at [685, 171] on span "Vendor" at bounding box center [686, 167] width 28 height 14
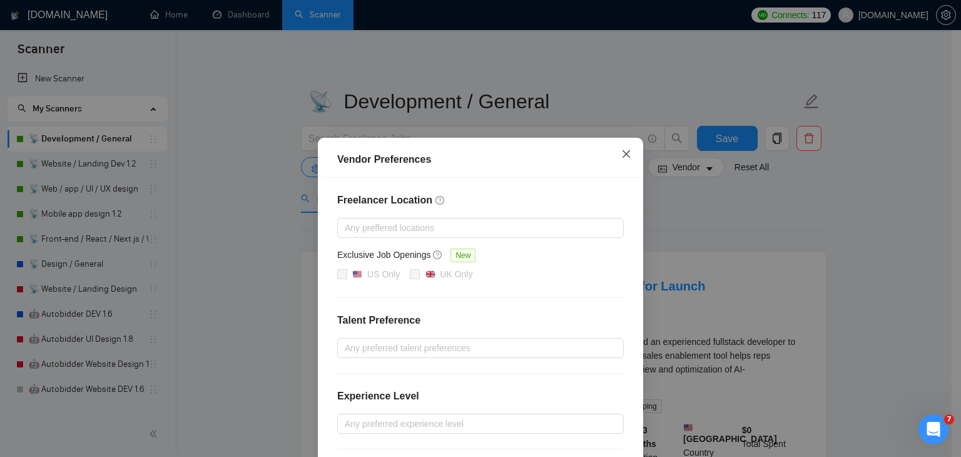
click at [625, 153] on icon "close" at bounding box center [627, 154] width 10 height 10
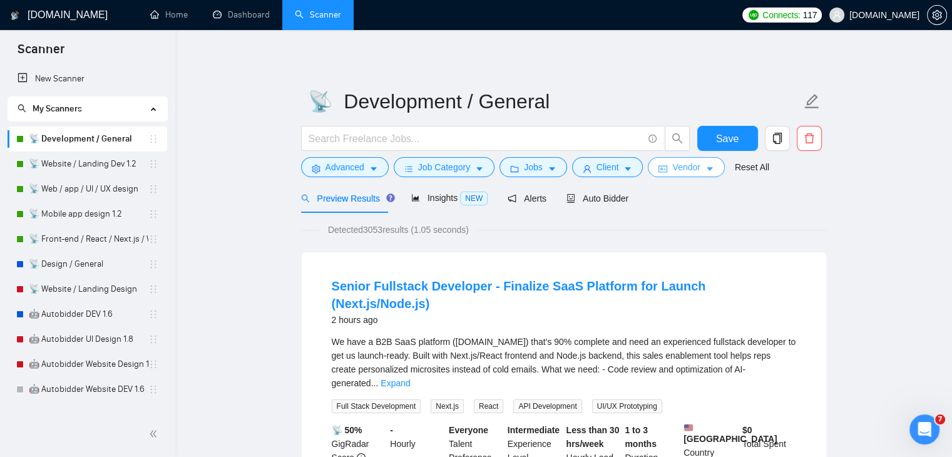
click at [687, 166] on span "Vendor" at bounding box center [686, 167] width 28 height 14
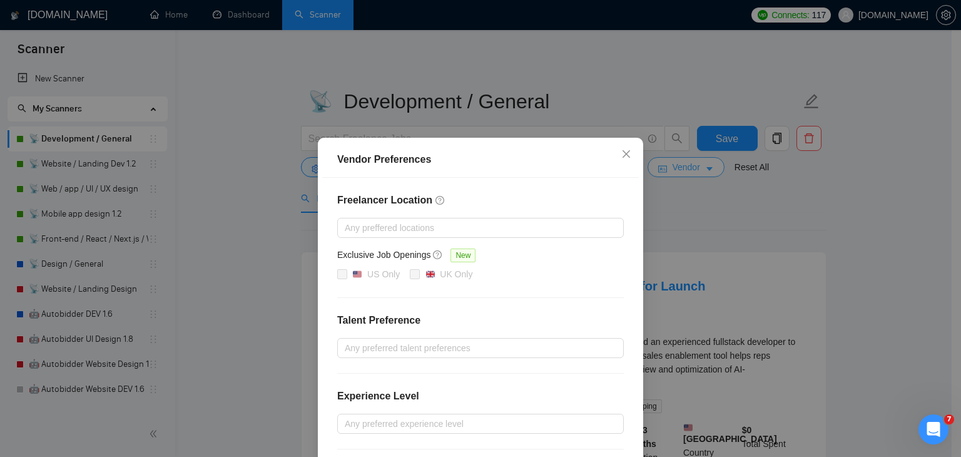
click at [687, 166] on div "Vendor Preferences Freelancer Location Any preffered locations Exclusive Job Op…" at bounding box center [480, 228] width 961 height 457
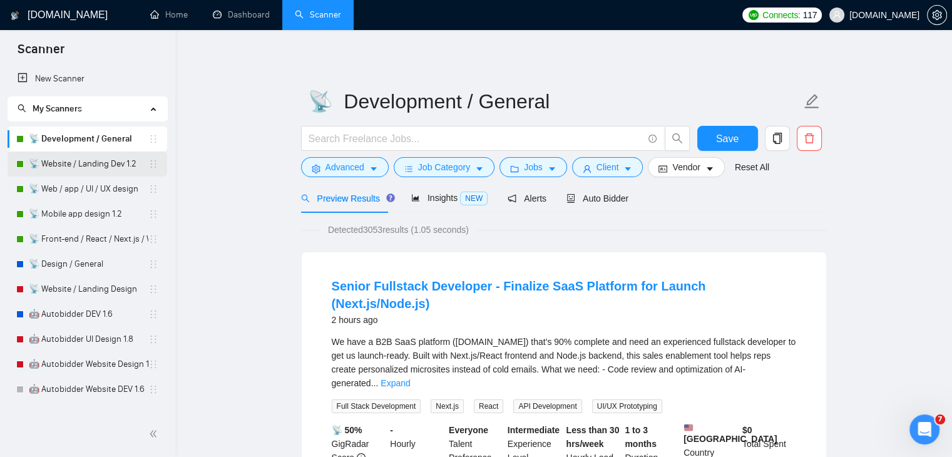
click at [128, 164] on link "📡 Website / Landing Dev 1.2" at bounding box center [89, 163] width 120 height 25
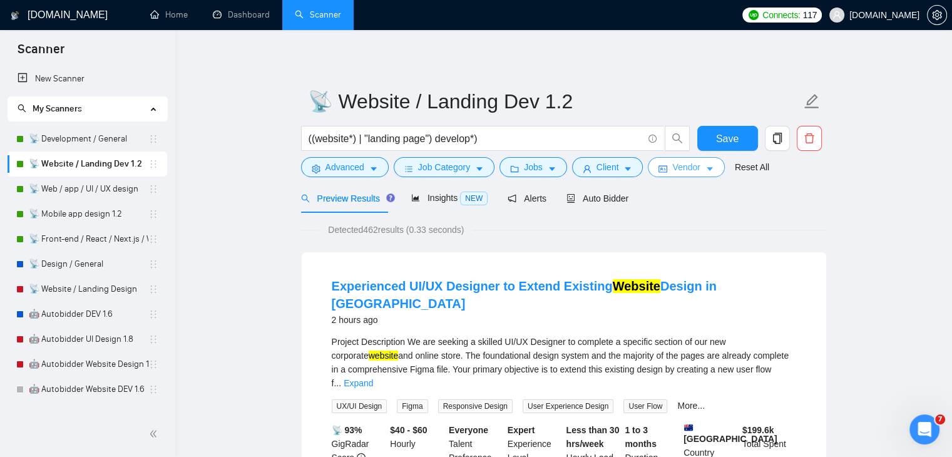
click at [707, 168] on icon "caret-down" at bounding box center [710, 170] width 6 height 4
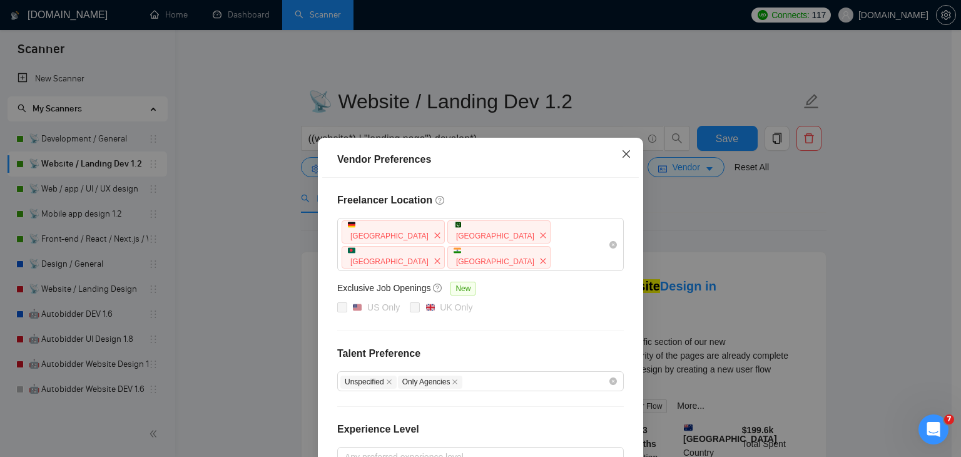
click at [622, 158] on icon "close" at bounding box center [627, 154] width 10 height 10
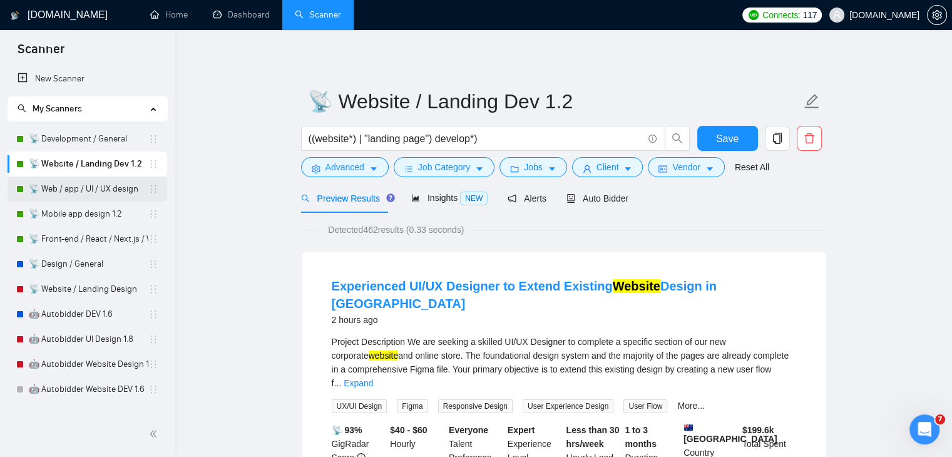
click at [69, 191] on link "📡 Web / app / UI / UX design" at bounding box center [89, 189] width 120 height 25
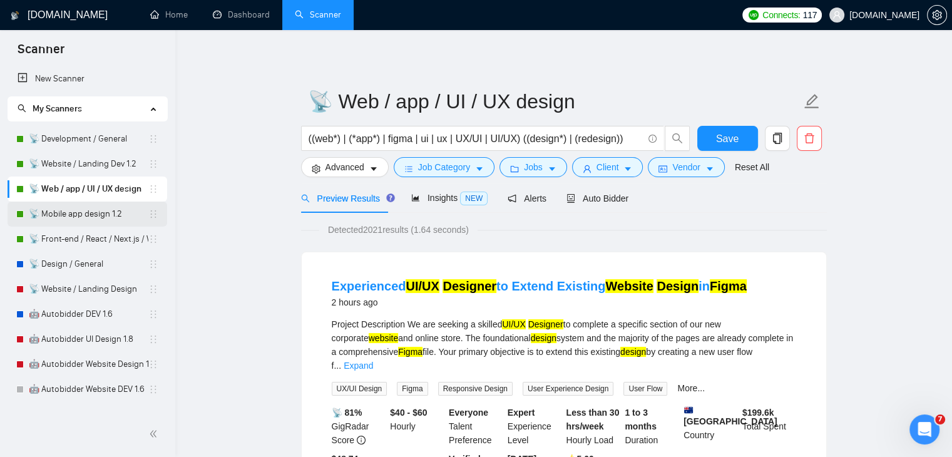
click at [76, 211] on link "📡 Mobile app design 1.2" at bounding box center [89, 214] width 120 height 25
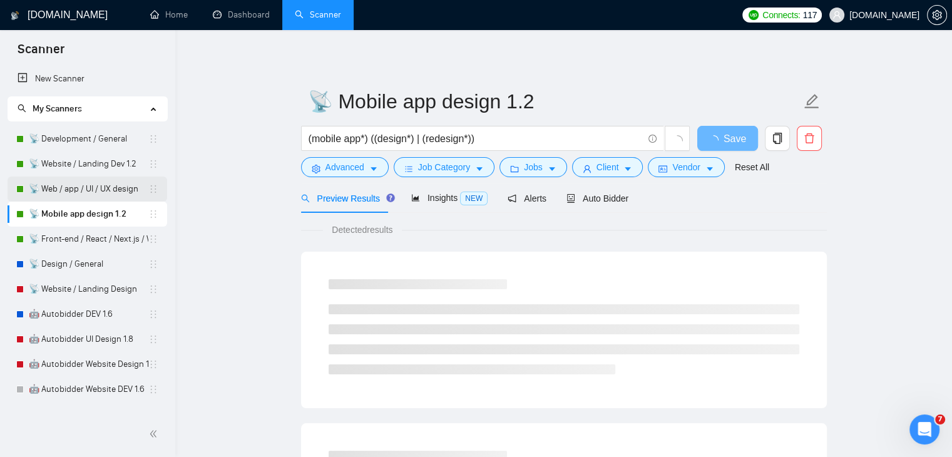
click at [90, 191] on link "📡 Web / app / UI / UX design" at bounding box center [89, 189] width 120 height 25
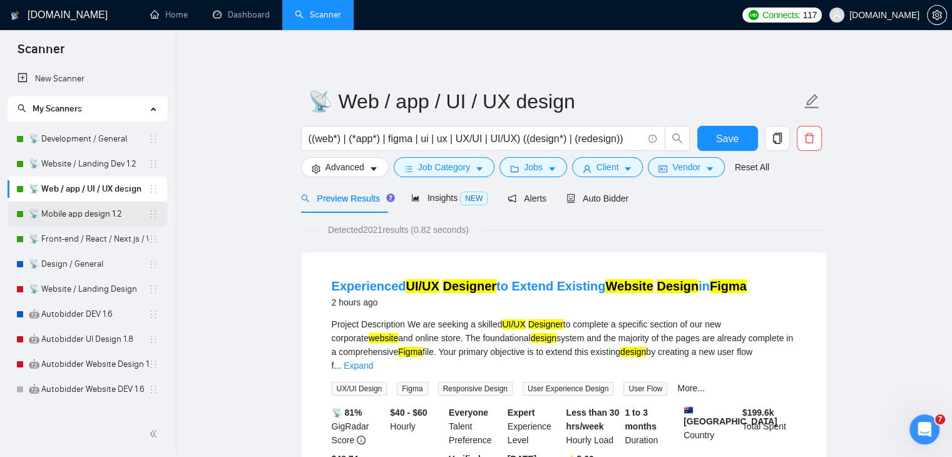
click at [93, 218] on link "📡 Mobile app design 1.2" at bounding box center [89, 214] width 120 height 25
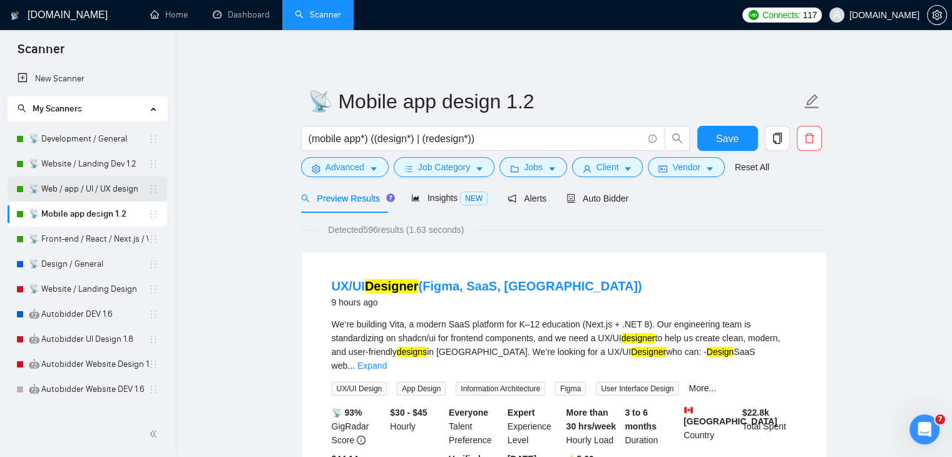
click at [93, 189] on link "📡 Web / app / UI / UX design" at bounding box center [89, 189] width 120 height 25
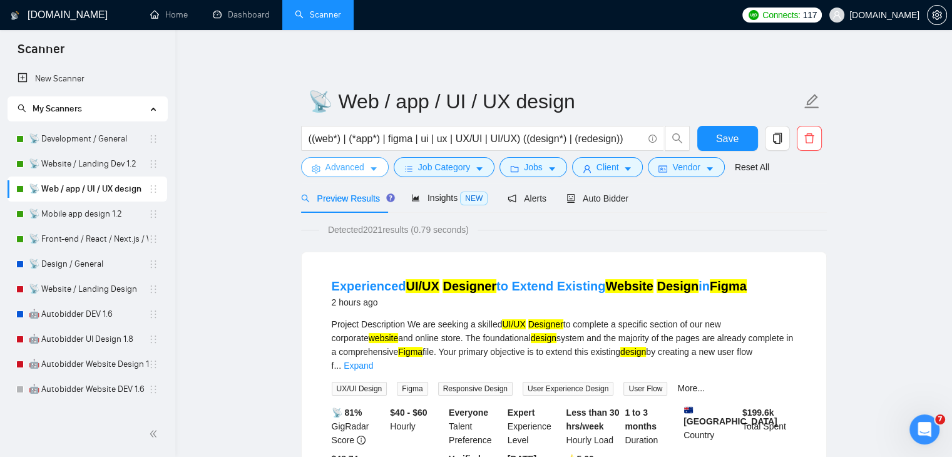
click at [366, 170] on button "Advanced" at bounding box center [345, 167] width 88 height 20
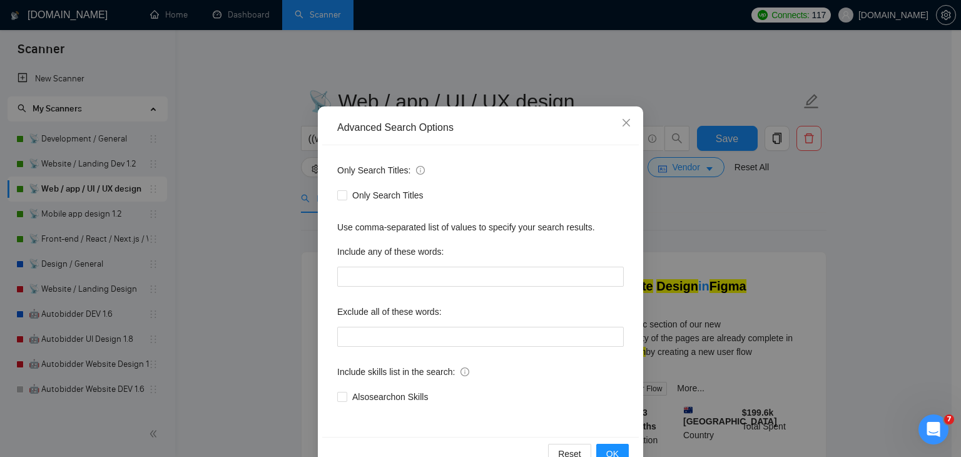
scroll to position [30, 0]
click at [624, 126] on icon "close" at bounding box center [627, 124] width 10 height 10
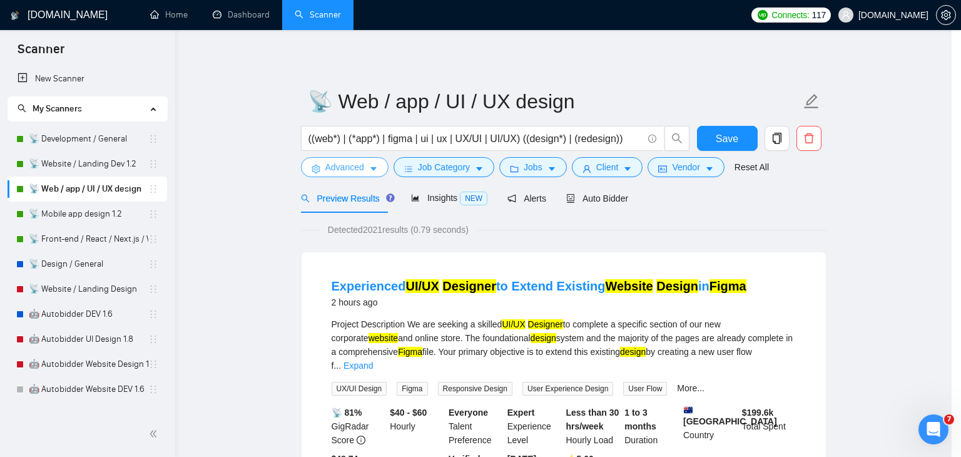
scroll to position [0, 0]
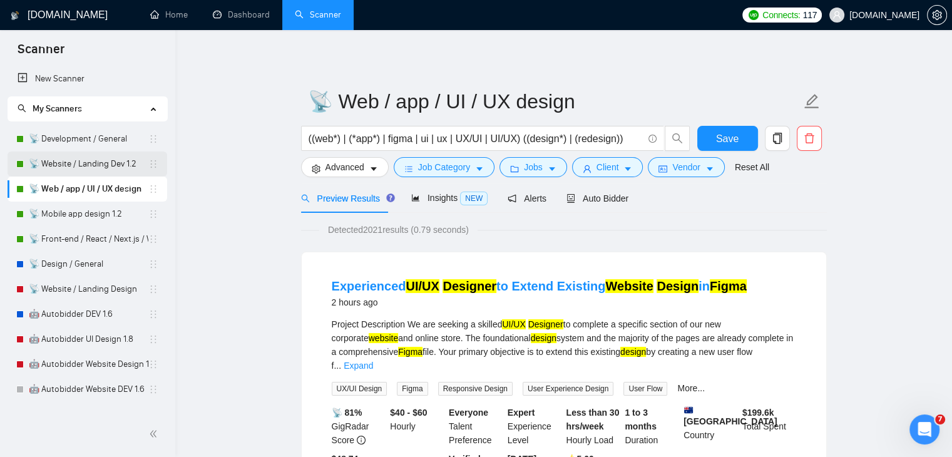
click at [111, 171] on link "📡 Website / Landing Dev 1.2" at bounding box center [89, 163] width 120 height 25
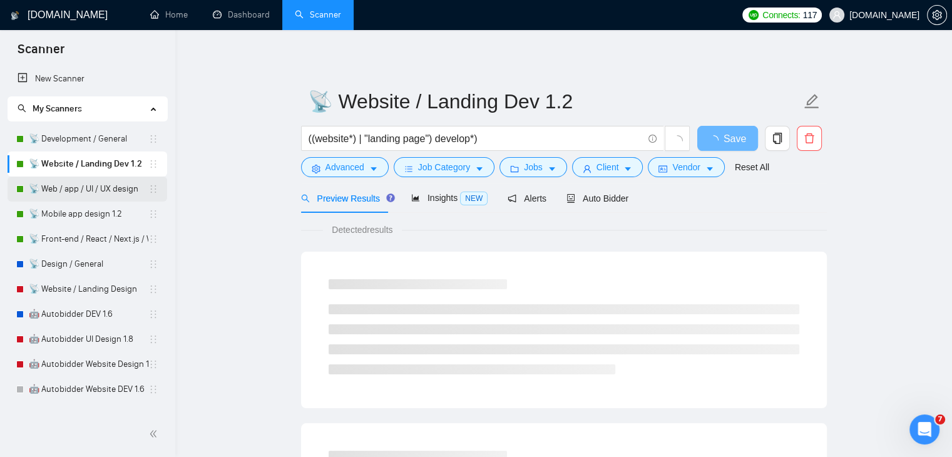
click at [106, 191] on link "📡 Web / app / UI / UX design" at bounding box center [89, 189] width 120 height 25
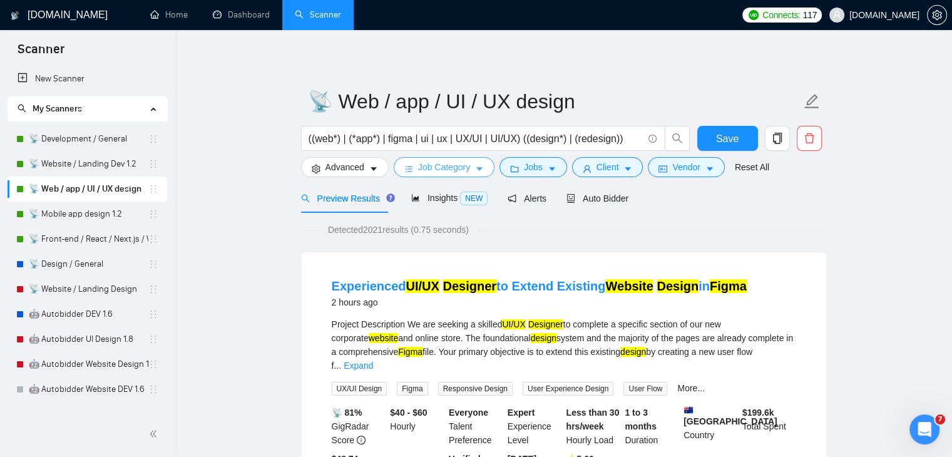
click at [479, 170] on icon "caret-down" at bounding box center [479, 169] width 9 height 9
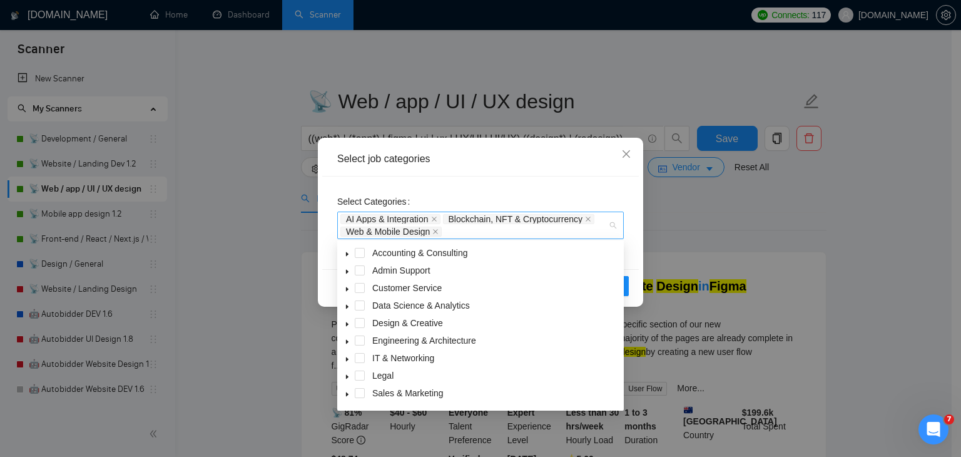
click at [620, 225] on div "AI Apps & Integration Blockchain, NFT & Cryptocurrency Web & Mobile Design" at bounding box center [480, 226] width 287 height 28
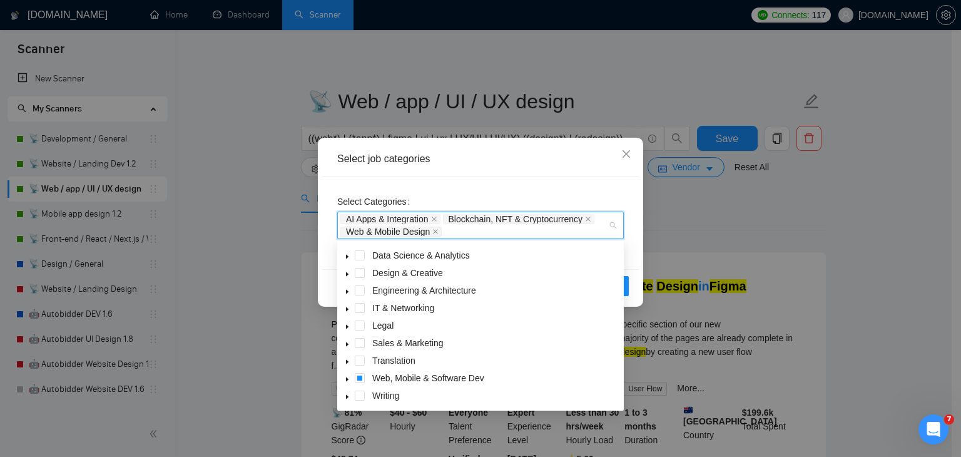
click at [346, 382] on icon "caret-down" at bounding box center [347, 379] width 6 height 6
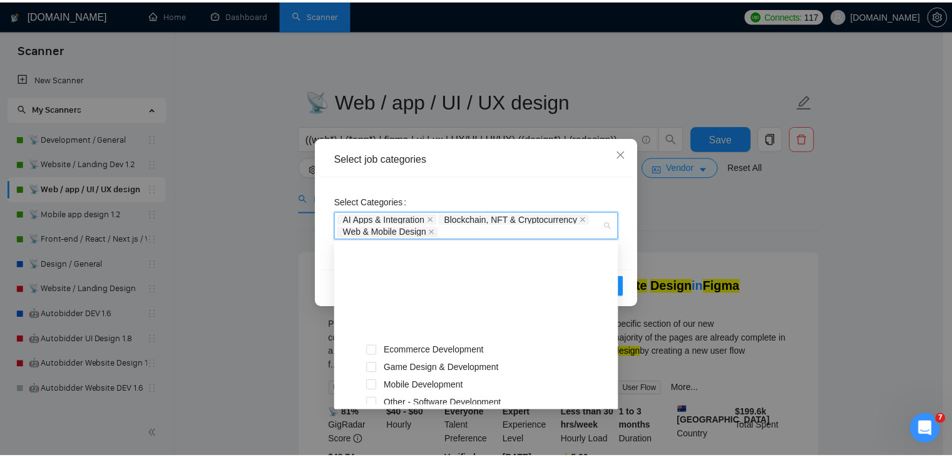
scroll to position [260, 0]
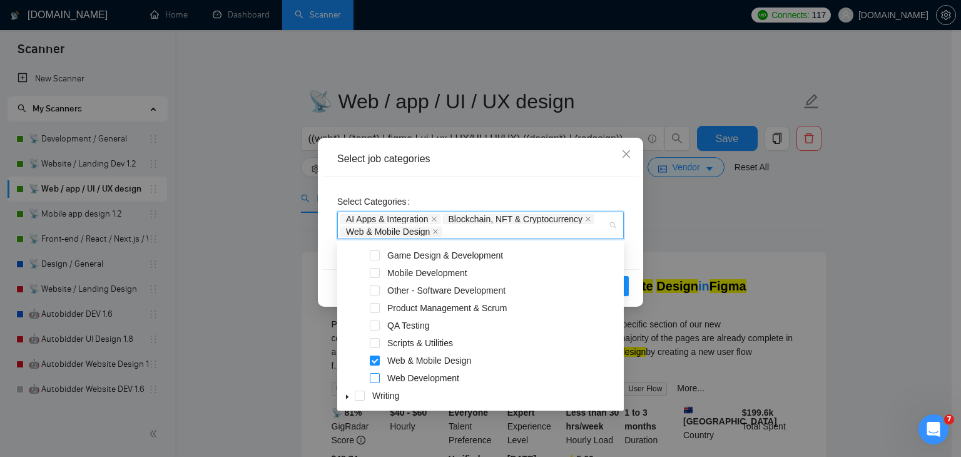
click at [376, 377] on span at bounding box center [375, 378] width 10 height 10
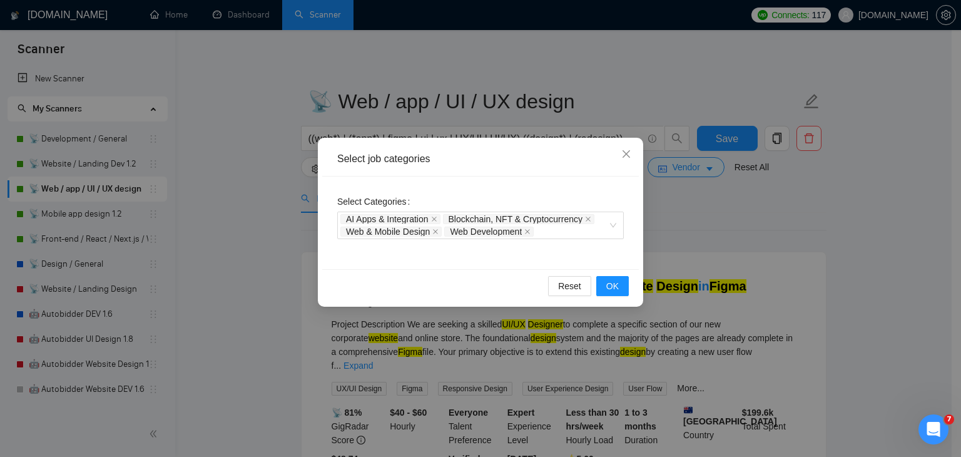
click at [669, 201] on div "Select job categories Select Categories AI Apps & Integration Blockchain, NFT &…" at bounding box center [480, 228] width 961 height 457
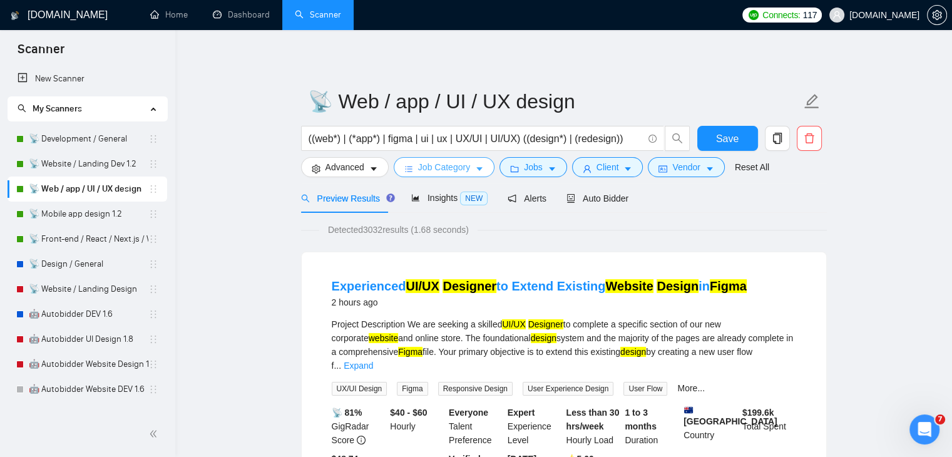
click at [456, 168] on span "Job Category" at bounding box center [444, 167] width 52 height 14
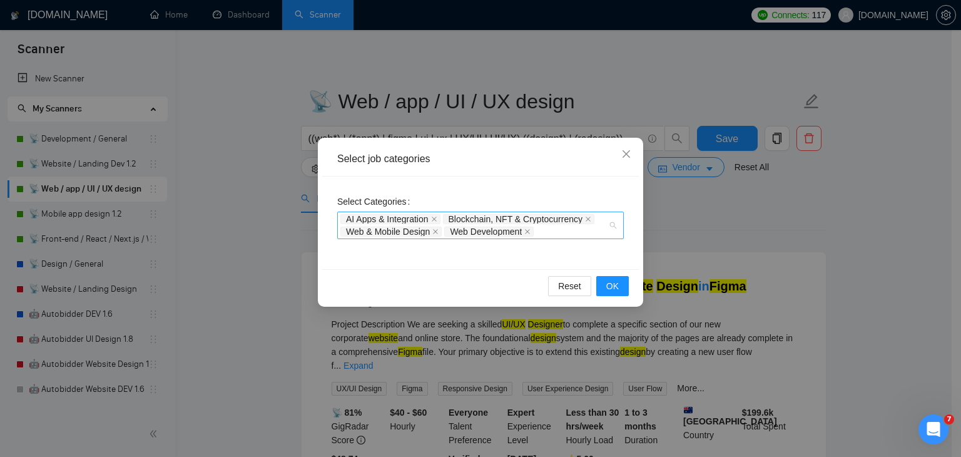
click at [613, 227] on div "AI Apps & Integration Blockchain, NFT & Cryptocurrency Web & Mobile Design Web …" at bounding box center [480, 226] width 287 height 28
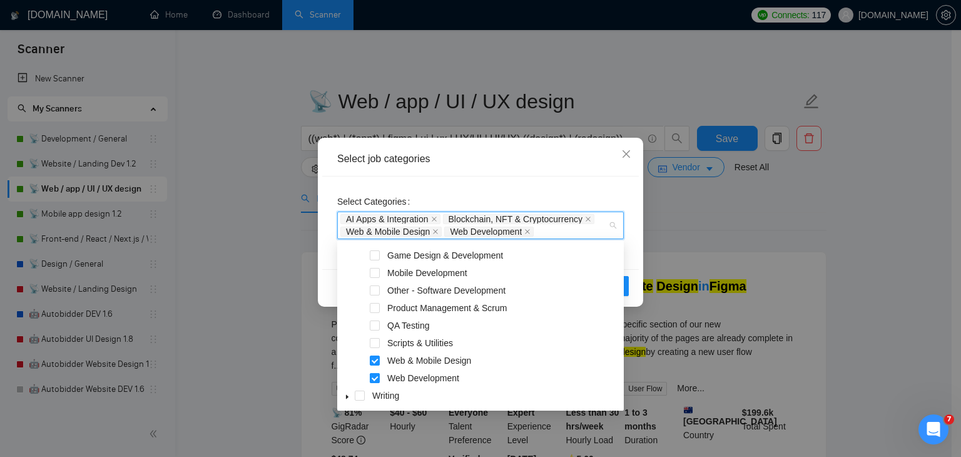
click at [377, 377] on span at bounding box center [375, 378] width 10 height 10
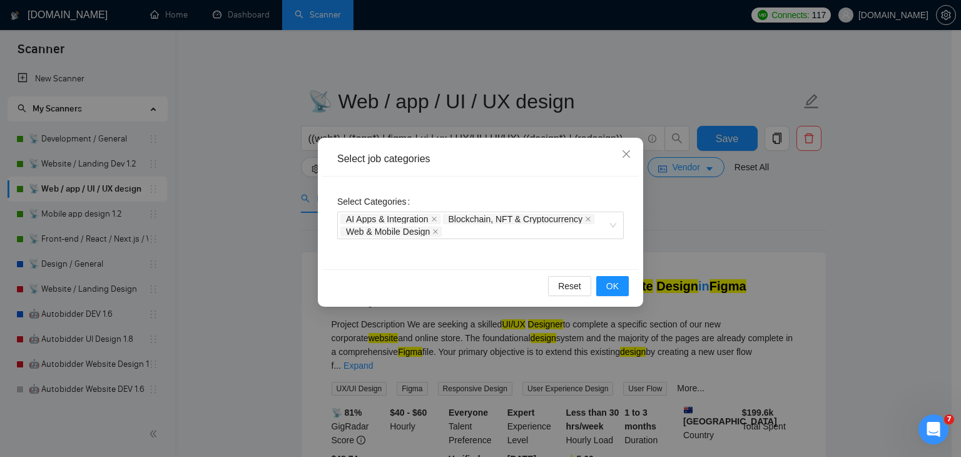
click at [689, 226] on div "Select job categories Select Categories AI Apps & Integration Blockchain, NFT &…" at bounding box center [480, 228] width 961 height 457
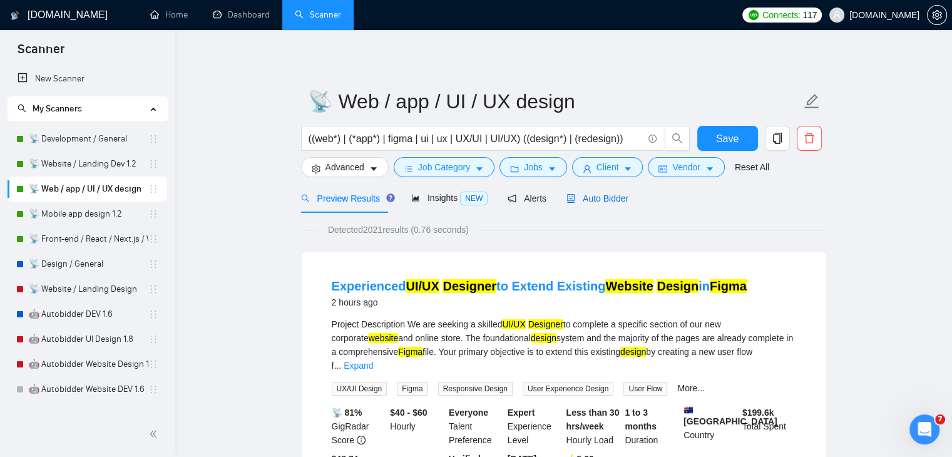
click at [606, 196] on span "Auto Bidder" at bounding box center [598, 198] width 62 height 10
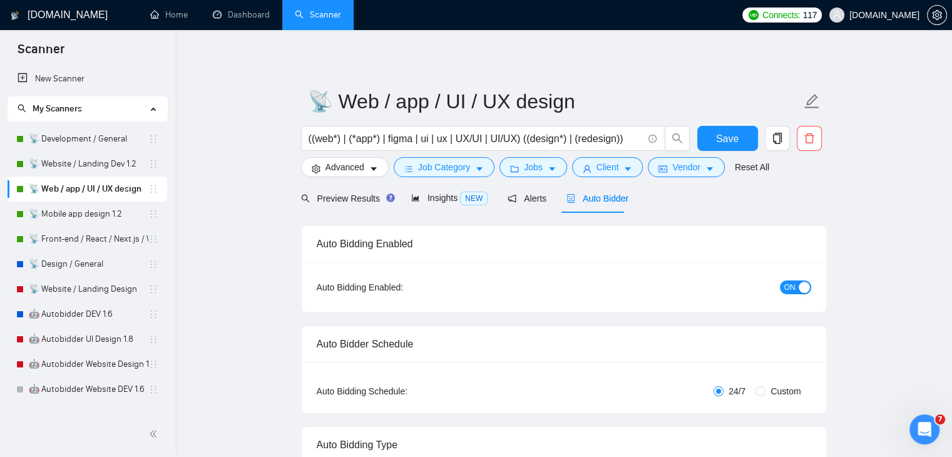
radio input "false"
radio input "true"
checkbox input "true"
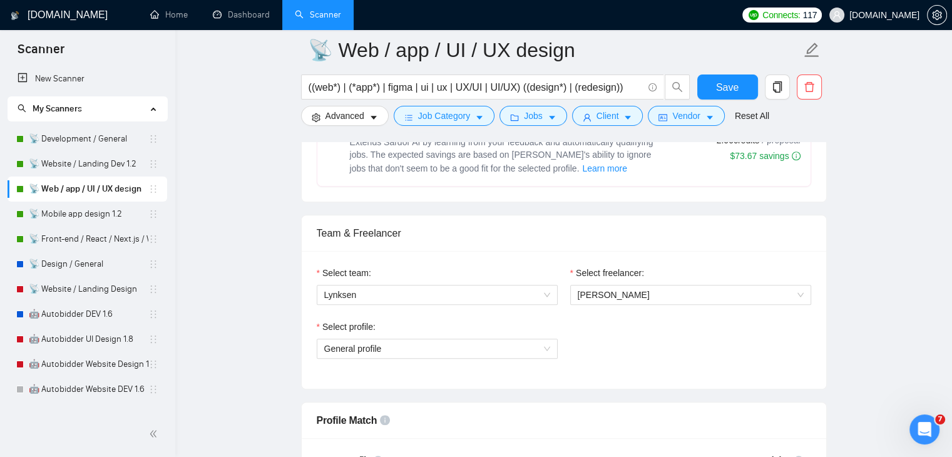
scroll to position [713, 0]
click at [478, 116] on icon "caret-down" at bounding box center [479, 117] width 9 height 9
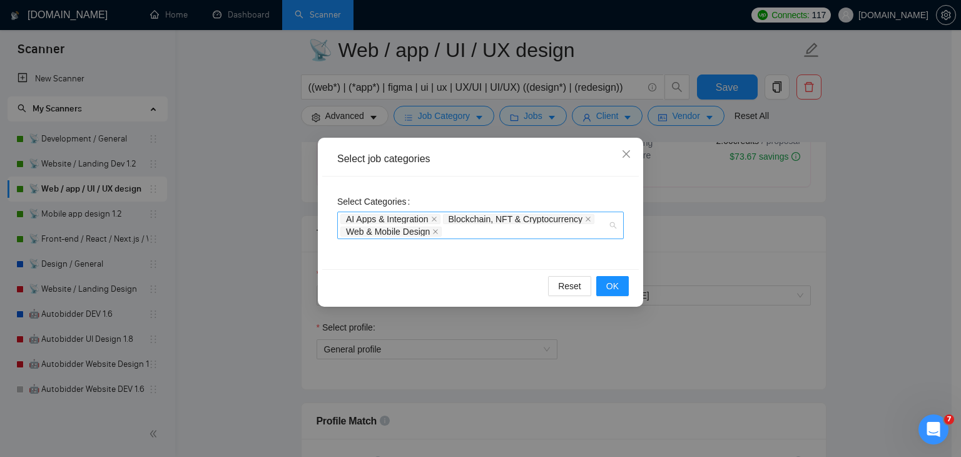
click at [613, 224] on div "AI Apps & Integration Blockchain, NFT & Cryptocurrency Web & Mobile Design" at bounding box center [480, 226] width 287 height 28
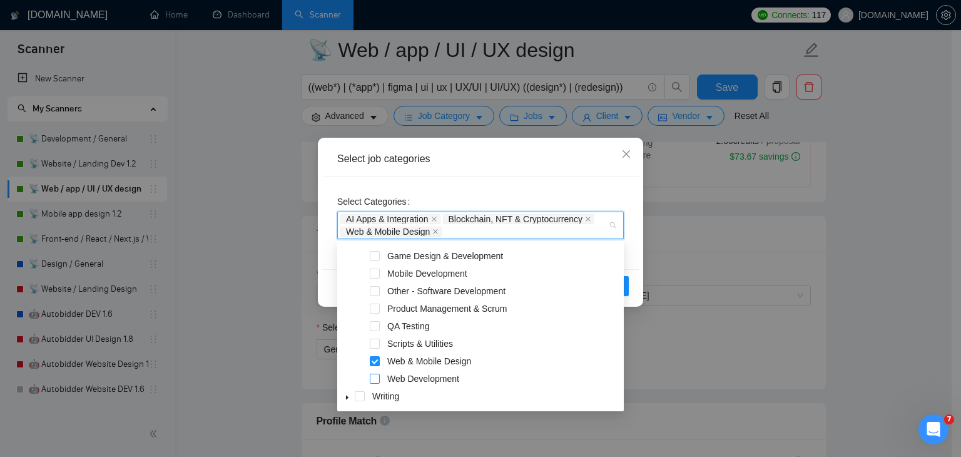
click at [377, 380] on span at bounding box center [375, 379] width 10 height 10
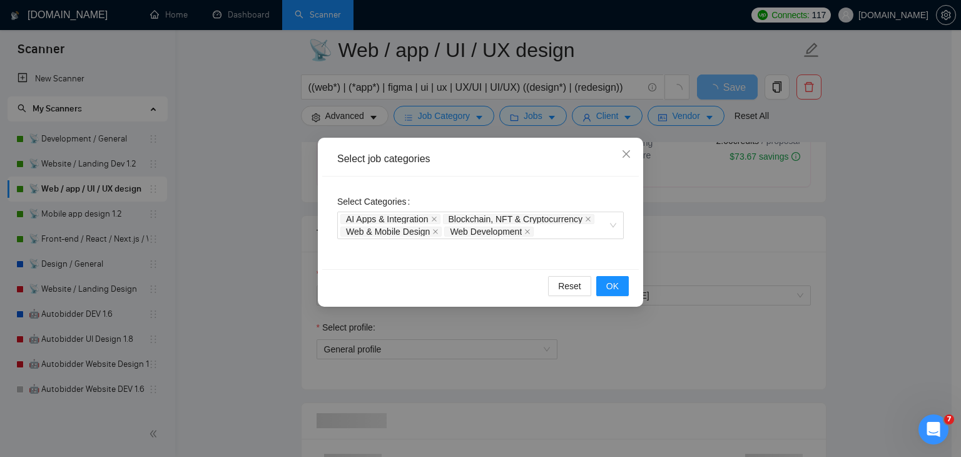
click at [710, 204] on div "Select job categories Select Categories AI Apps & Integration Blockchain, NFT &…" at bounding box center [480, 228] width 961 height 457
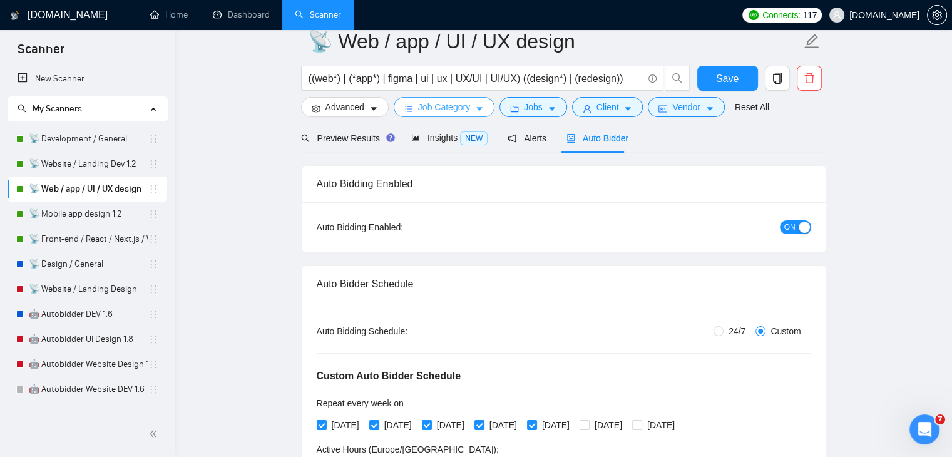
scroll to position [0, 0]
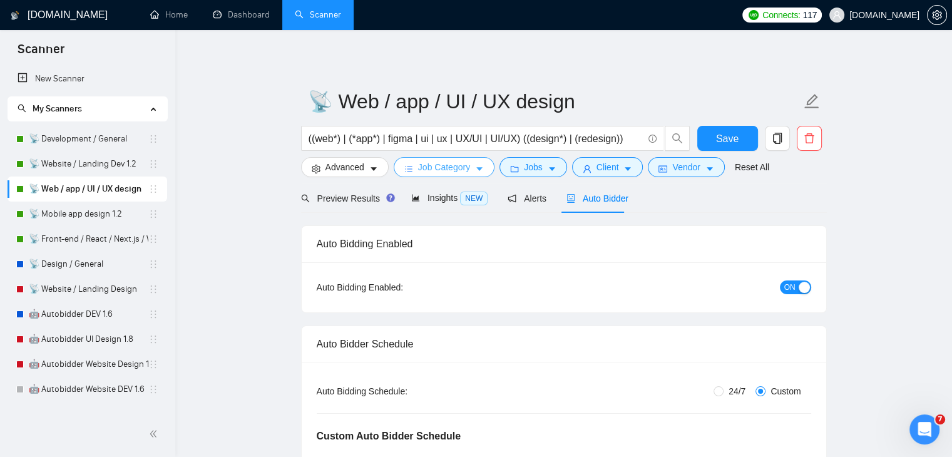
click at [461, 168] on span "Job Category" at bounding box center [444, 167] width 52 height 14
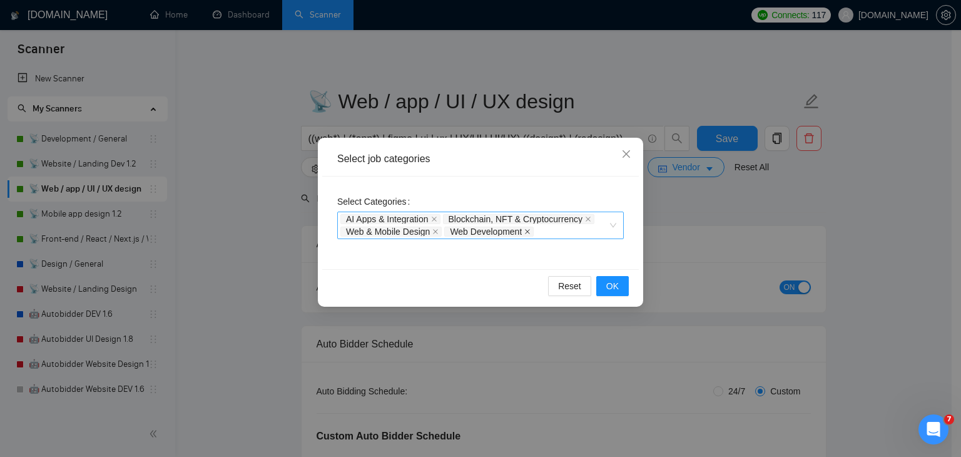
click at [529, 234] on span at bounding box center [528, 231] width 6 height 9
click at [610, 285] on span "OK" at bounding box center [613, 286] width 13 height 14
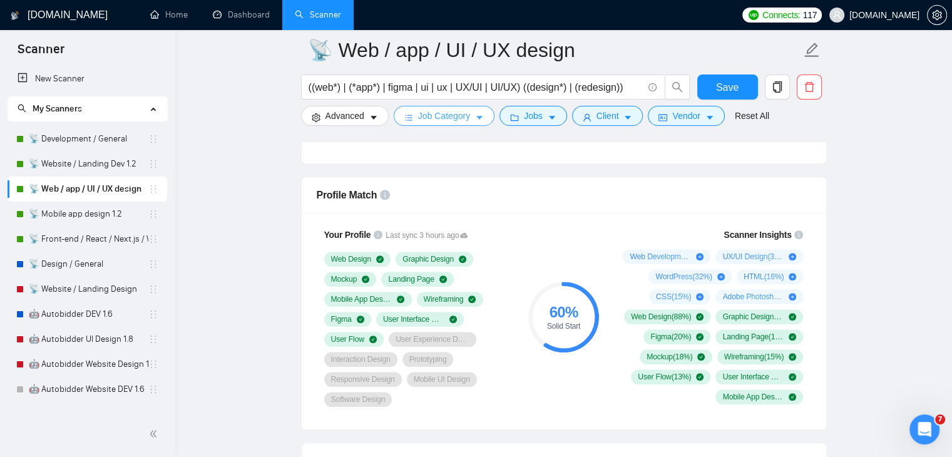
scroll to position [939, 0]
click at [87, 168] on link "📡 Website / Landing Dev 1.2" at bounding box center [89, 163] width 120 height 25
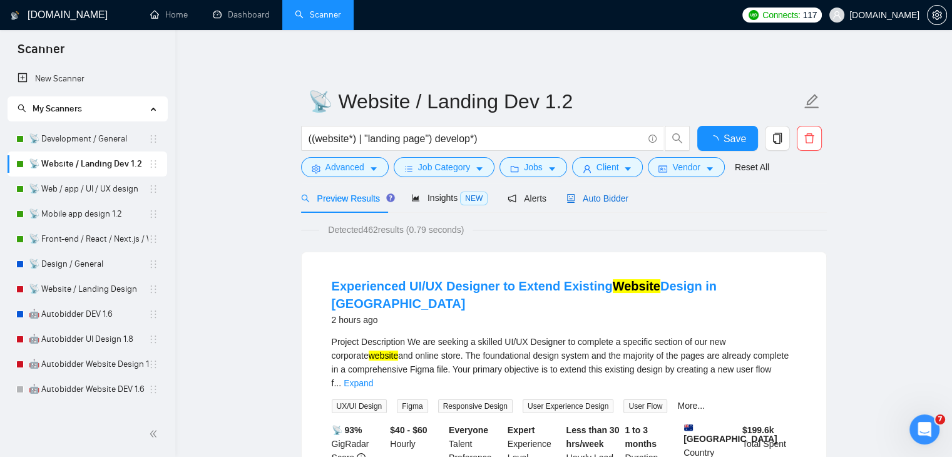
click at [602, 195] on span "Auto Bidder" at bounding box center [598, 198] width 62 height 10
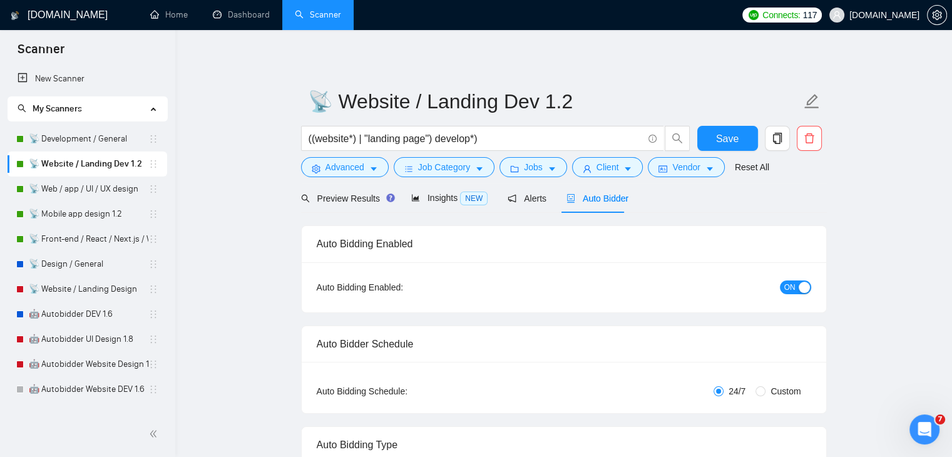
checkbox input "true"
click at [471, 164] on button "Job Category" at bounding box center [444, 167] width 101 height 20
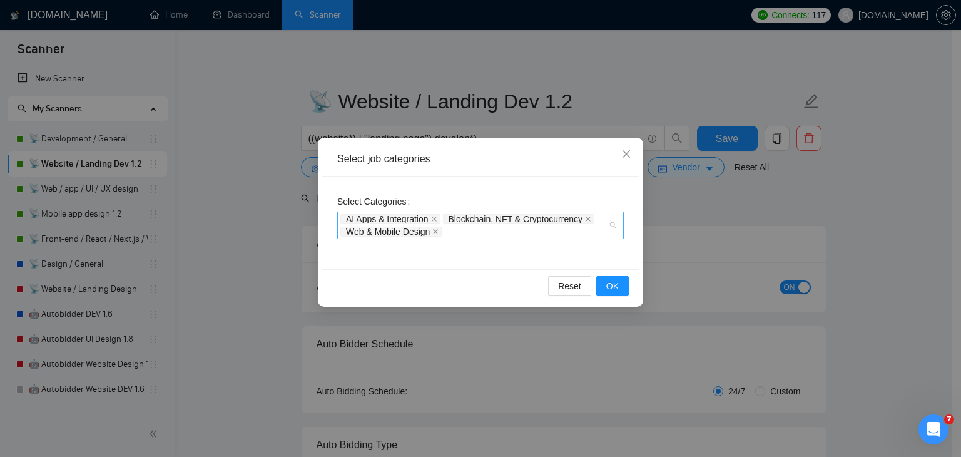
click at [611, 226] on div "AI Apps & Integration Blockchain, NFT & Cryptocurrency Web & Mobile Design" at bounding box center [480, 226] width 287 height 28
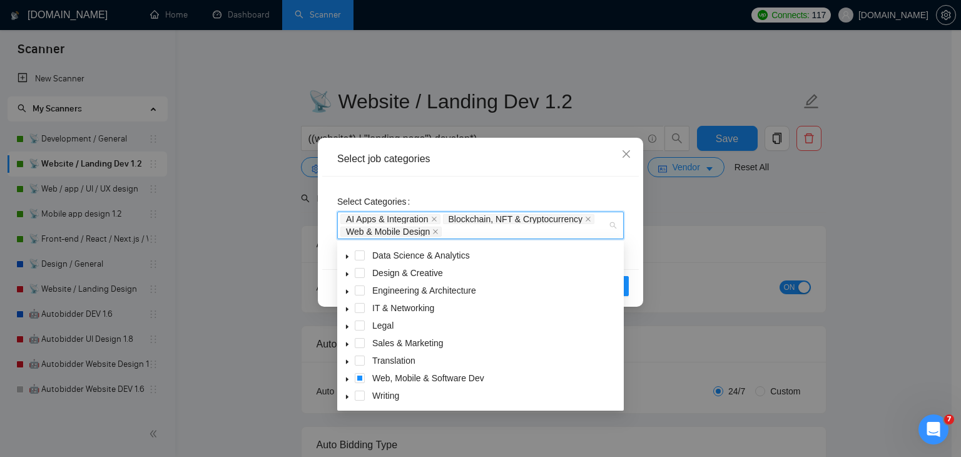
scroll to position [49, 0]
click at [348, 381] on icon "caret-down" at bounding box center [347, 380] width 6 height 6
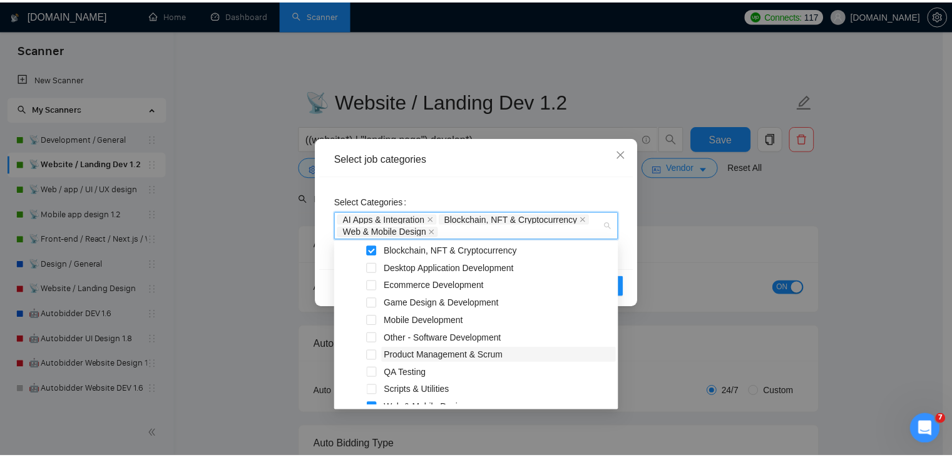
scroll to position [260, 0]
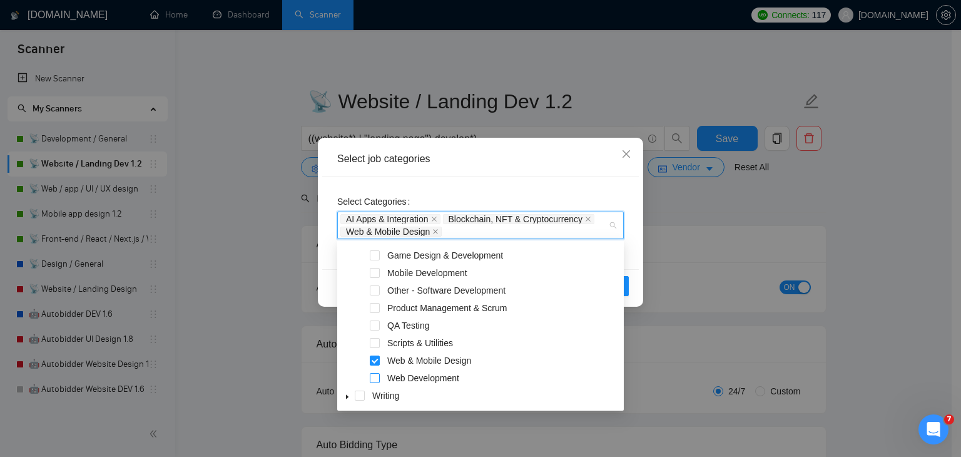
click at [374, 379] on span at bounding box center [375, 378] width 10 height 10
click at [711, 192] on div "Select job categories Select Categories AI Apps & Integration, Blockchain, NFT …" at bounding box center [480, 228] width 961 height 457
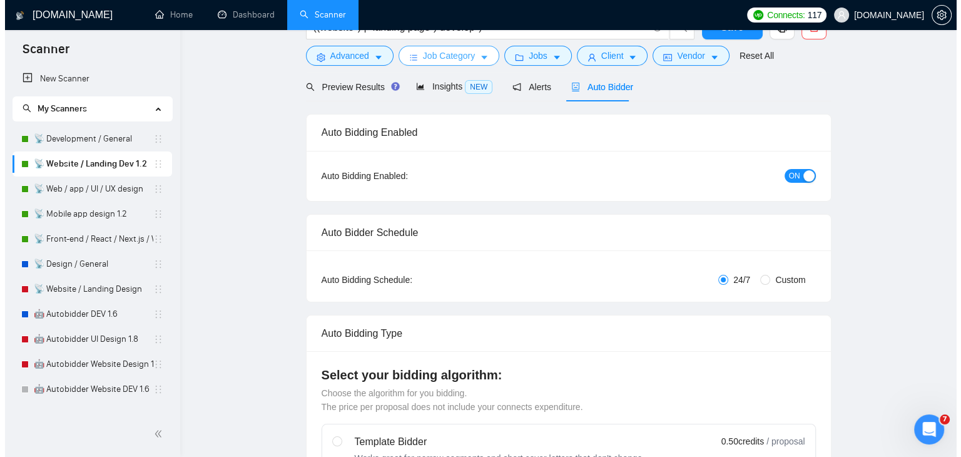
scroll to position [0, 0]
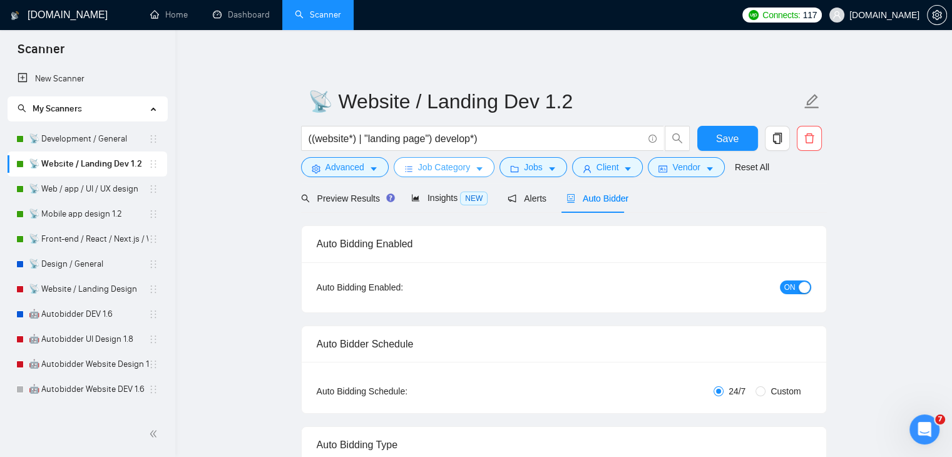
click at [479, 166] on icon "caret-down" at bounding box center [479, 169] width 9 height 9
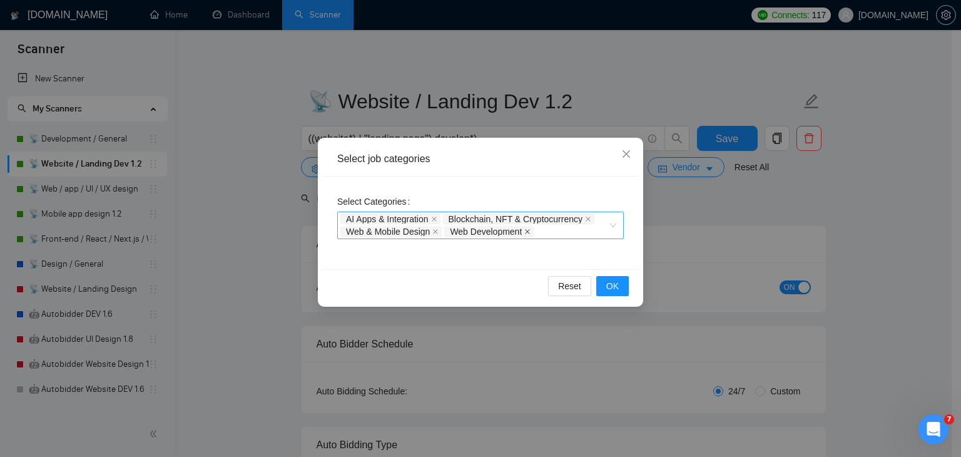
click at [528, 230] on icon "close" at bounding box center [528, 231] width 6 height 6
click at [612, 282] on span "OK" at bounding box center [613, 286] width 13 height 14
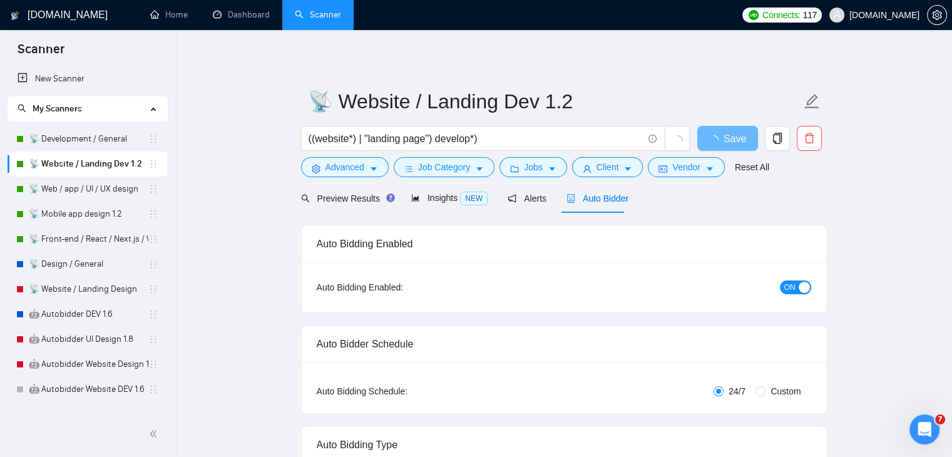
click at [676, 200] on div "Preview Results Insights NEW Alerts Auto Bidder" at bounding box center [564, 197] width 526 height 29
drag, startPoint x: 110, startPoint y: 187, endPoint x: 533, endPoint y: 72, distance: 438.6
click at [110, 187] on link "📡 Web / app / UI / UX design" at bounding box center [89, 189] width 120 height 25
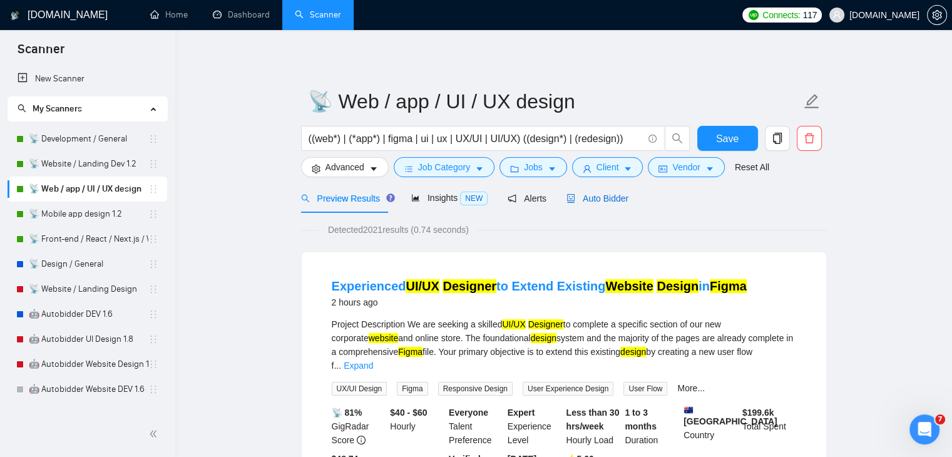
click at [613, 196] on span "Auto Bidder" at bounding box center [598, 198] width 62 height 10
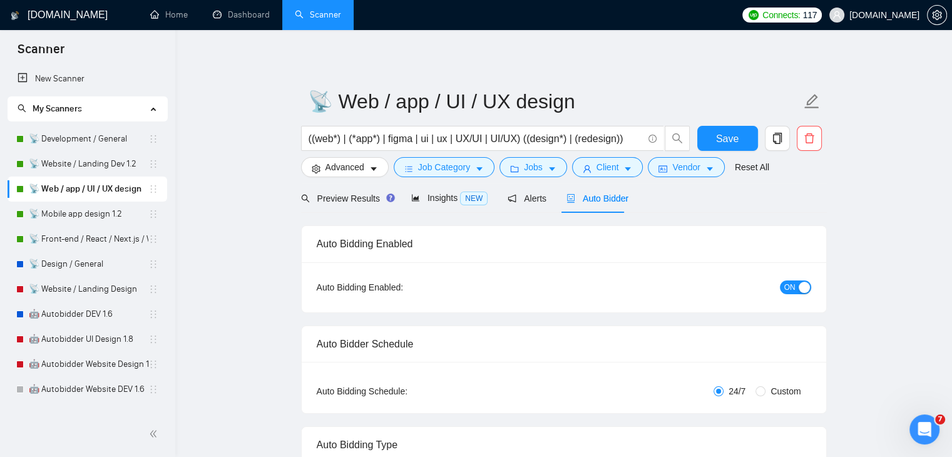
radio input "false"
radio input "true"
checkbox input "true"
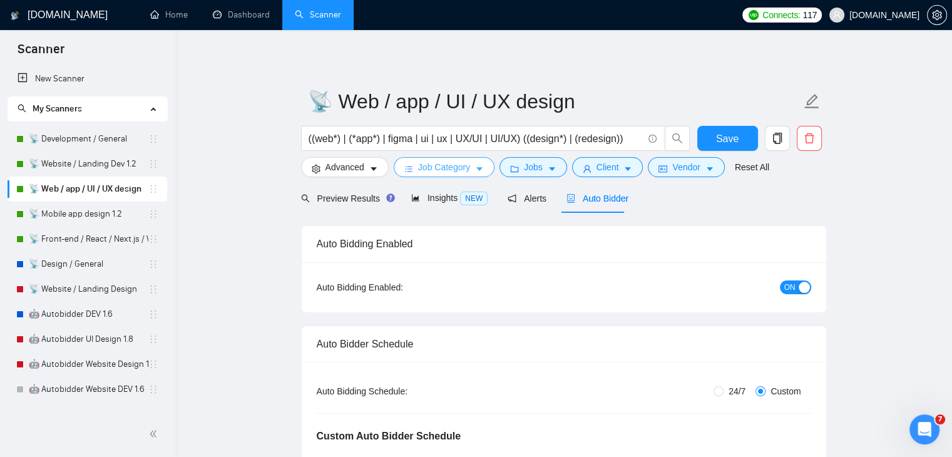
click at [471, 166] on button "Job Category" at bounding box center [444, 167] width 101 height 20
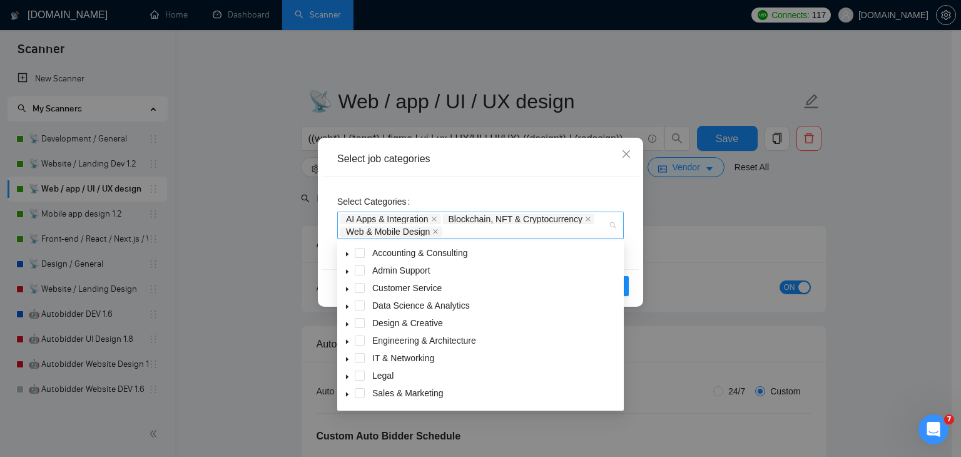
click at [615, 227] on div "AI Apps & Integration Blockchain, NFT & Cryptocurrency Web & Mobile Design" at bounding box center [480, 226] width 287 height 28
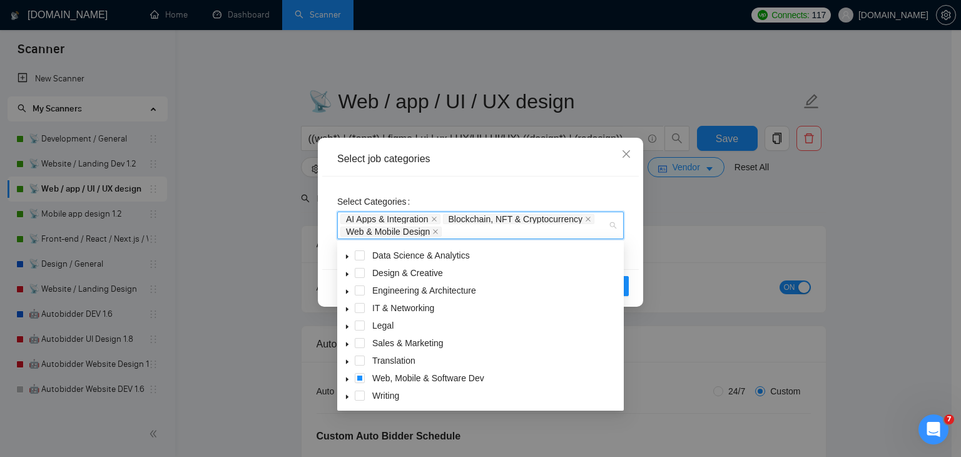
click at [348, 275] on icon "caret-down" at bounding box center [347, 274] width 3 height 4
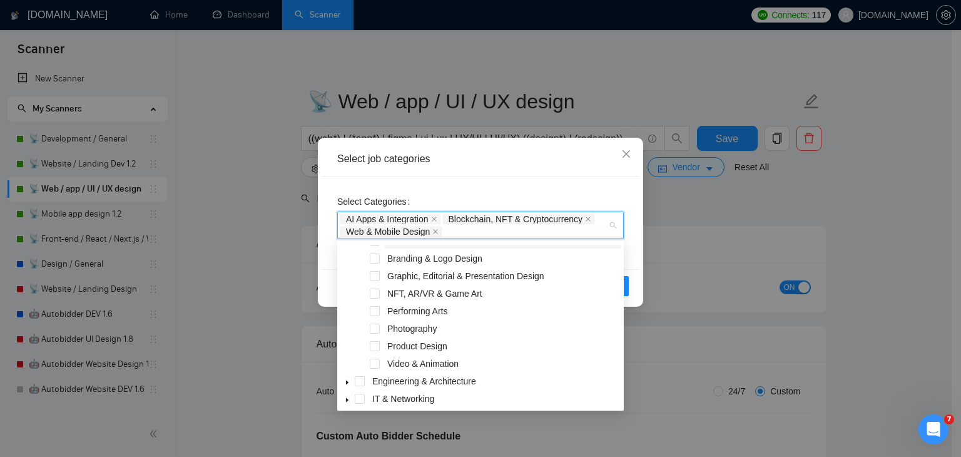
scroll to position [118, 0]
click at [377, 346] on span at bounding box center [375, 346] width 10 height 10
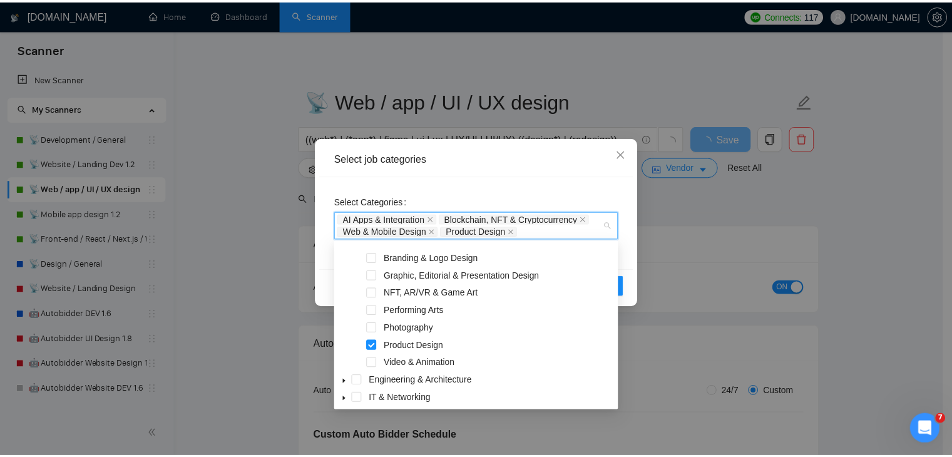
scroll to position [112, 0]
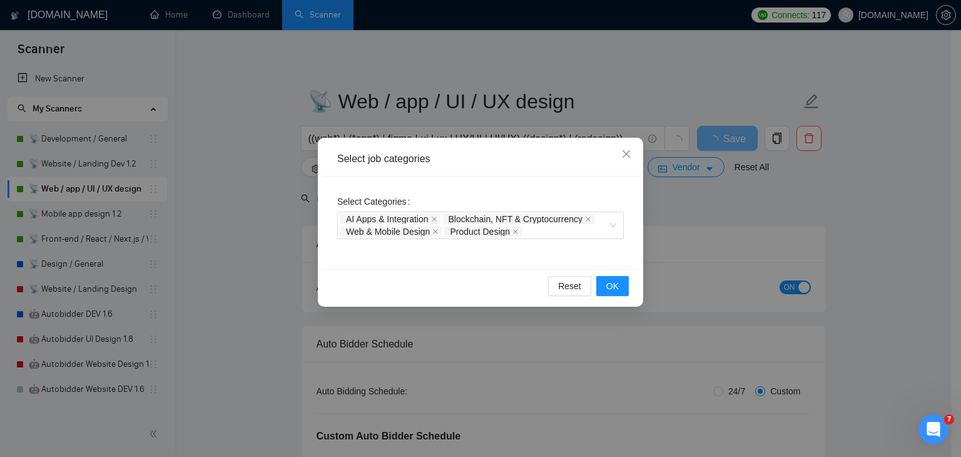
click at [692, 212] on div "Select job categories Select Categories AI Apps & Integration Blockchain, NFT &…" at bounding box center [480, 228] width 961 height 457
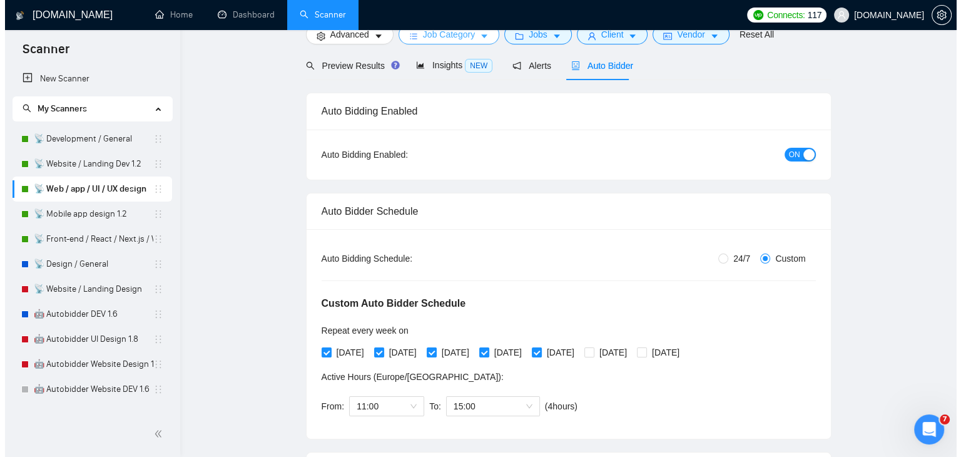
scroll to position [18, 0]
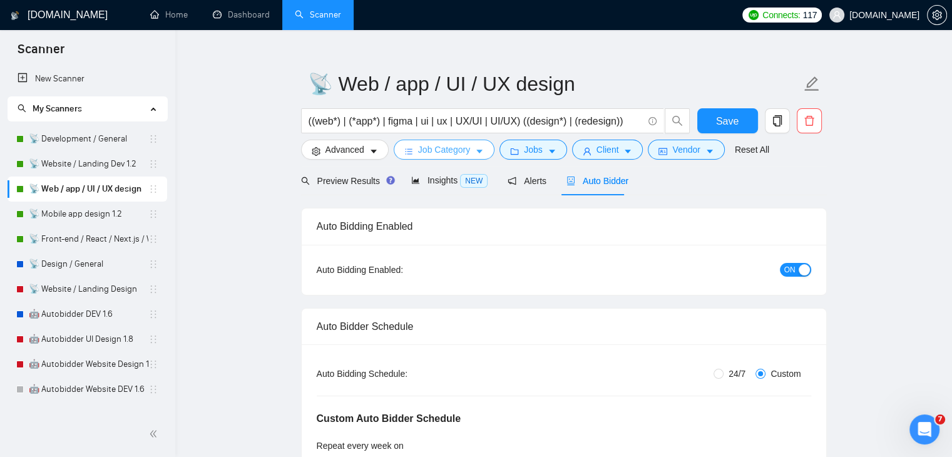
click at [476, 151] on icon "caret-down" at bounding box center [479, 152] width 6 height 4
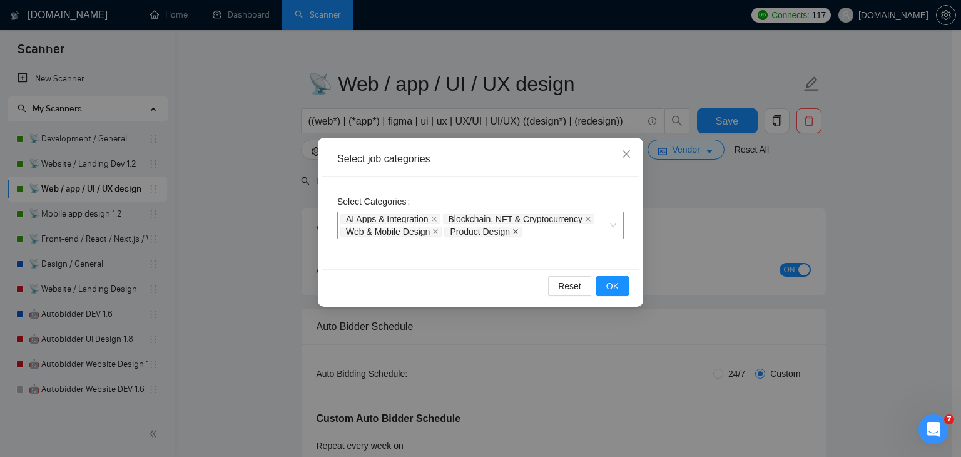
click at [516, 231] on icon "close" at bounding box center [515, 231] width 5 height 5
click at [613, 284] on span "OK" at bounding box center [613, 286] width 13 height 14
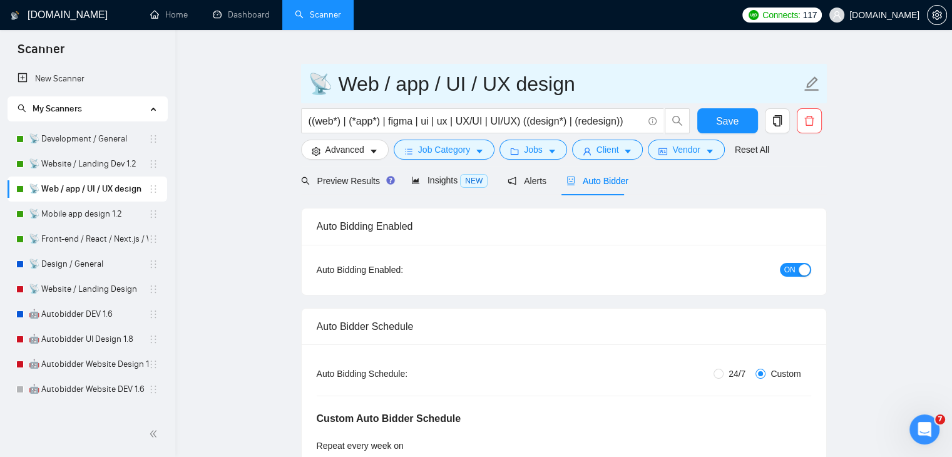
click at [342, 87] on input "📡 Web / app / UI / UX design" at bounding box center [554, 83] width 493 height 31
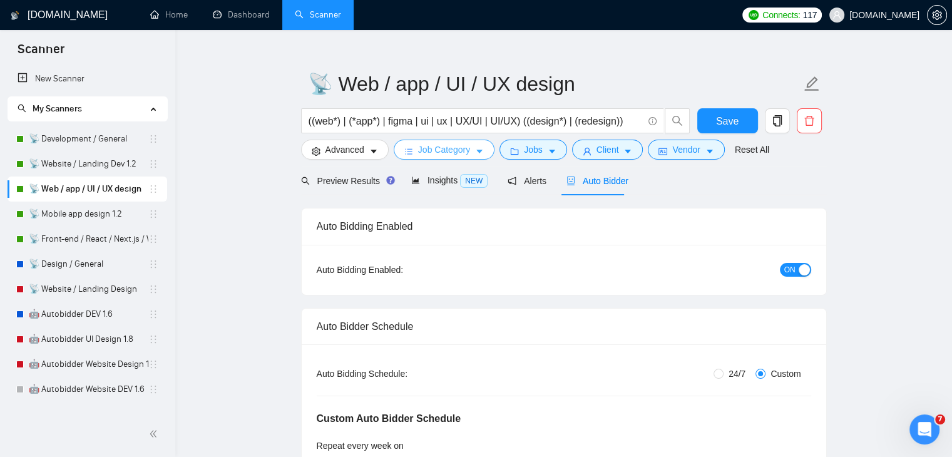
click at [443, 151] on span "Job Category" at bounding box center [444, 150] width 52 height 14
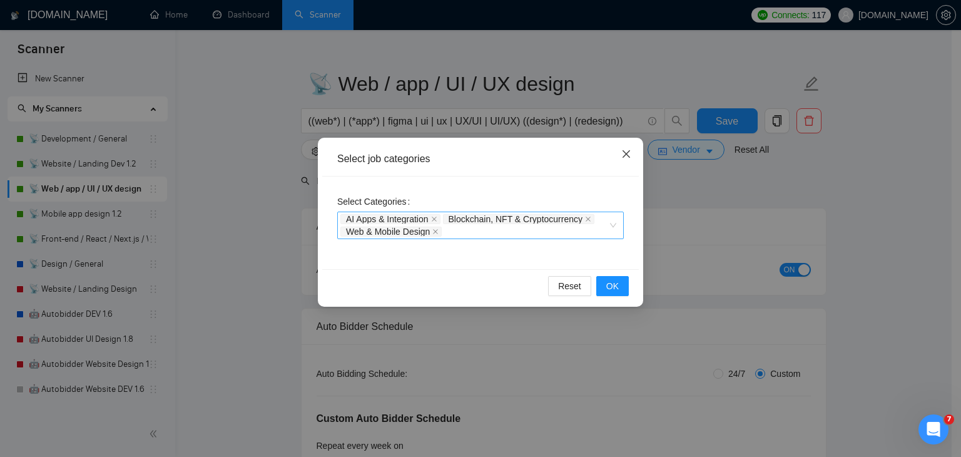
click at [625, 154] on icon "close" at bounding box center [627, 154] width 8 height 8
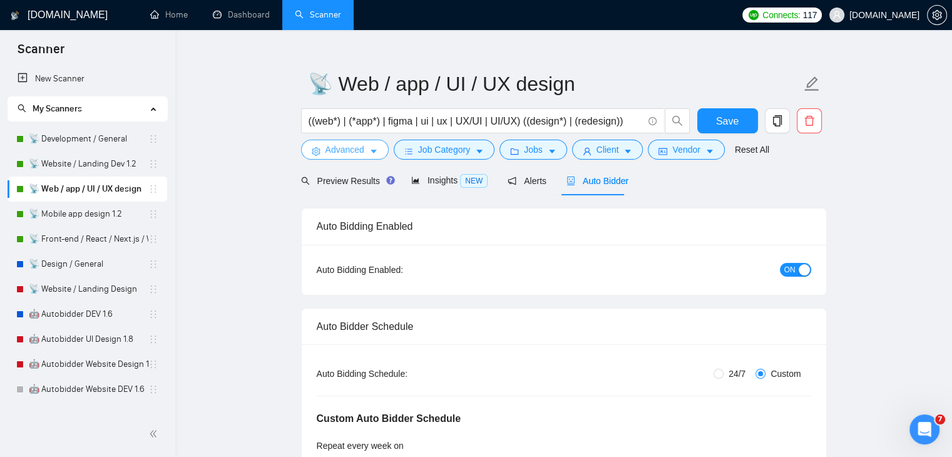
click at [362, 151] on span "Advanced" at bounding box center [345, 150] width 39 height 14
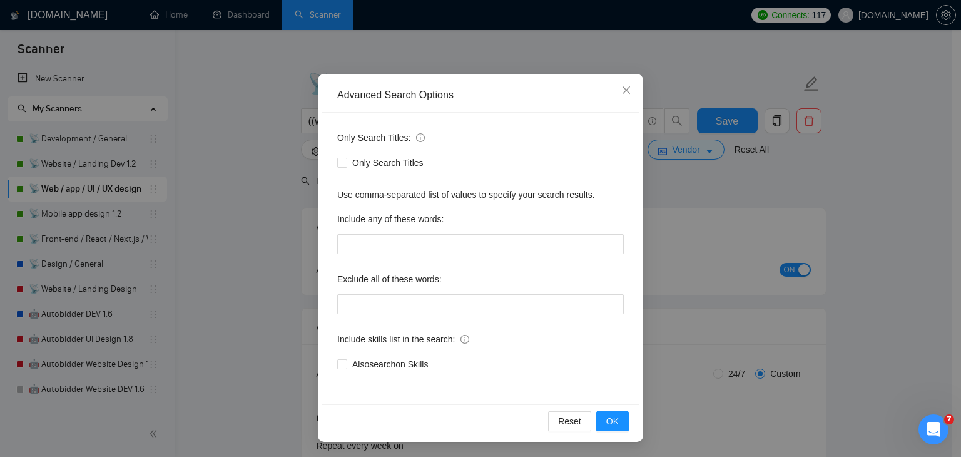
scroll to position [0, 0]
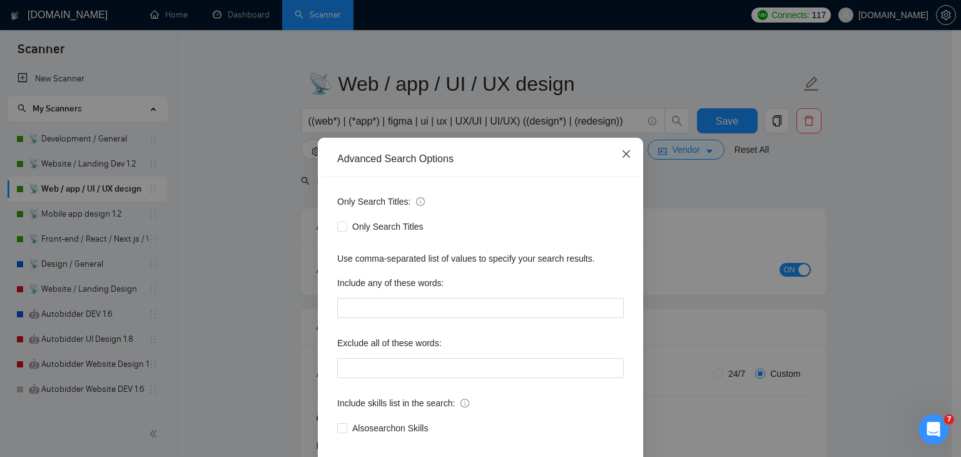
click at [623, 159] on icon "close" at bounding box center [627, 154] width 10 height 10
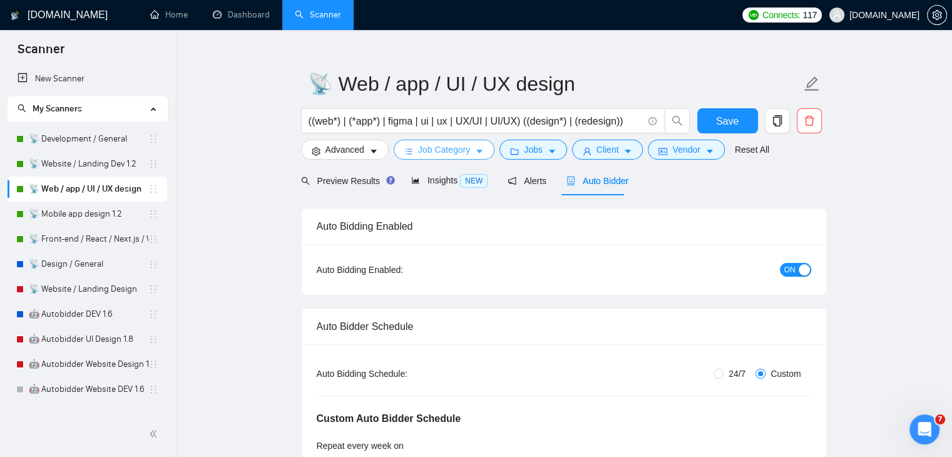
click at [453, 147] on span "Job Category" at bounding box center [444, 150] width 52 height 14
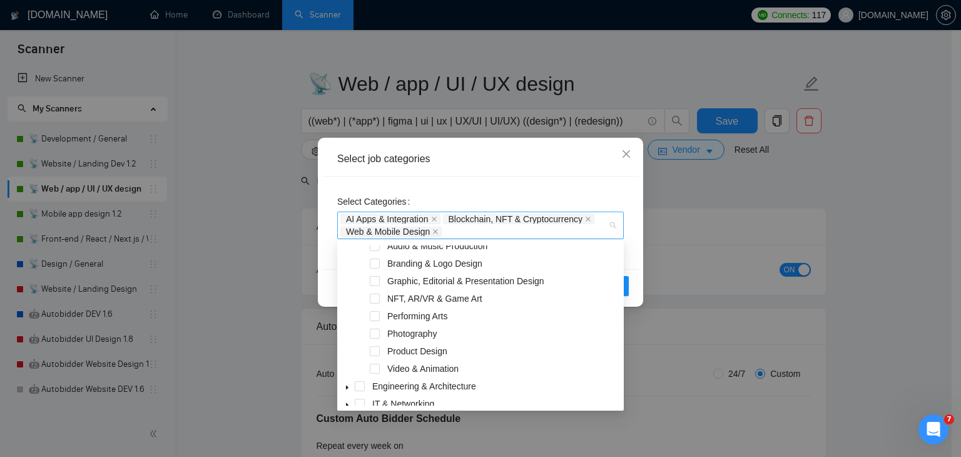
click at [617, 222] on div "AI Apps & Integration Blockchain, NFT & Cryptocurrency Web & Mobile Design" at bounding box center [480, 226] width 287 height 28
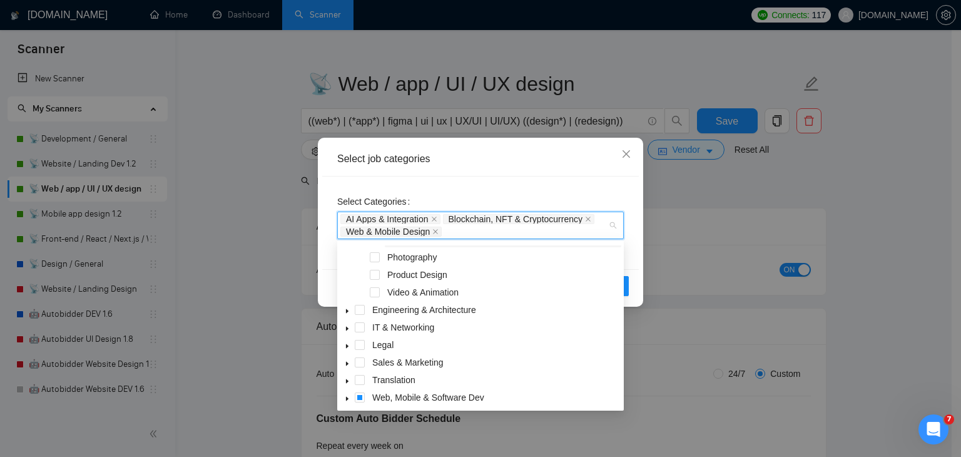
scroll to position [190, 0]
click at [348, 309] on icon "caret-down" at bounding box center [347, 310] width 6 height 6
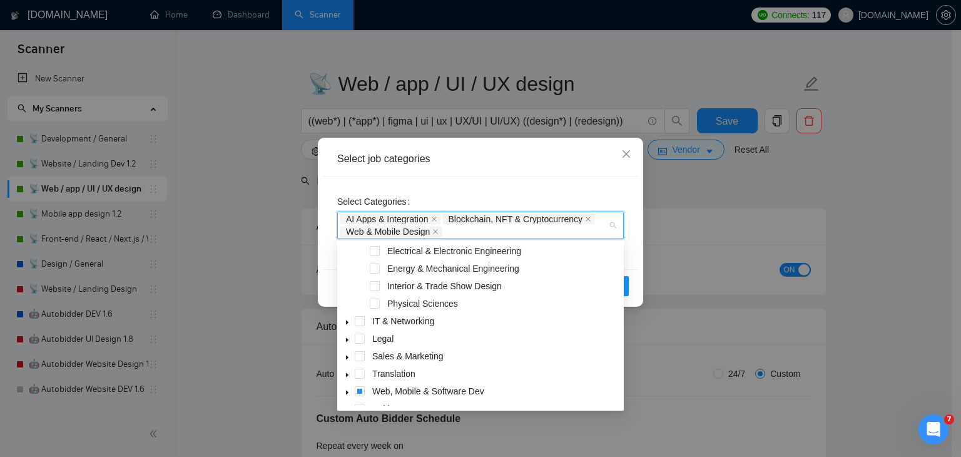
scroll to position [366, 0]
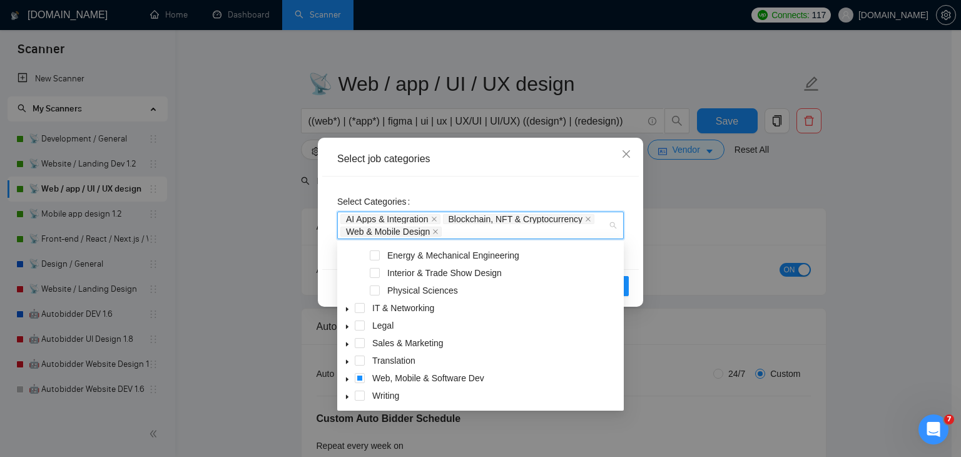
click at [349, 381] on icon "caret-down" at bounding box center [347, 379] width 6 height 6
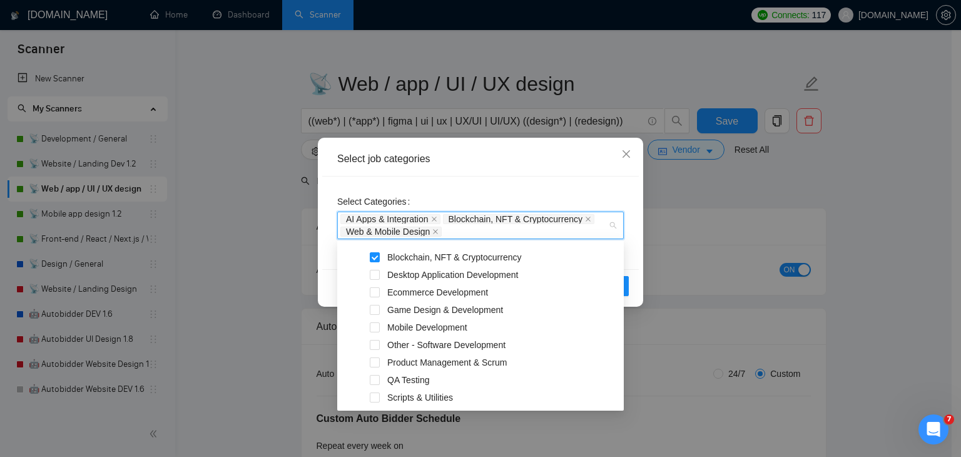
scroll to position [521, 0]
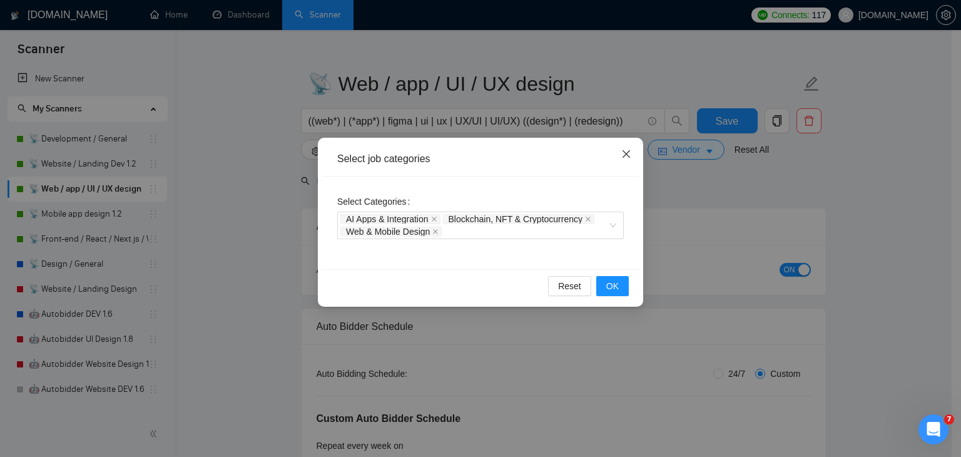
click at [630, 151] on icon "close" at bounding box center [627, 154] width 10 height 10
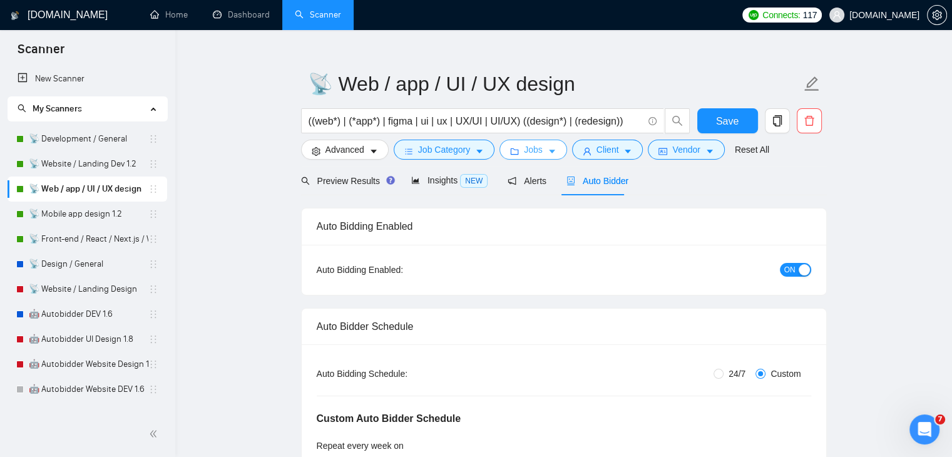
click at [543, 146] on button "Jobs" at bounding box center [534, 150] width 68 height 20
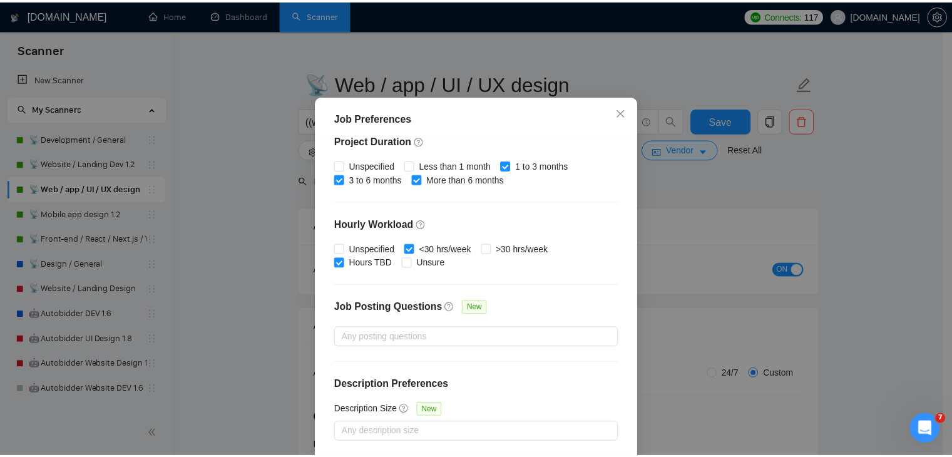
scroll to position [386, 0]
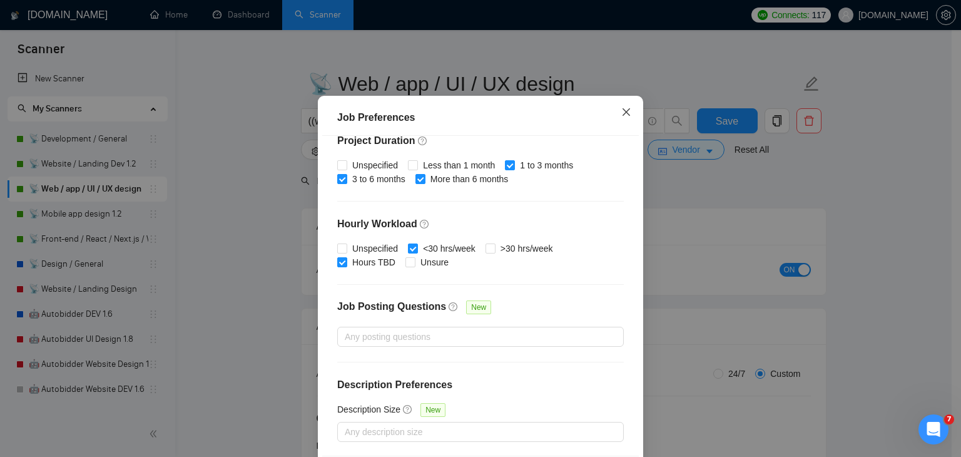
click at [624, 117] on icon "close" at bounding box center [627, 112] width 10 height 10
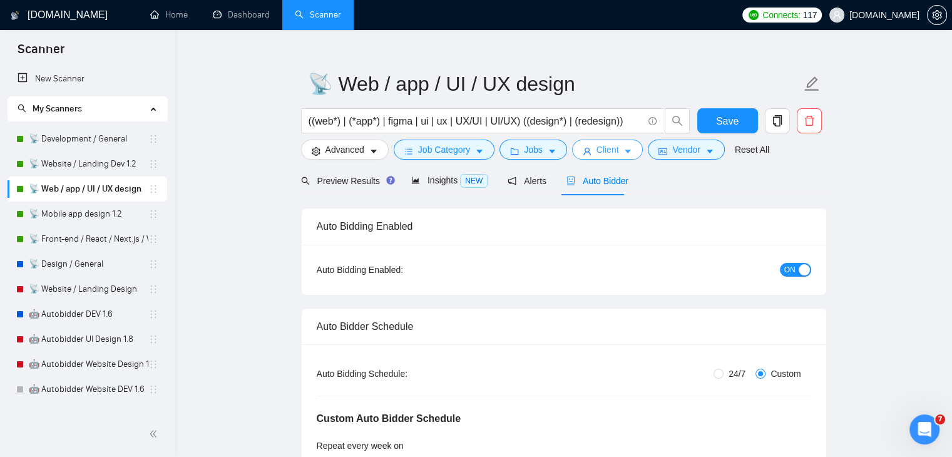
click at [623, 146] on span "caret-down" at bounding box center [627, 150] width 9 height 9
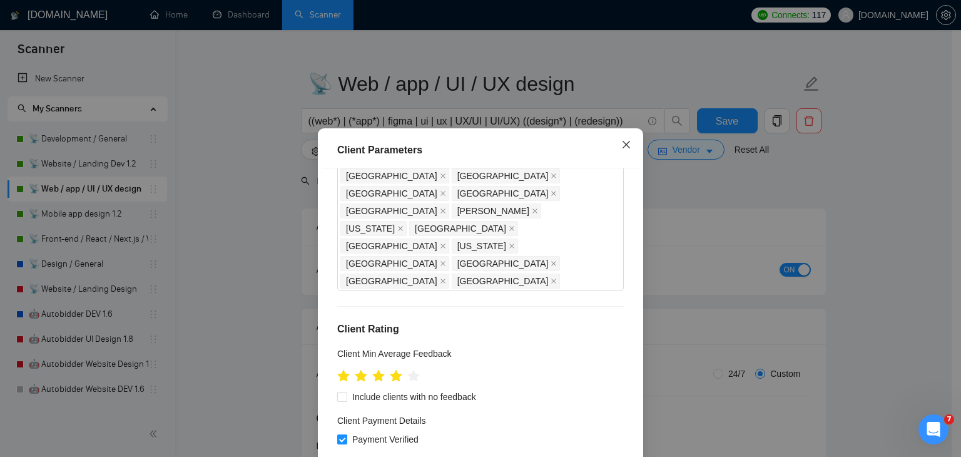
click at [623, 145] on icon "close" at bounding box center [627, 145] width 8 height 8
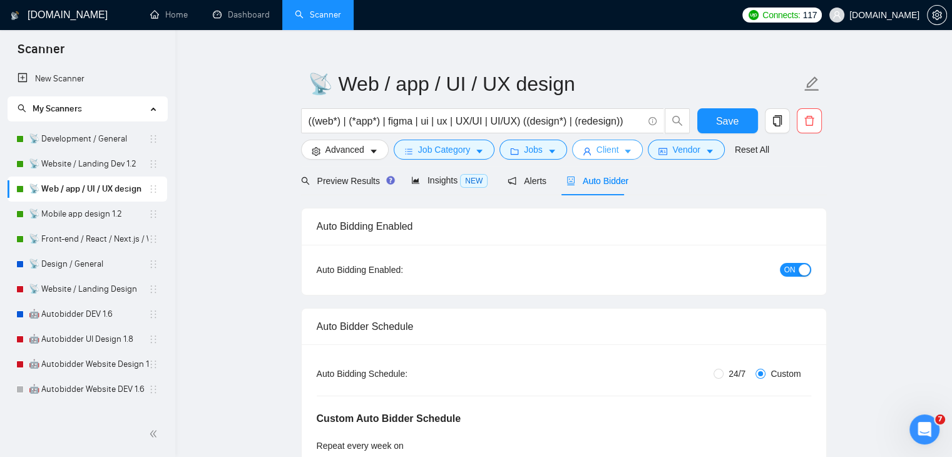
click at [602, 151] on span "Client" at bounding box center [608, 150] width 23 height 14
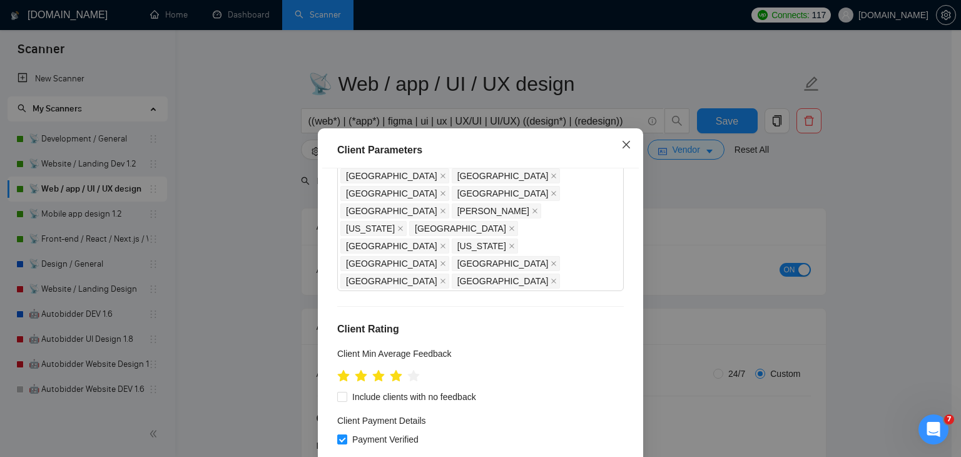
click at [626, 145] on icon "close" at bounding box center [627, 145] width 10 height 10
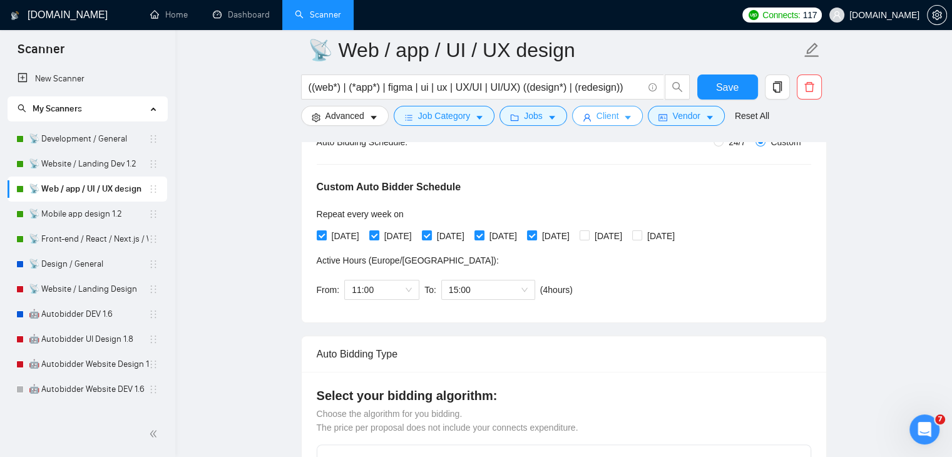
scroll to position [265, 0]
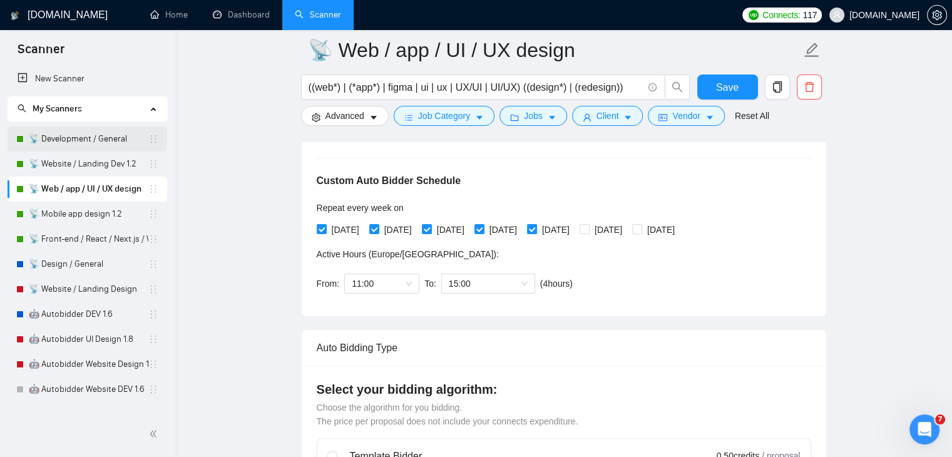
click at [96, 138] on link "📡 Development / General" at bounding box center [89, 138] width 120 height 25
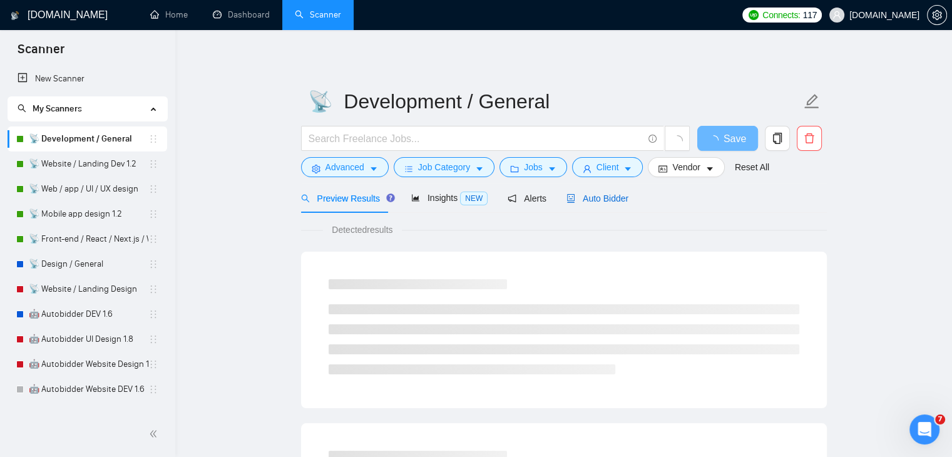
click at [602, 195] on span "Auto Bidder" at bounding box center [598, 198] width 62 height 10
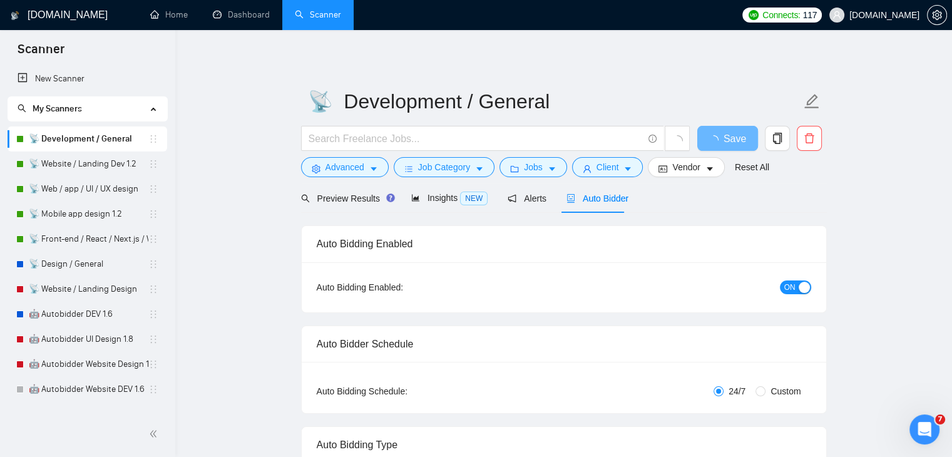
checkbox input "true"
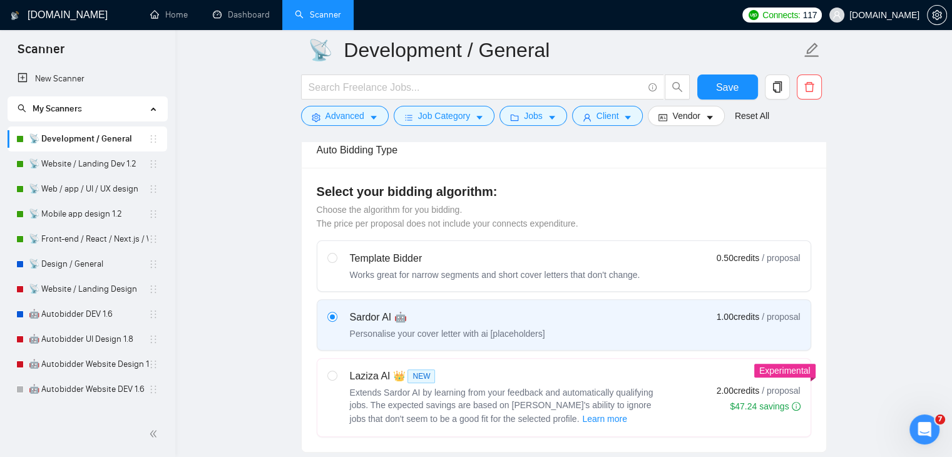
scroll to position [301, 0]
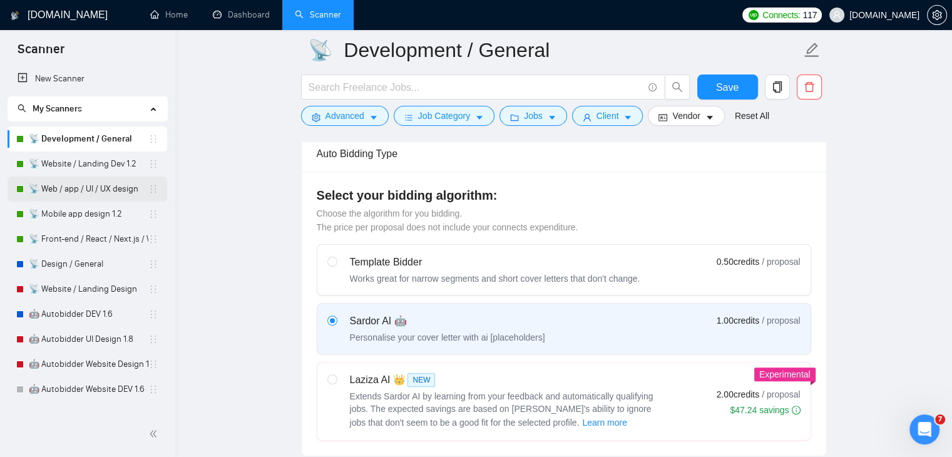
click at [80, 191] on link "📡 Web / app / UI / UX design" at bounding box center [89, 189] width 120 height 25
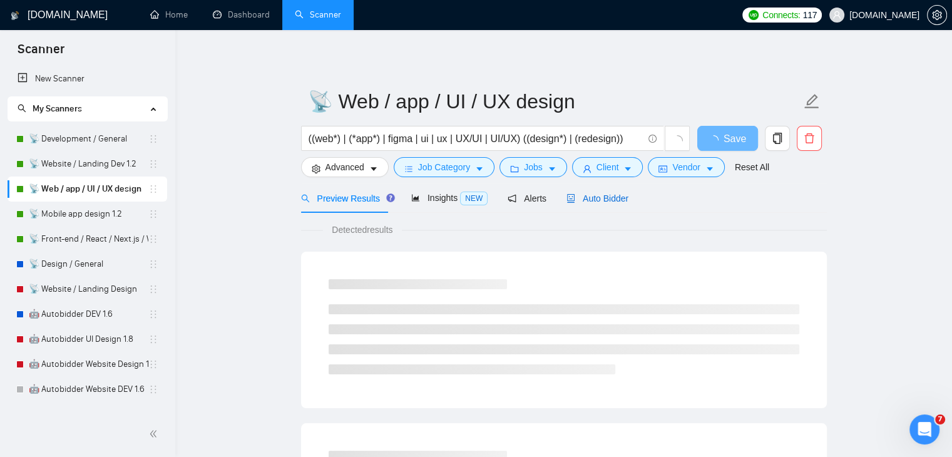
click at [597, 198] on span "Auto Bidder" at bounding box center [598, 198] width 62 height 10
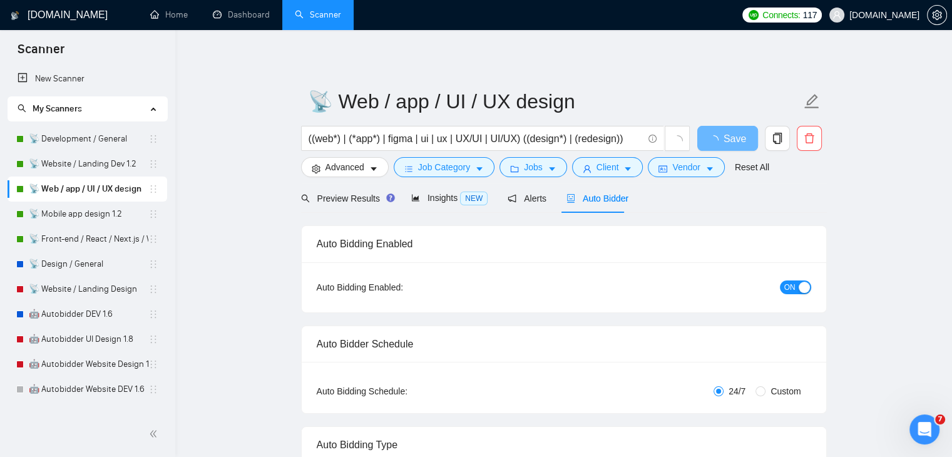
radio input "false"
radio input "true"
checkbox input "true"
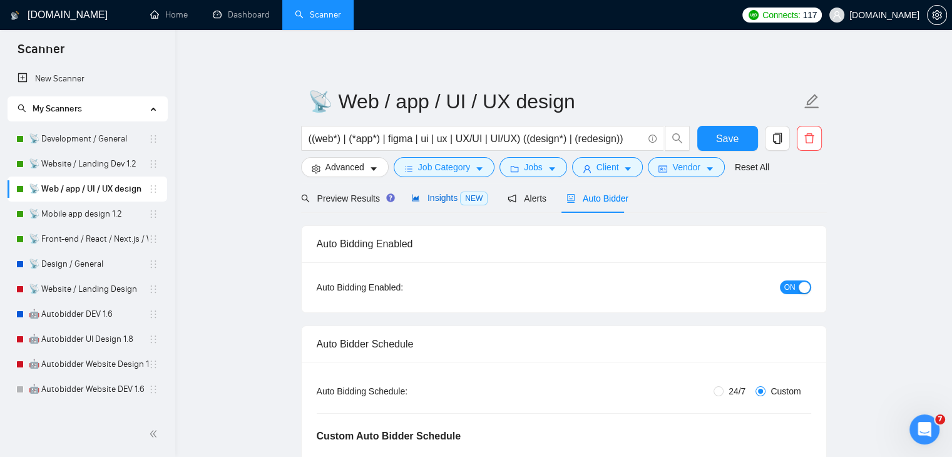
click at [441, 198] on span "Insights NEW" at bounding box center [449, 198] width 76 height 10
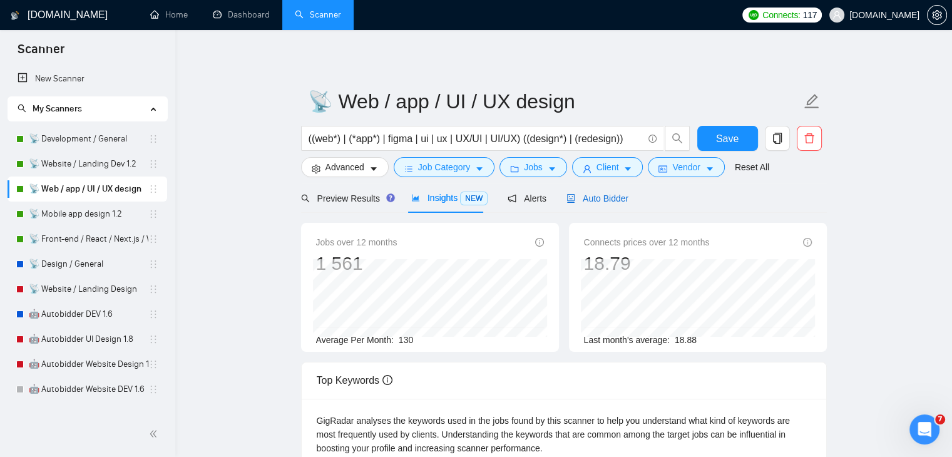
click at [601, 198] on span "Auto Bidder" at bounding box center [598, 198] width 62 height 10
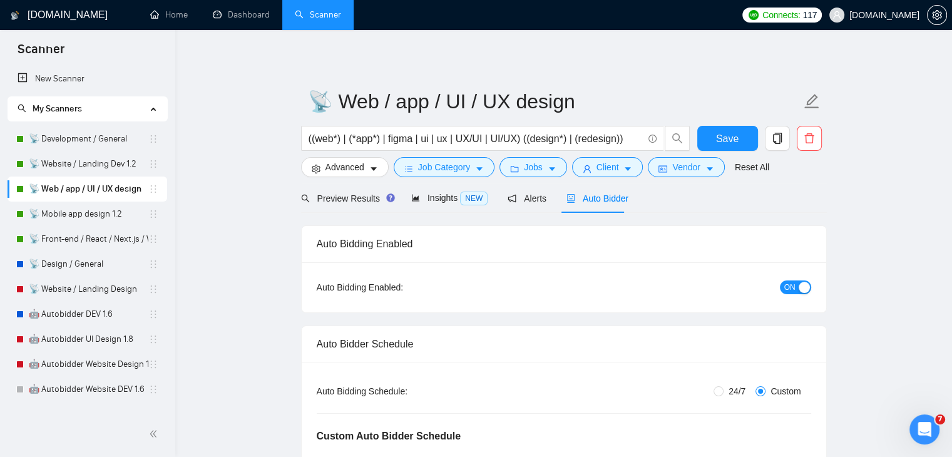
checkbox input "true"
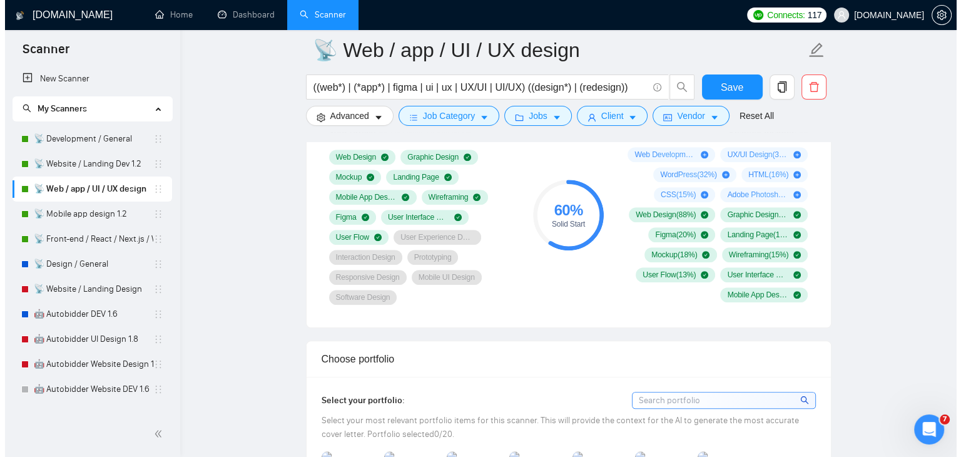
scroll to position [965, 0]
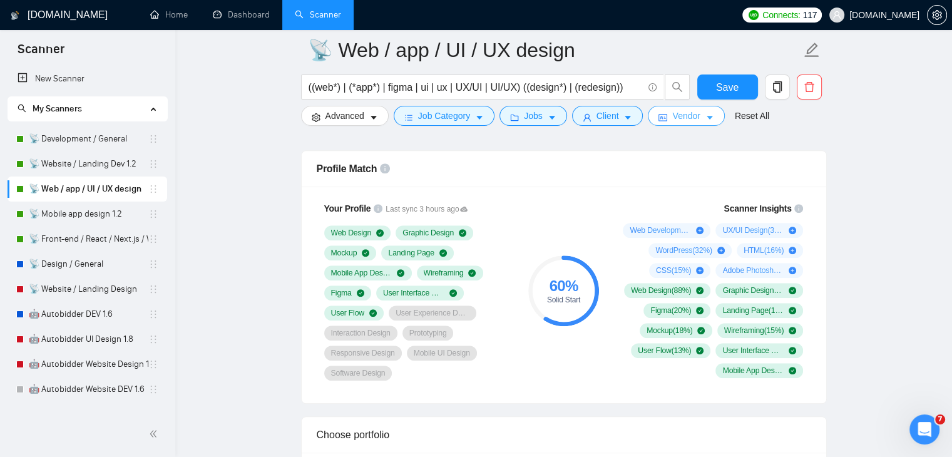
click at [679, 116] on span "Vendor" at bounding box center [686, 116] width 28 height 14
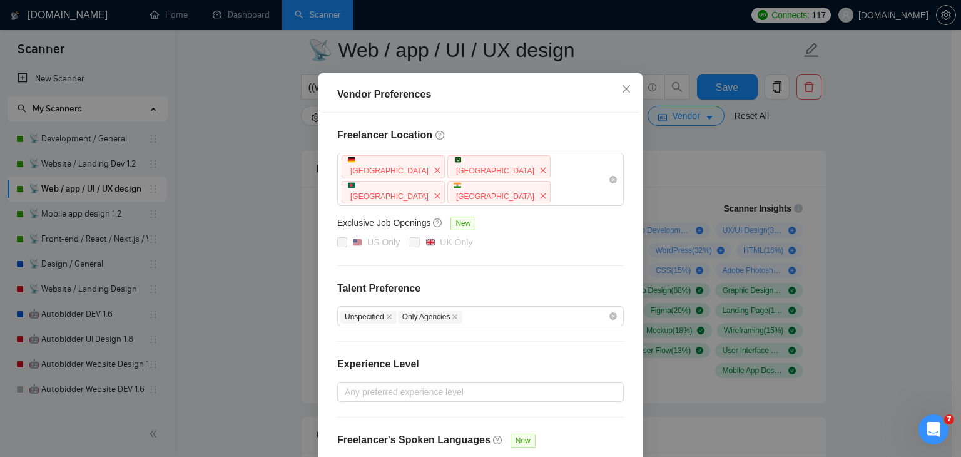
scroll to position [0, 0]
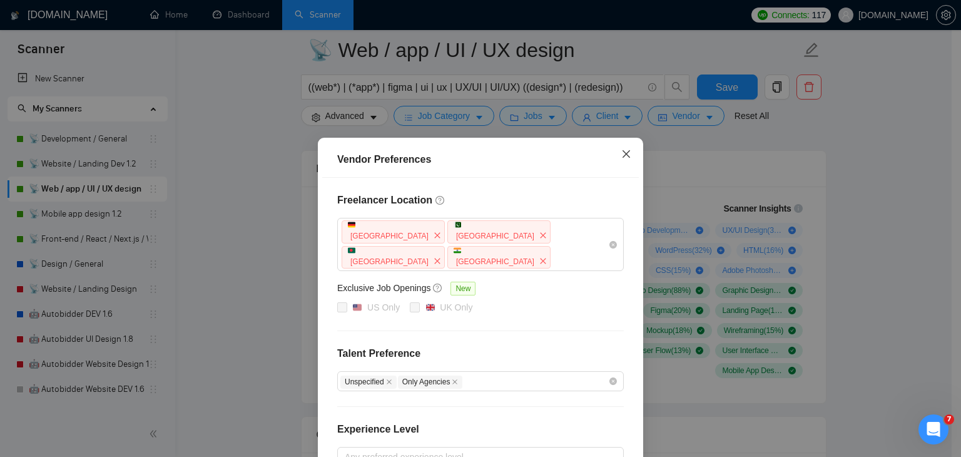
click at [622, 151] on icon "close" at bounding box center [627, 154] width 10 height 10
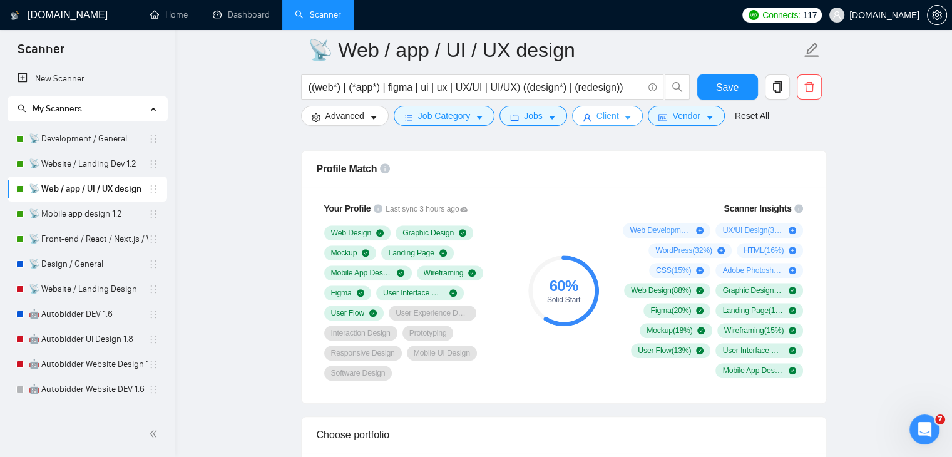
click at [613, 118] on span "Client" at bounding box center [608, 116] width 23 height 14
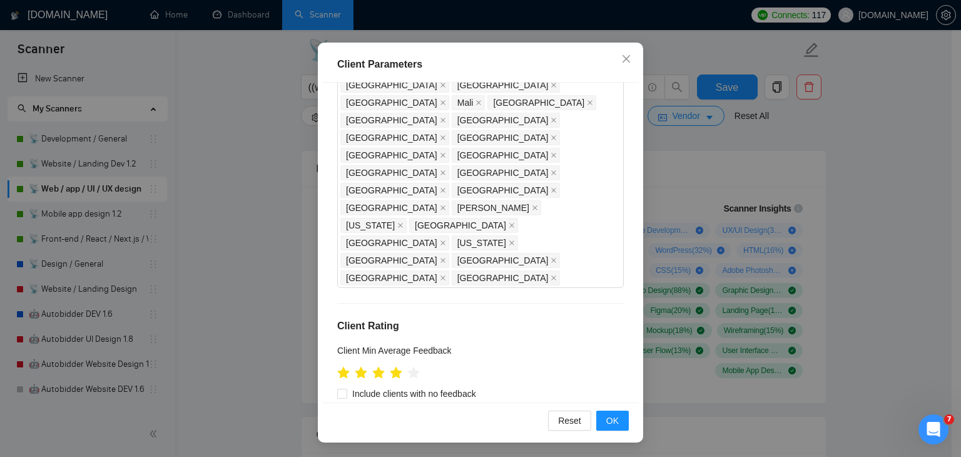
scroll to position [779, 0]
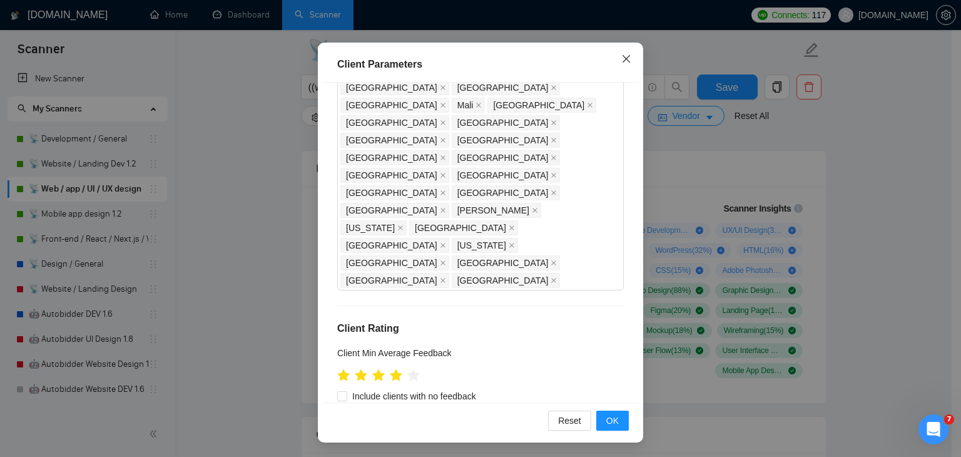
click at [622, 60] on icon "close" at bounding box center [627, 59] width 10 height 10
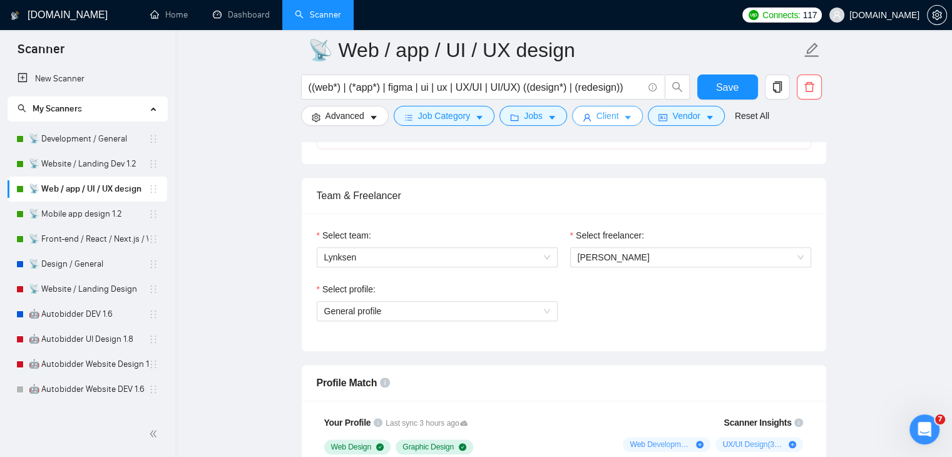
scroll to position [751, 0]
click at [541, 115] on button "Jobs" at bounding box center [534, 116] width 68 height 20
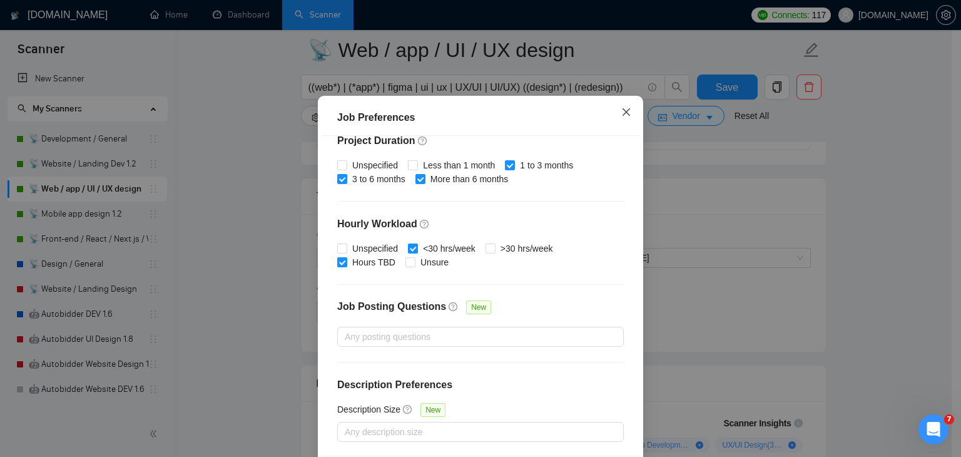
click at [622, 117] on icon "close" at bounding box center [627, 112] width 10 height 10
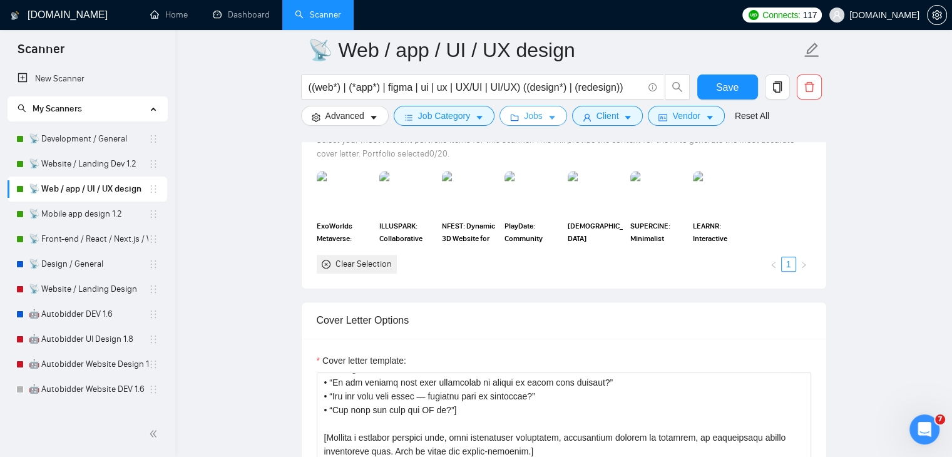
scroll to position [1311, 0]
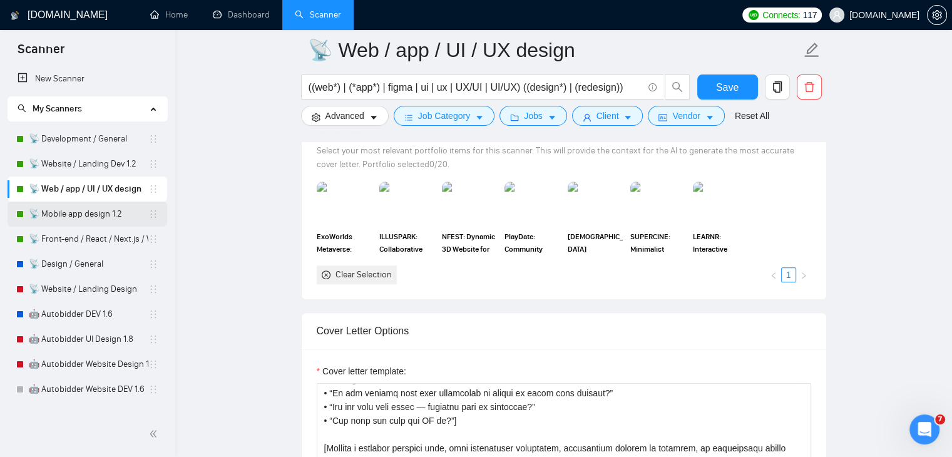
click at [79, 212] on link "📡 Mobile app design 1.2" at bounding box center [89, 214] width 120 height 25
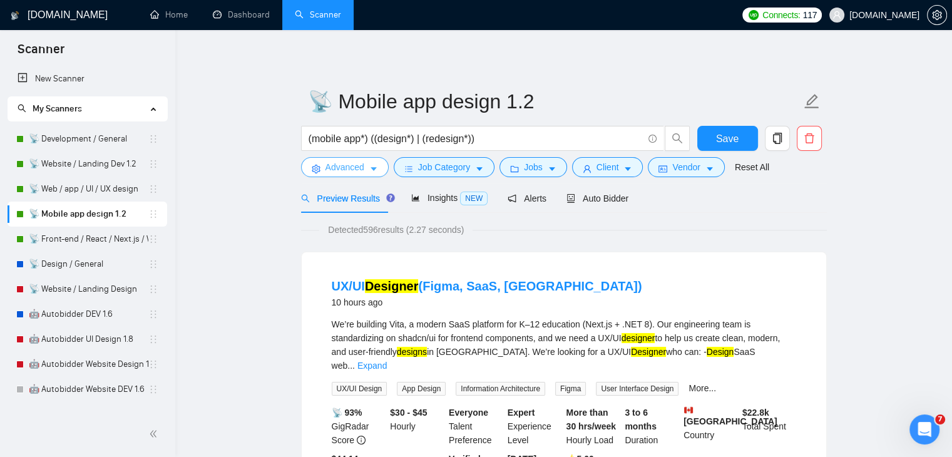
click at [371, 170] on icon "caret-down" at bounding box center [373, 169] width 9 height 9
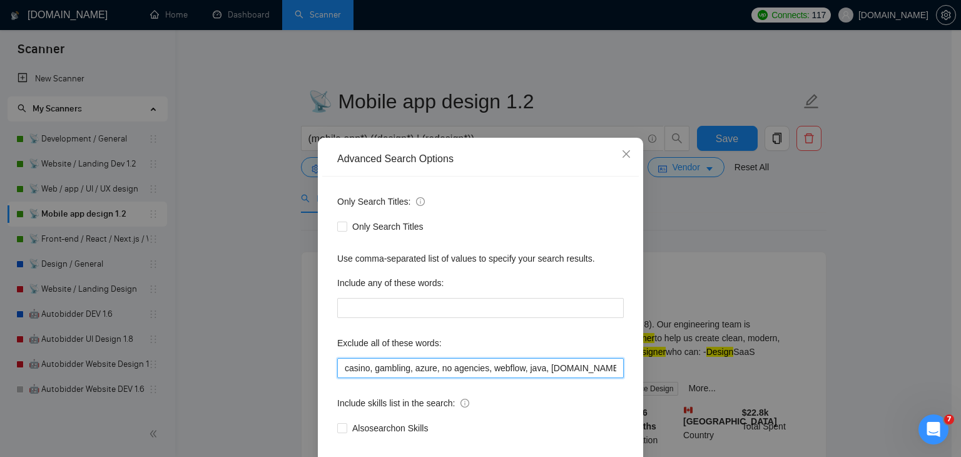
click at [491, 366] on input "casino, gambling, azure, no agencies, webflow, java, asp.net, wp, wordpress, sh…" at bounding box center [480, 368] width 287 height 20
click at [622, 155] on icon "close" at bounding box center [627, 154] width 10 height 10
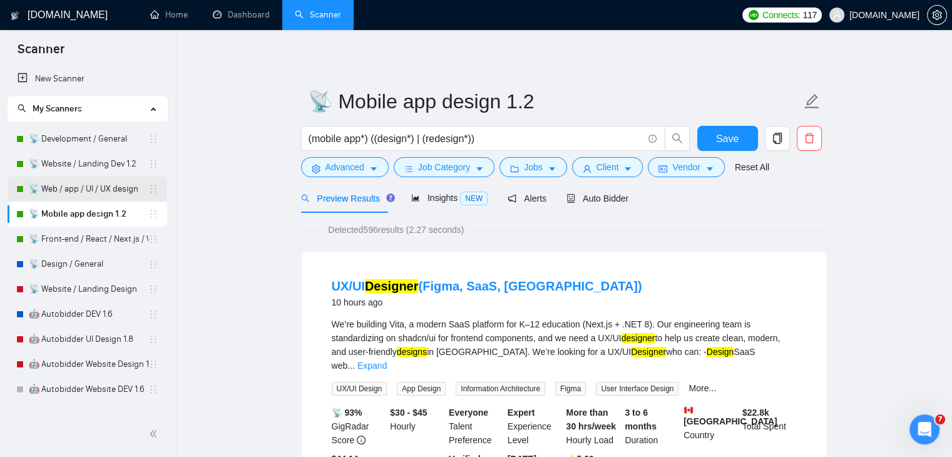
click at [80, 187] on link "📡 Web / app / UI / UX design" at bounding box center [89, 189] width 120 height 25
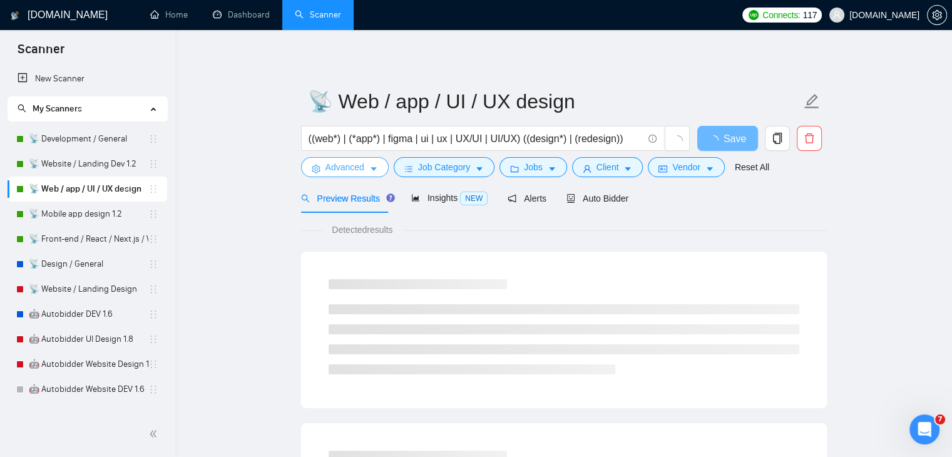
click at [352, 168] on span "Advanced" at bounding box center [345, 167] width 39 height 14
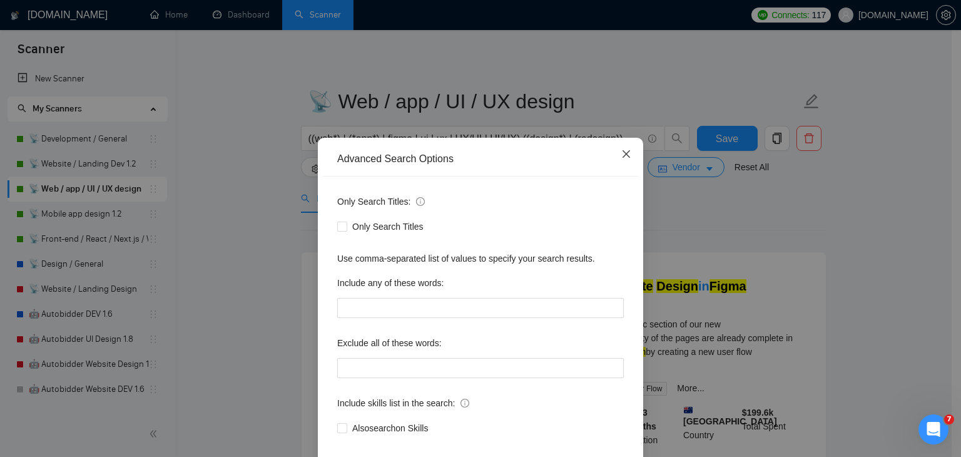
click at [615, 153] on span "Close" at bounding box center [627, 155] width 34 height 34
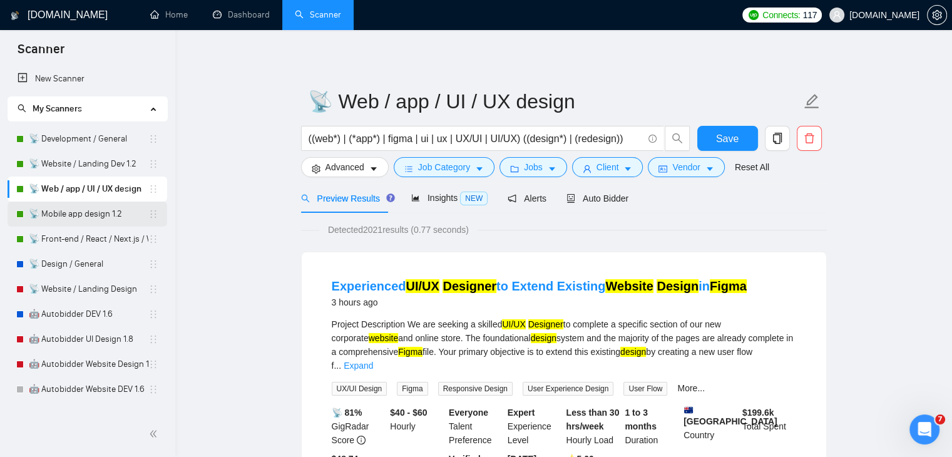
click at [108, 217] on link "📡 Mobile app design 1.2" at bounding box center [89, 214] width 120 height 25
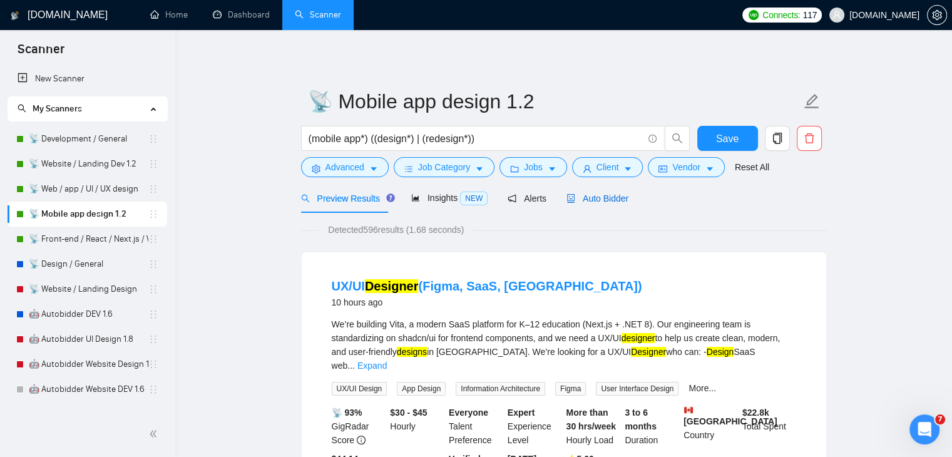
click at [612, 196] on span "Auto Bidder" at bounding box center [598, 198] width 62 height 10
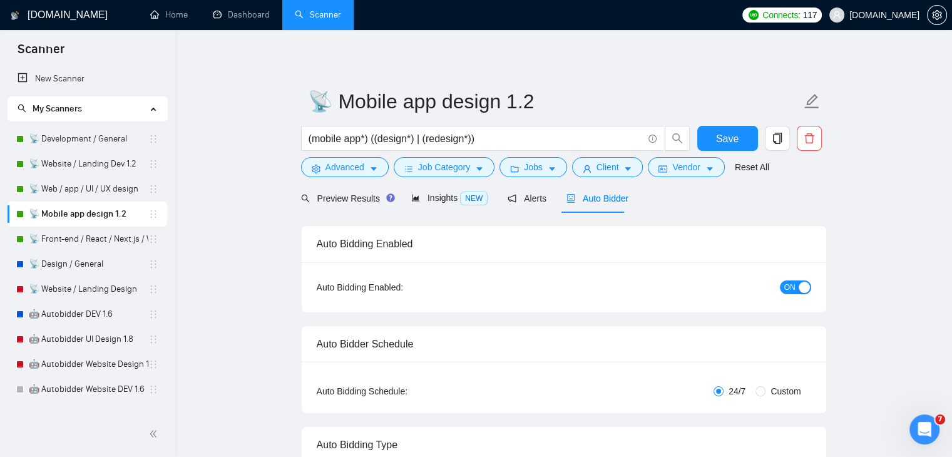
checkbox input "true"
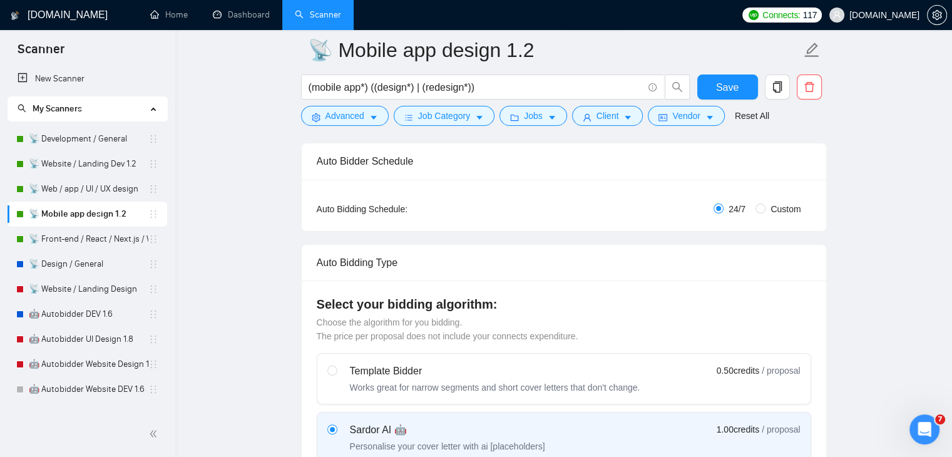
scroll to position [192, 0]
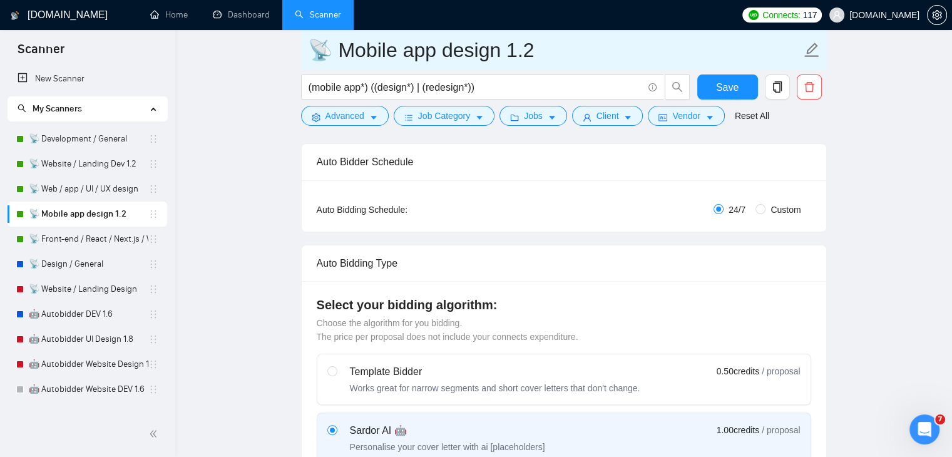
click at [410, 56] on input "📡 Mobile app design 1.2" at bounding box center [554, 49] width 493 height 31
click at [346, 52] on input "📡 Mobile app design 1.2" at bounding box center [554, 49] width 493 height 31
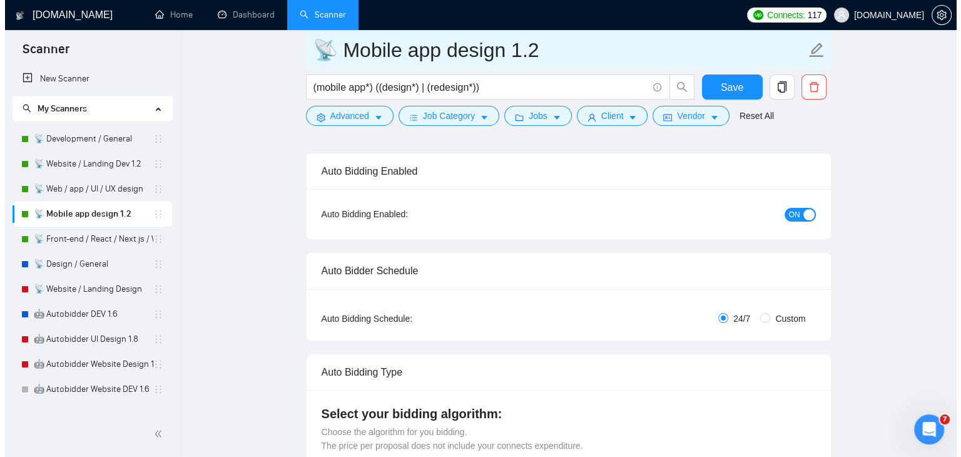
scroll to position [80, 0]
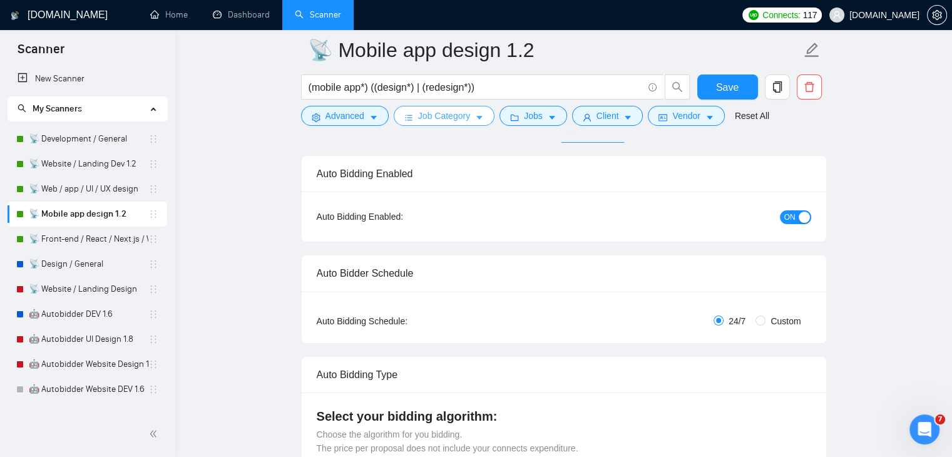
click at [439, 118] on span "Job Category" at bounding box center [444, 116] width 52 height 14
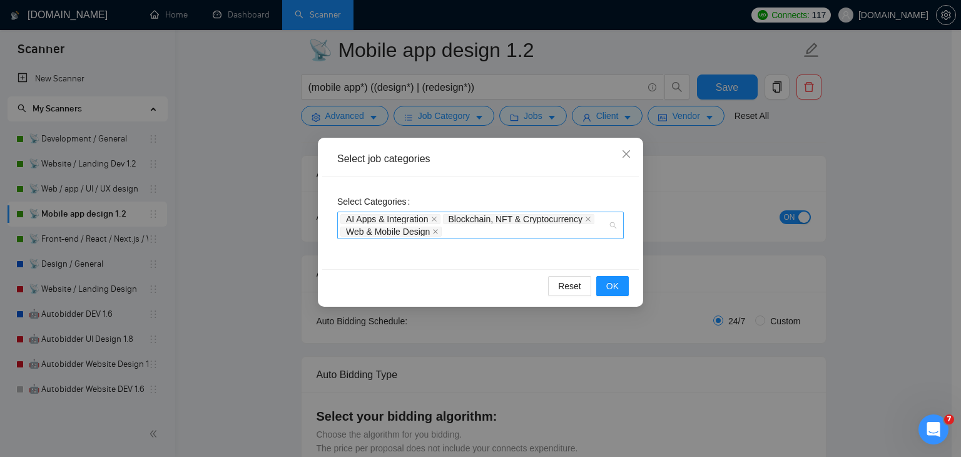
click at [614, 226] on div "AI Apps & Integration Blockchain, NFT & Cryptocurrency Web & Mobile Design" at bounding box center [480, 226] width 287 height 28
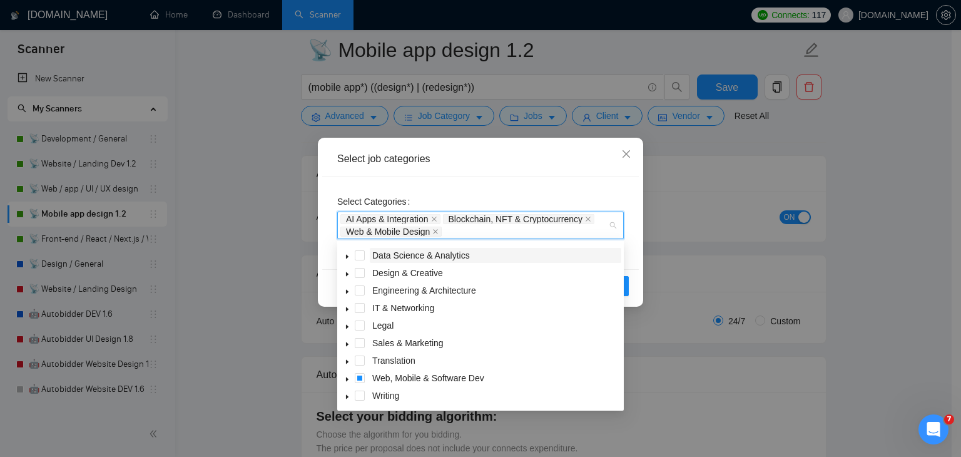
scroll to position [49, 0]
click at [348, 380] on icon "caret-down" at bounding box center [347, 380] width 6 height 6
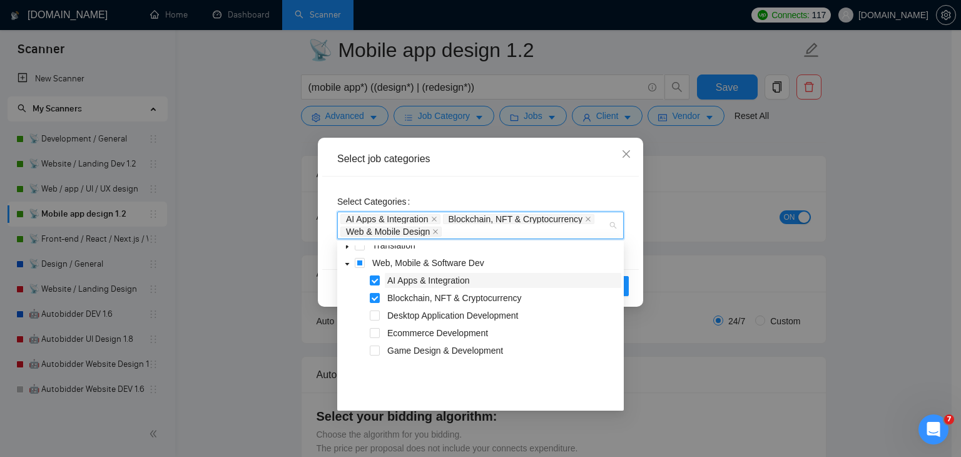
scroll to position [71, 0]
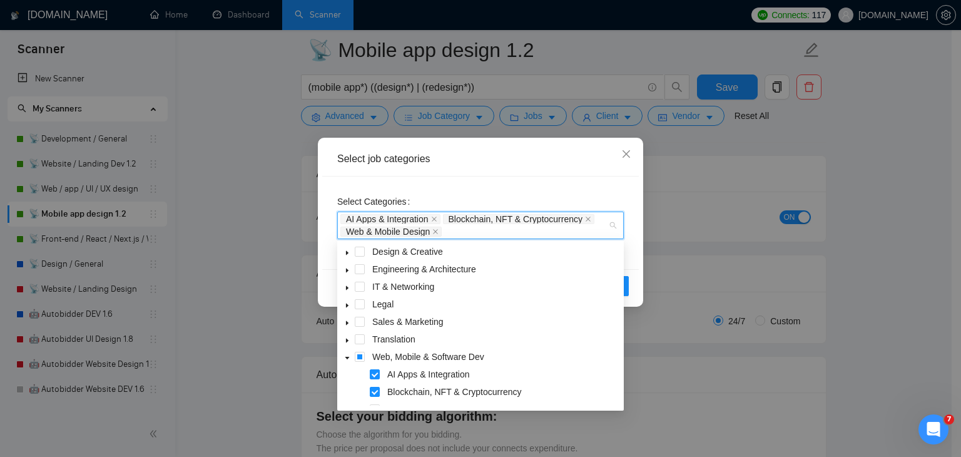
click at [349, 358] on icon "caret-down" at bounding box center [347, 358] width 6 height 6
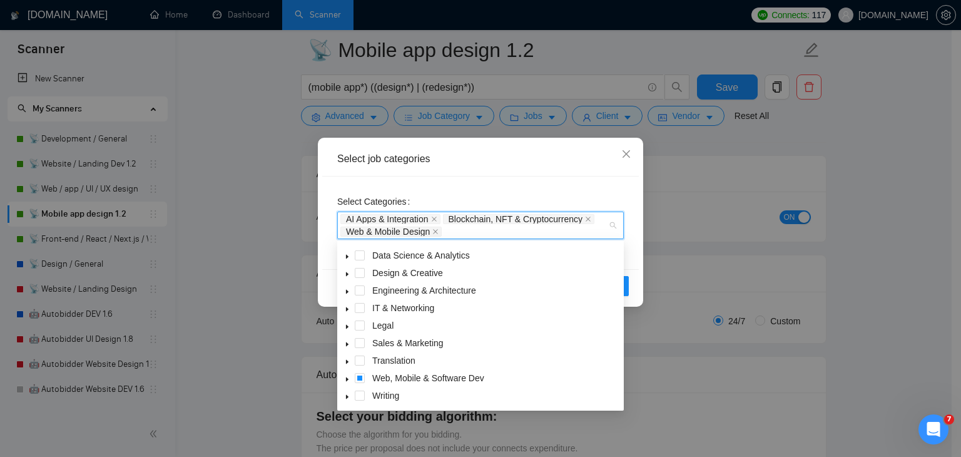
click at [346, 344] on icon "caret-down" at bounding box center [347, 344] width 3 height 4
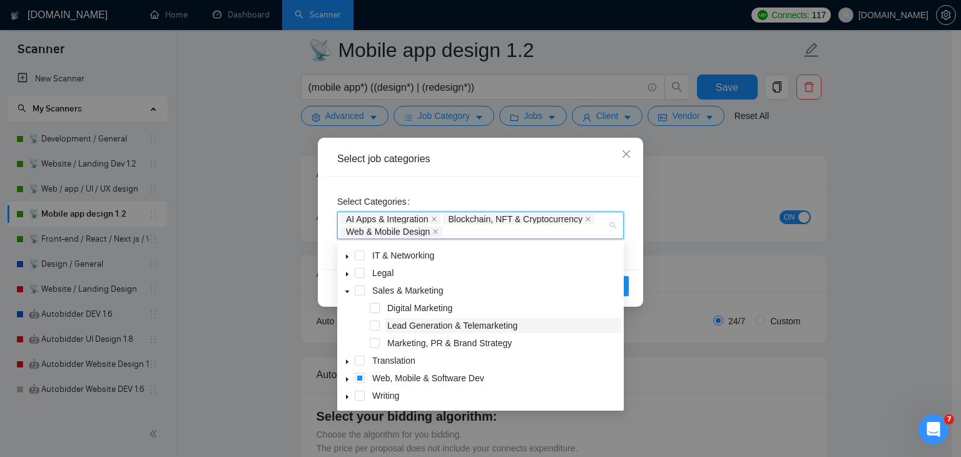
scroll to position [81, 0]
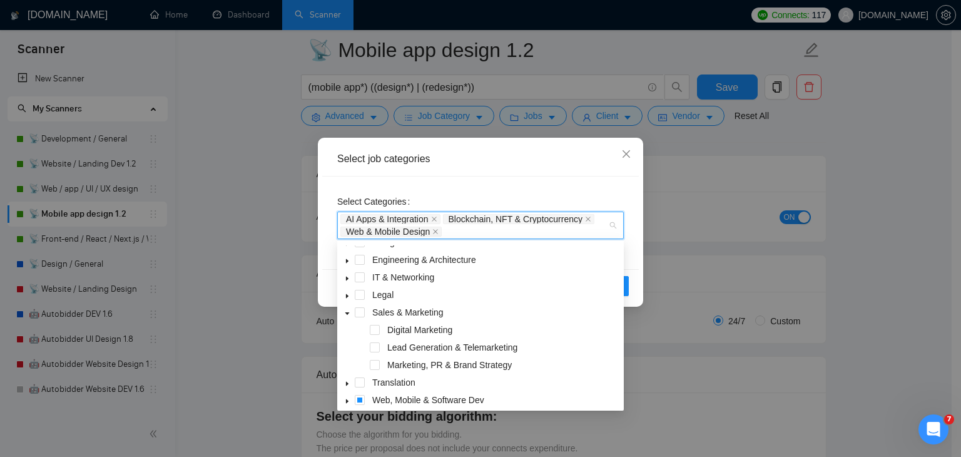
click at [348, 312] on icon "caret-down" at bounding box center [347, 313] width 6 height 6
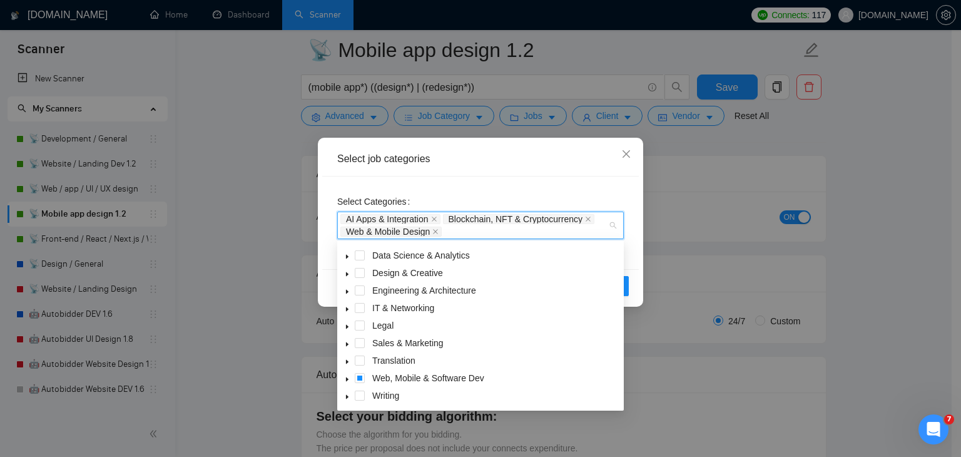
scroll to position [50, 0]
click at [346, 379] on icon "caret-down" at bounding box center [347, 379] width 6 height 6
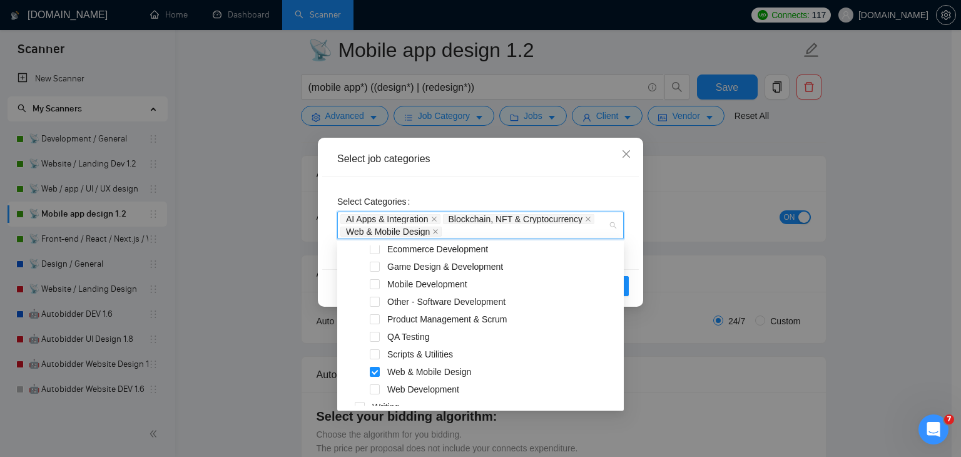
scroll to position [260, 0]
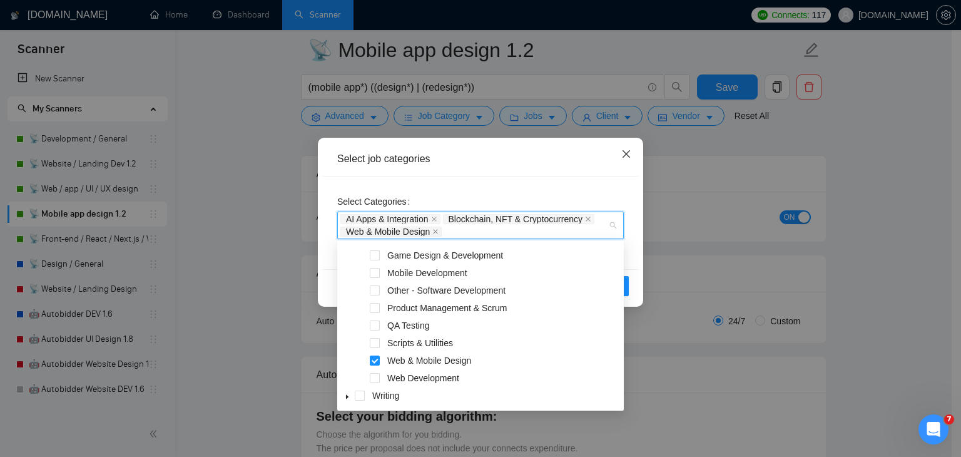
click at [626, 151] on icon "close" at bounding box center [627, 154] width 10 height 10
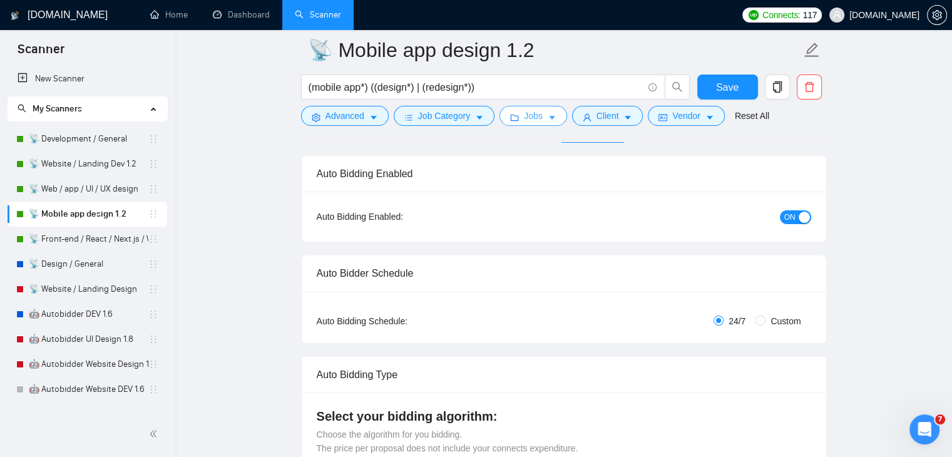
click at [524, 118] on span "Jobs" at bounding box center [533, 116] width 19 height 14
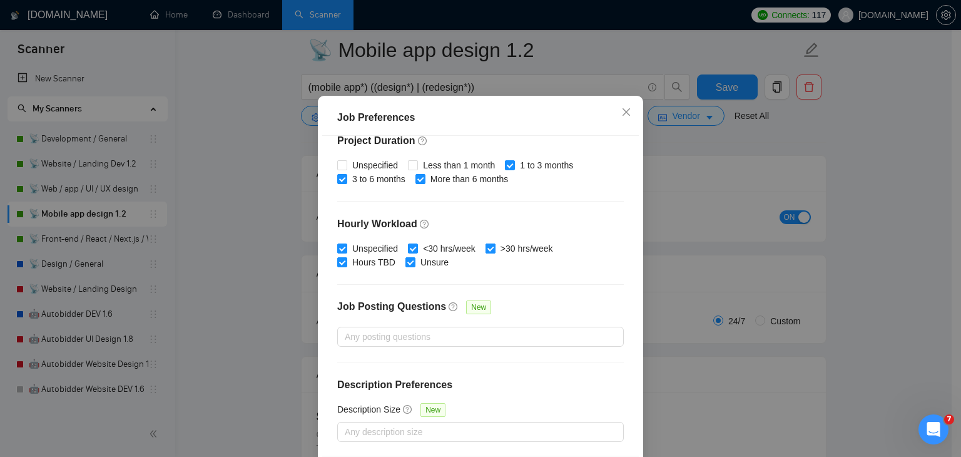
scroll to position [86, 0]
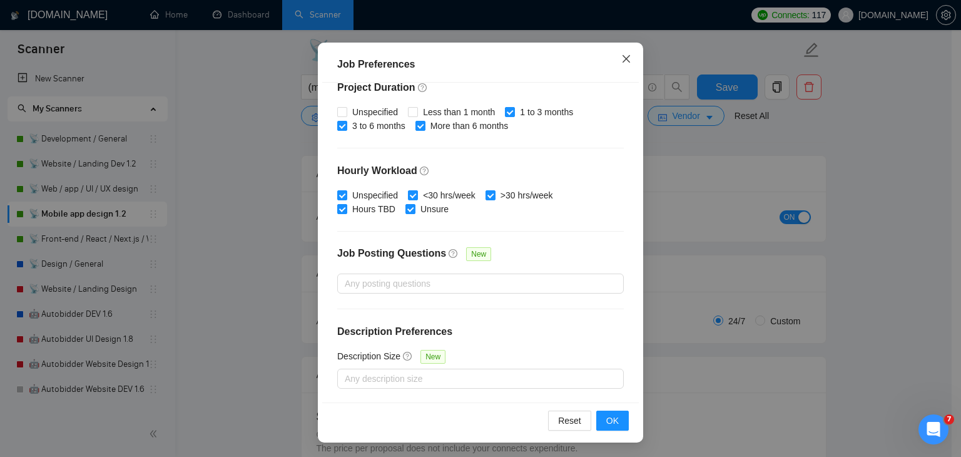
click at [624, 61] on icon "close" at bounding box center [627, 59] width 10 height 10
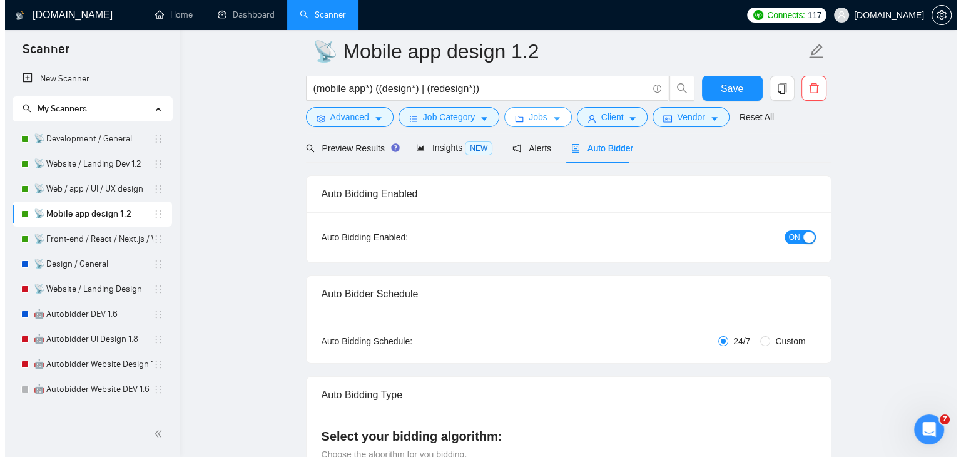
scroll to position [0, 0]
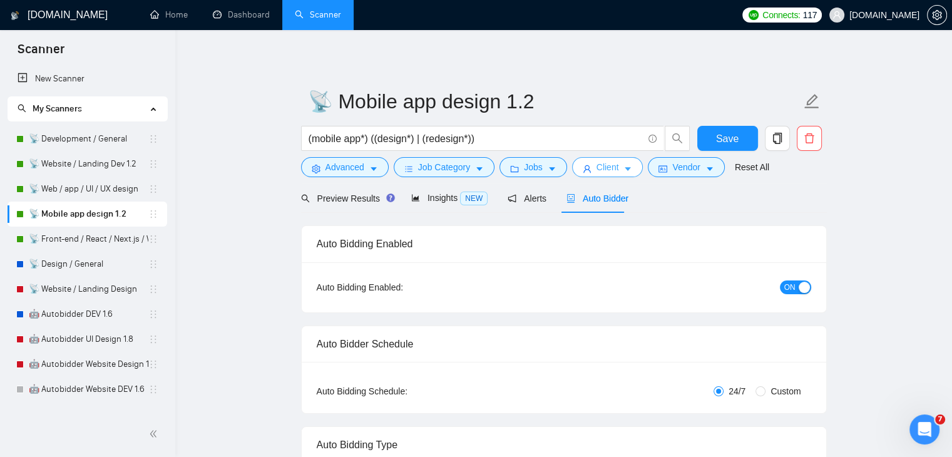
click at [625, 168] on icon "caret-down" at bounding box center [628, 170] width 6 height 4
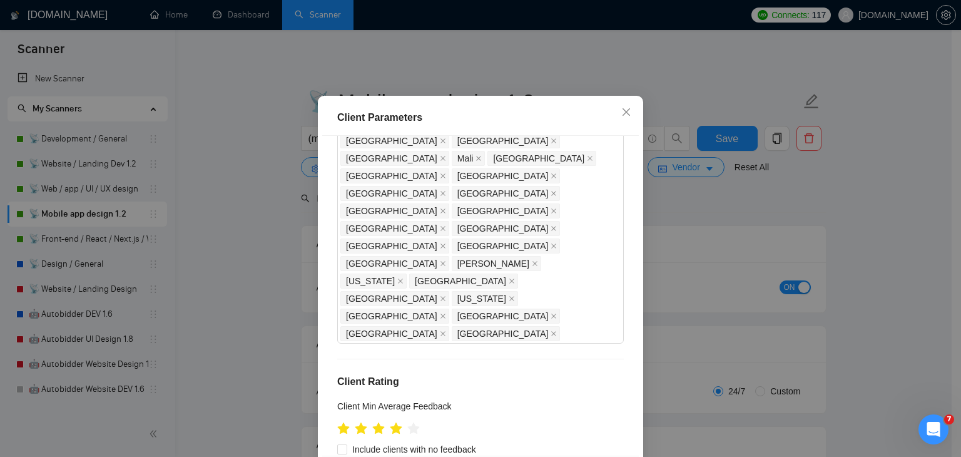
copy div "Avg Hourly Rate Paid"
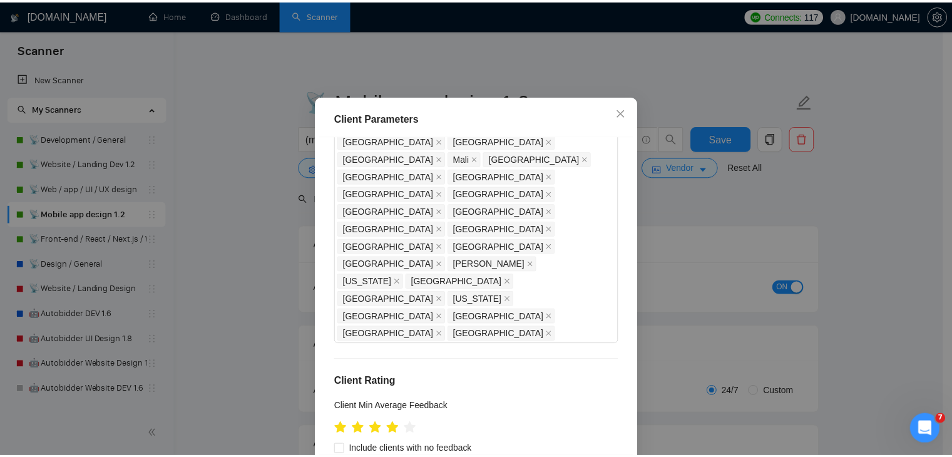
scroll to position [864, 0]
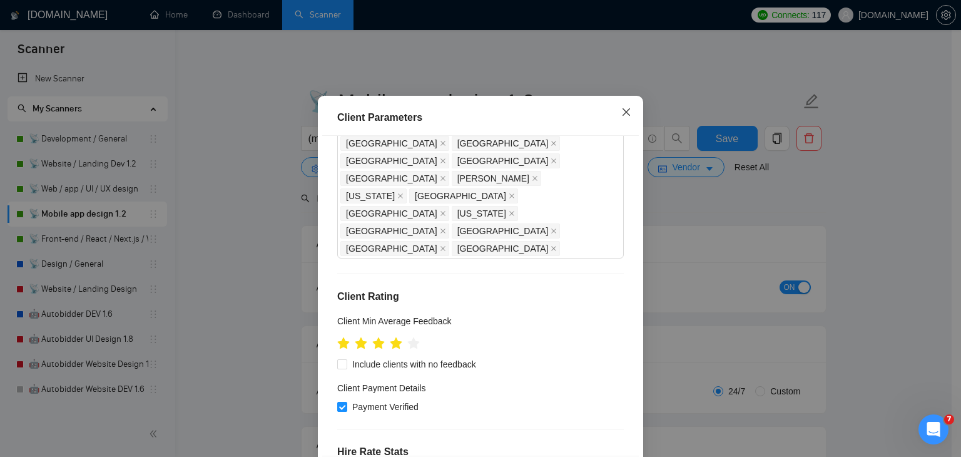
click at [625, 117] on icon "close" at bounding box center [627, 112] width 10 height 10
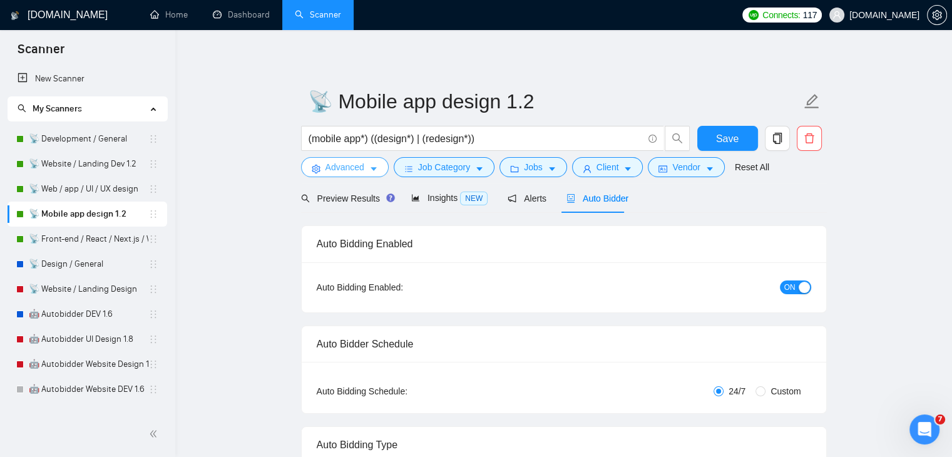
click at [364, 171] on button "Advanced" at bounding box center [345, 167] width 88 height 20
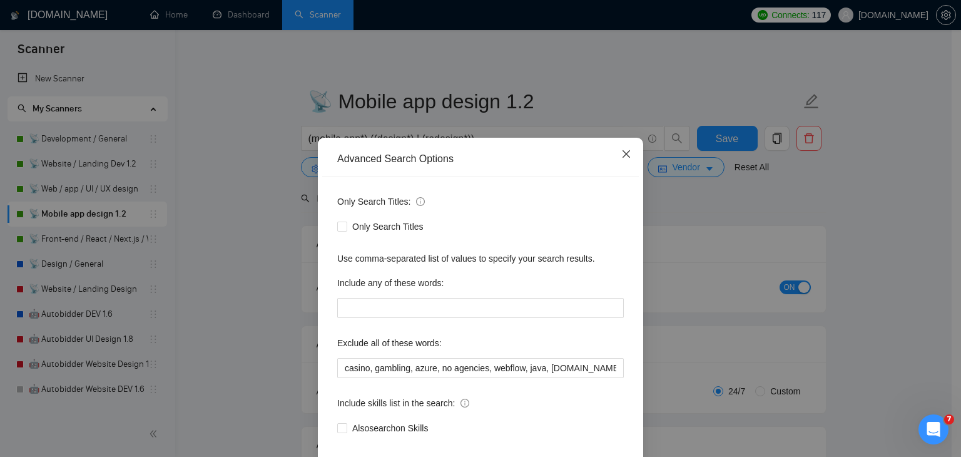
click at [624, 156] on icon "close" at bounding box center [627, 154] width 10 height 10
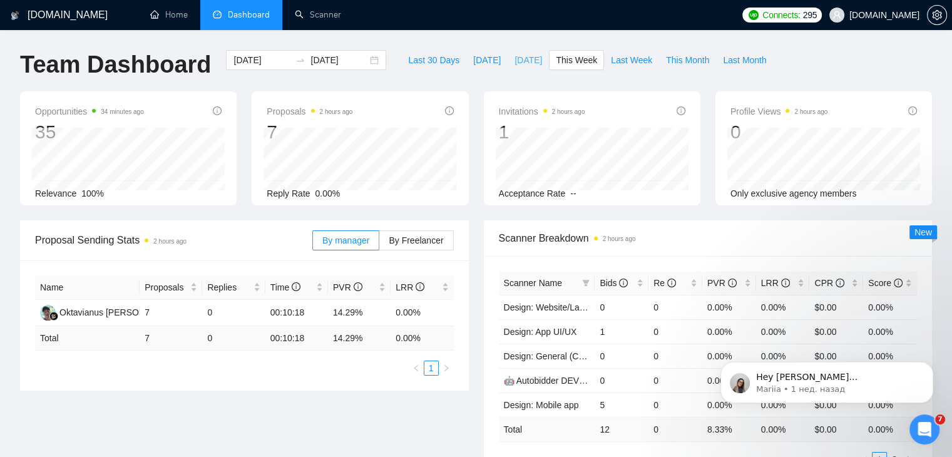
click at [516, 61] on span "[DATE]" at bounding box center [529, 60] width 28 height 14
type input "[DATE]"
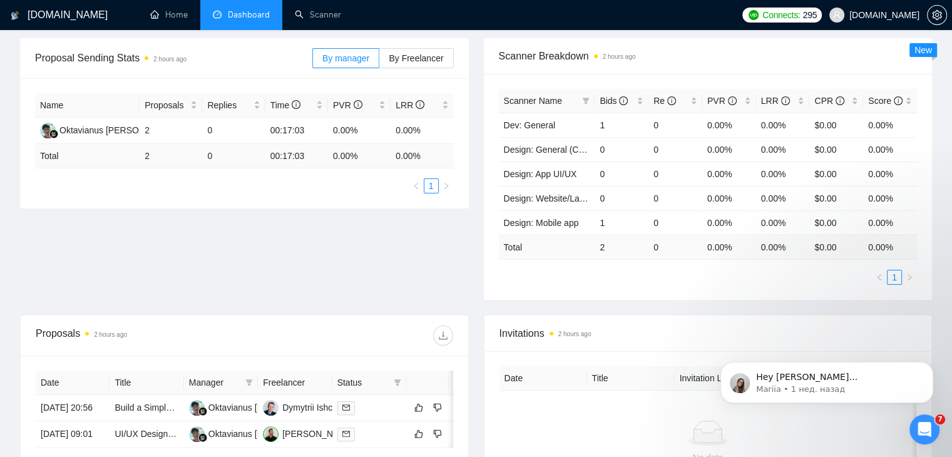
scroll to position [183, 0]
click at [588, 251] on td "Total" at bounding box center [547, 246] width 96 height 24
click at [543, 125] on link "Dev: General" at bounding box center [529, 125] width 51 height 10
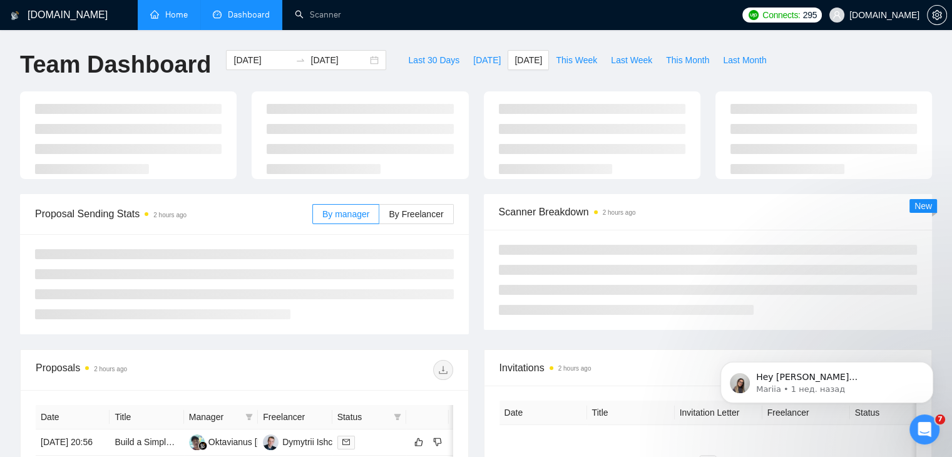
scroll to position [183, 0]
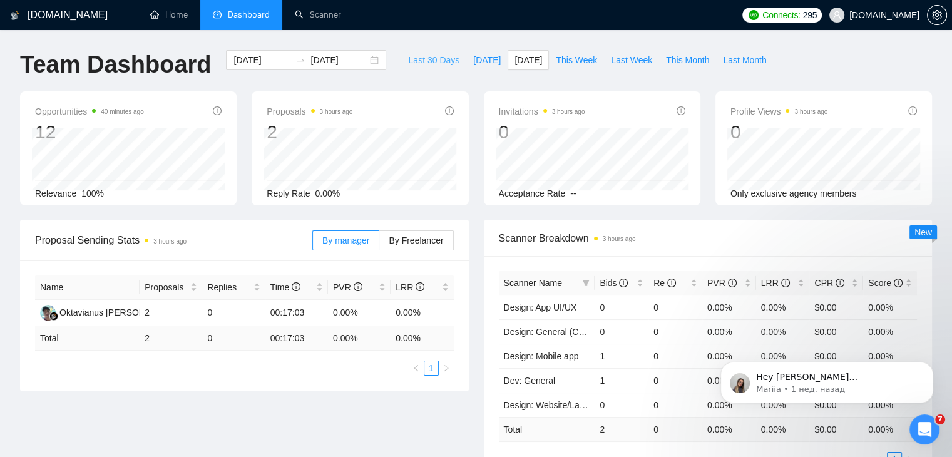
click at [427, 64] on span "Last 30 Days" at bounding box center [433, 60] width 51 height 14
type input "[DATE]"
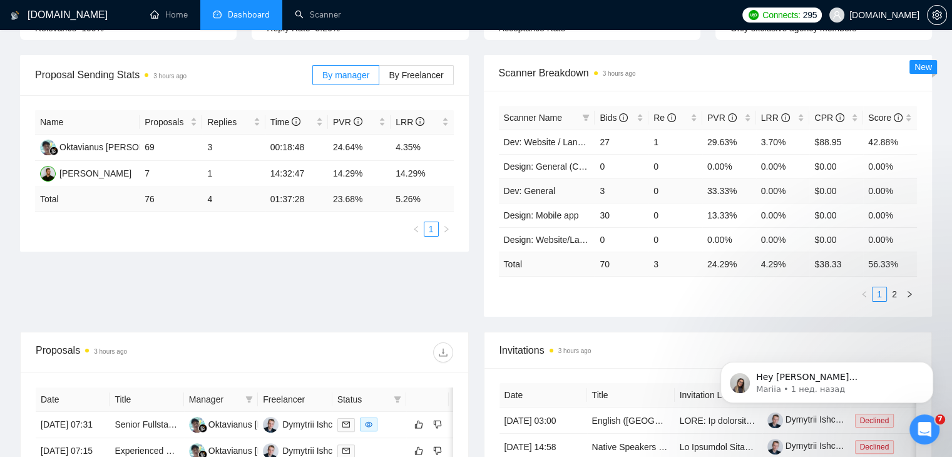
scroll to position [163, 0]
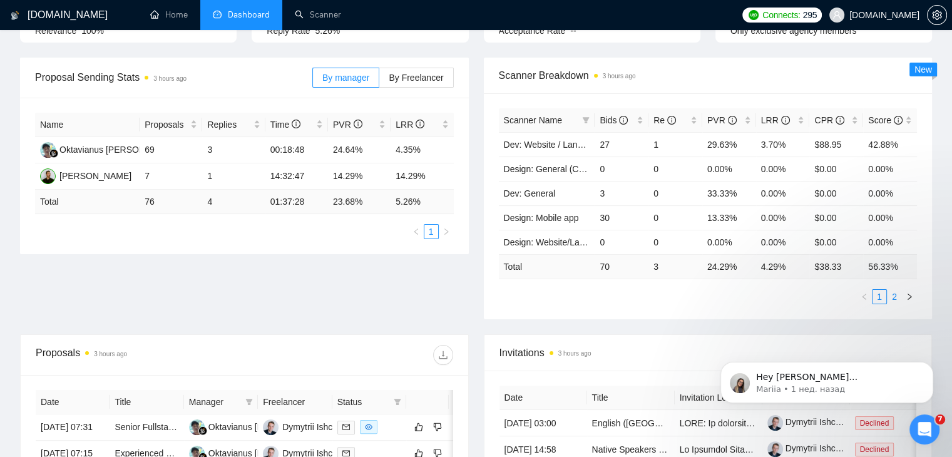
click at [893, 297] on link "2" at bounding box center [895, 297] width 14 height 14
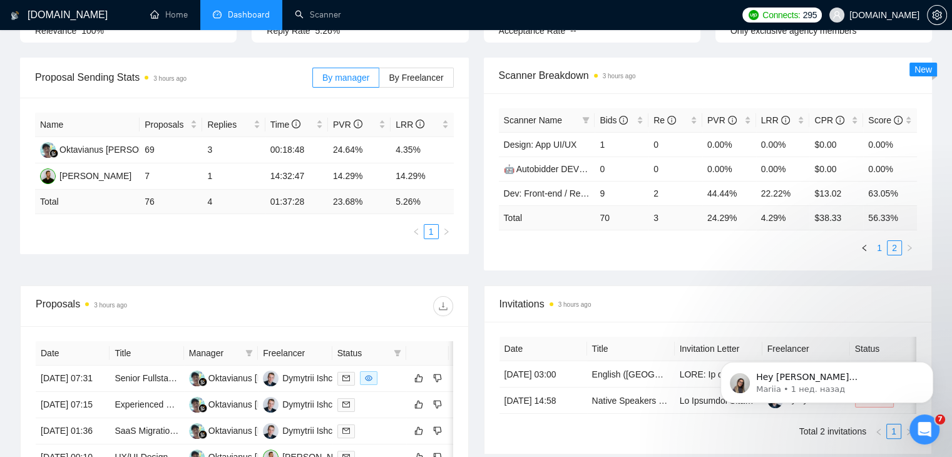
click at [877, 244] on link "1" at bounding box center [880, 248] width 14 height 14
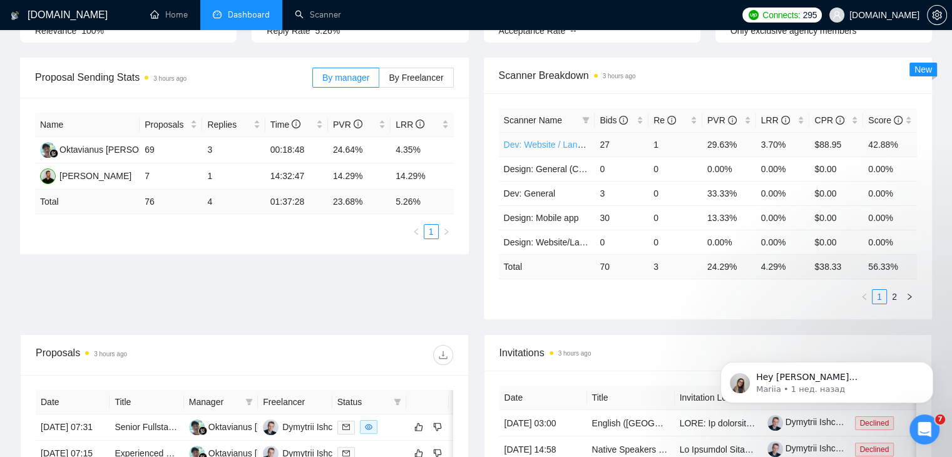
click at [563, 141] on link "Dev: Website / Landing" at bounding box center [549, 145] width 91 height 10
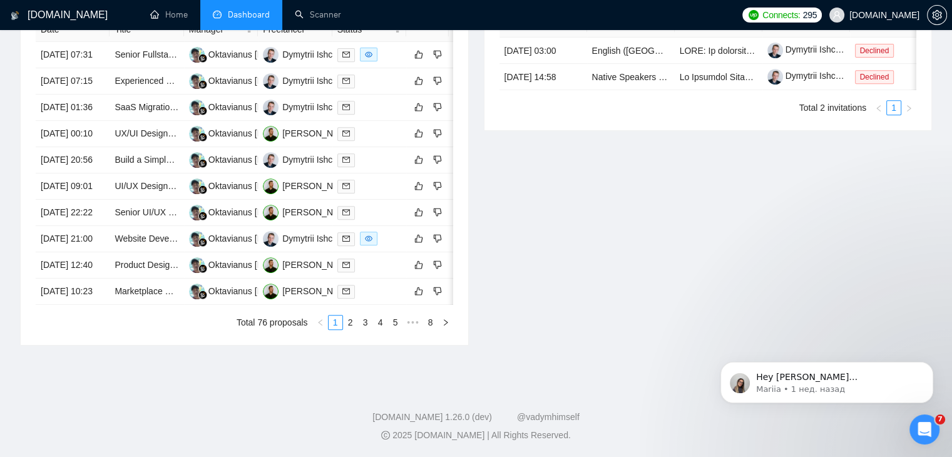
scroll to position [598, 0]
click at [352, 329] on link "2" at bounding box center [351, 322] width 14 height 14
click at [336, 329] on link "1" at bounding box center [336, 322] width 14 height 14
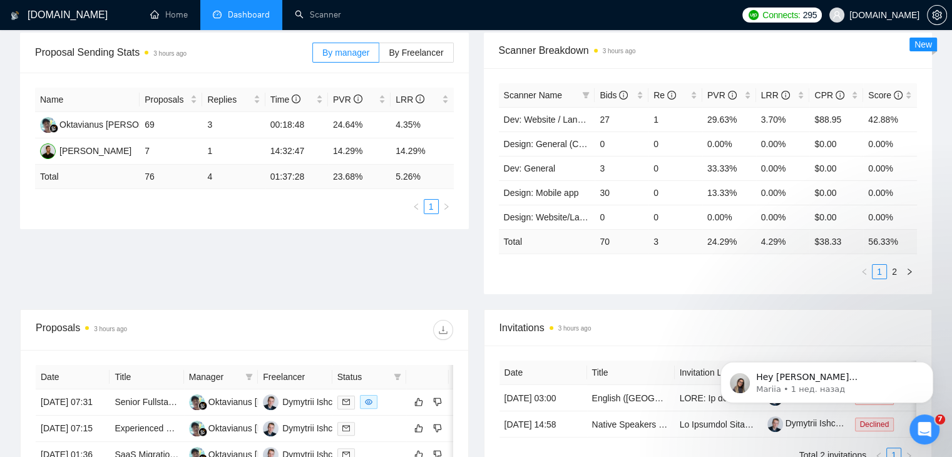
scroll to position [167, 0]
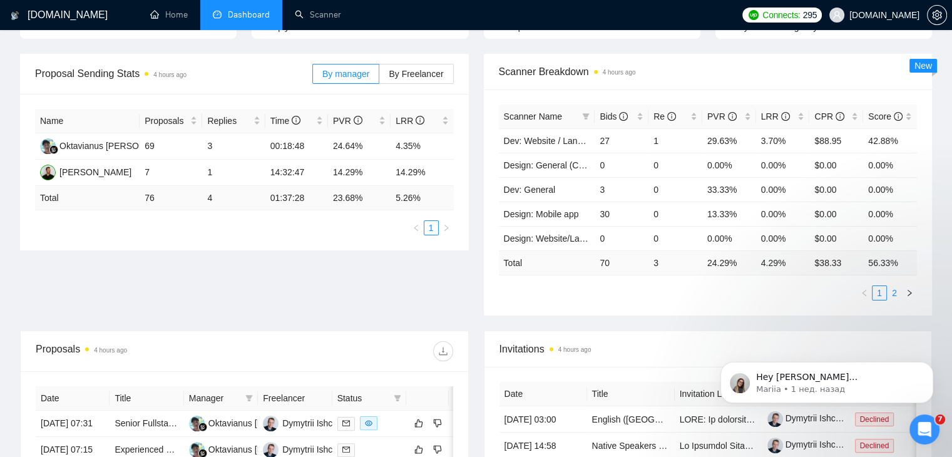
click at [894, 294] on link "2" at bounding box center [895, 293] width 14 height 14
